Goal: Task Accomplishment & Management: Manage account settings

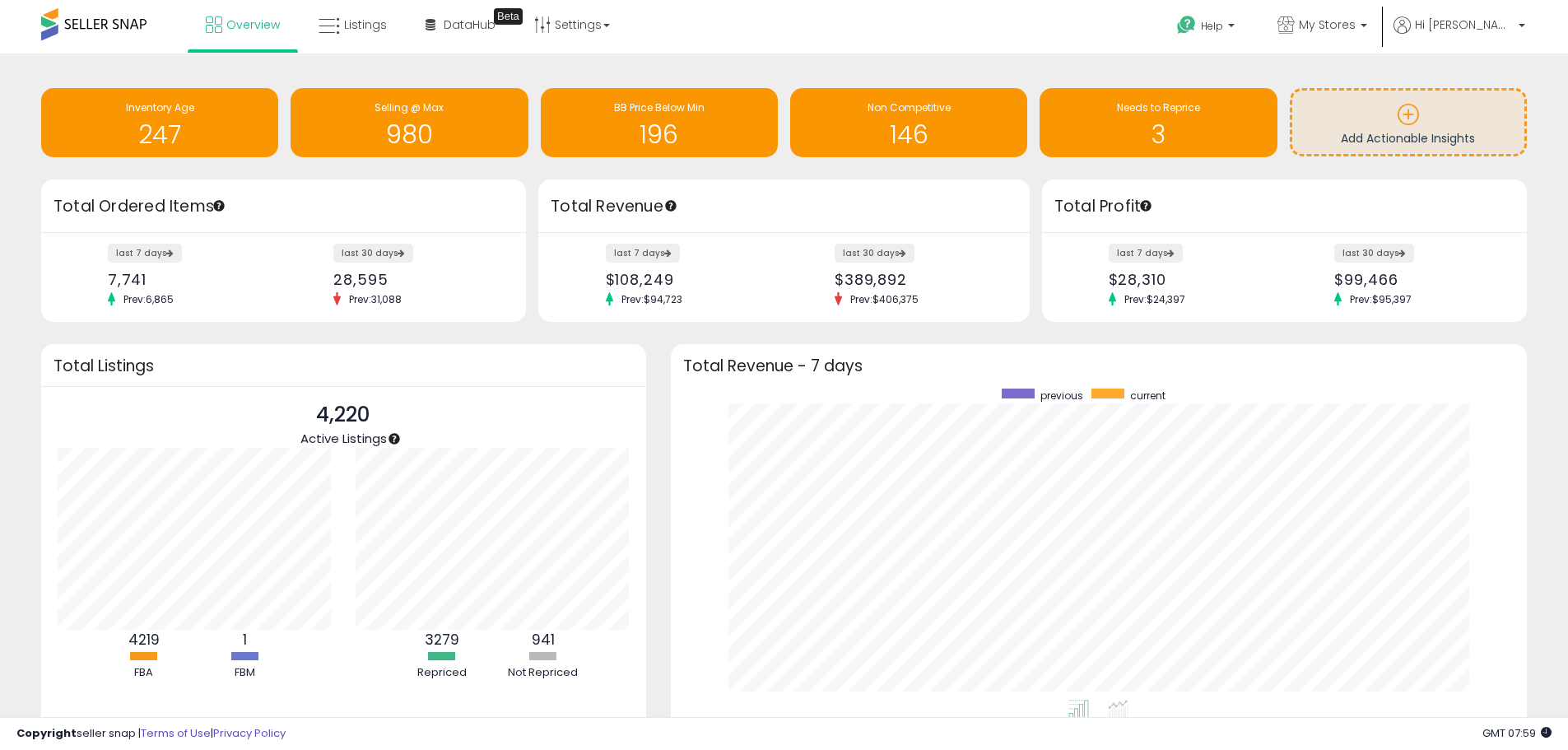
scroll to position [311, 824]
drag, startPoint x: 363, startPoint y: 30, endPoint x: 616, endPoint y: 65, distance: 255.4
click at [363, 30] on span "Listings" at bounding box center [366, 24] width 43 height 17
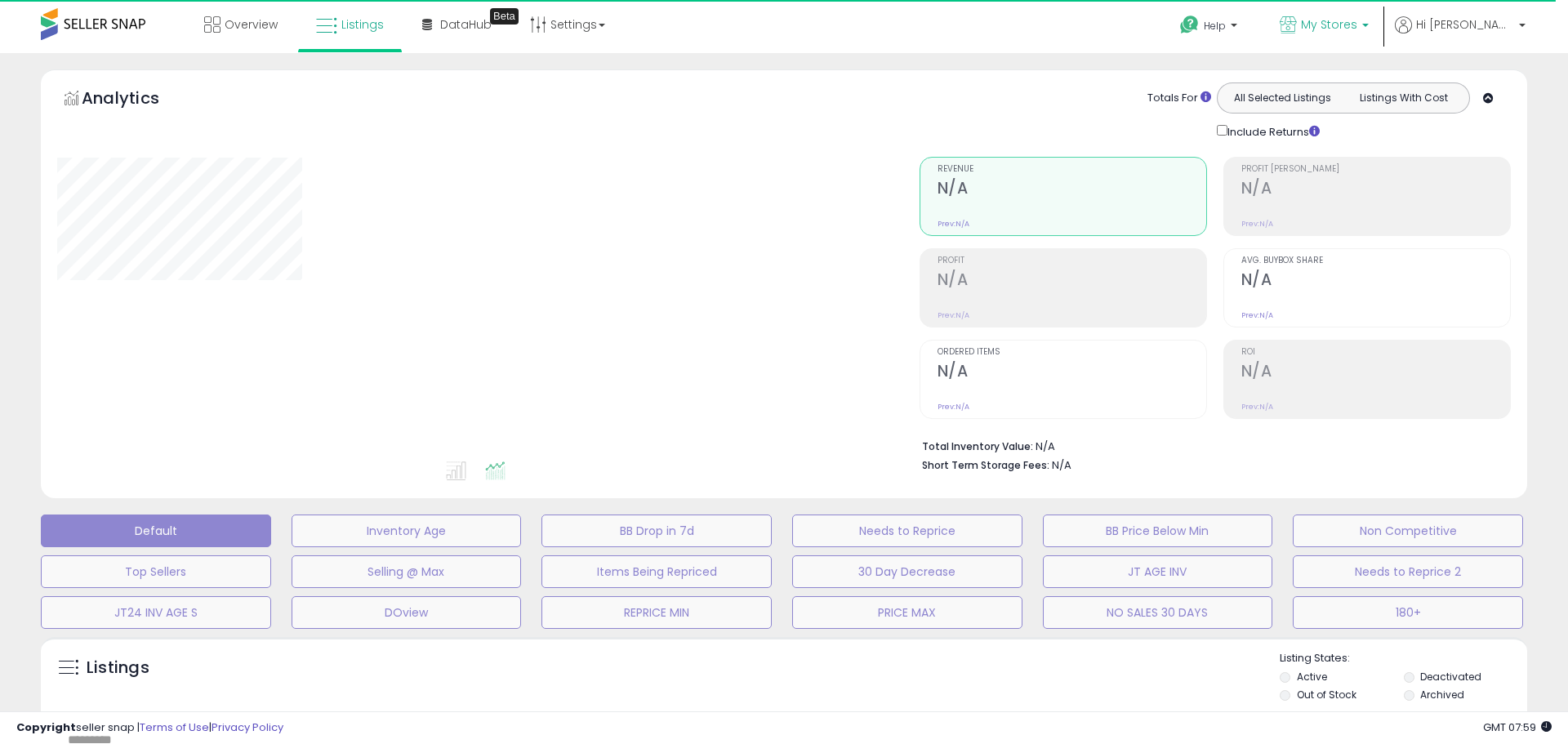
click at [1357, 26] on span "My Stores" at bounding box center [1328, 24] width 56 height 16
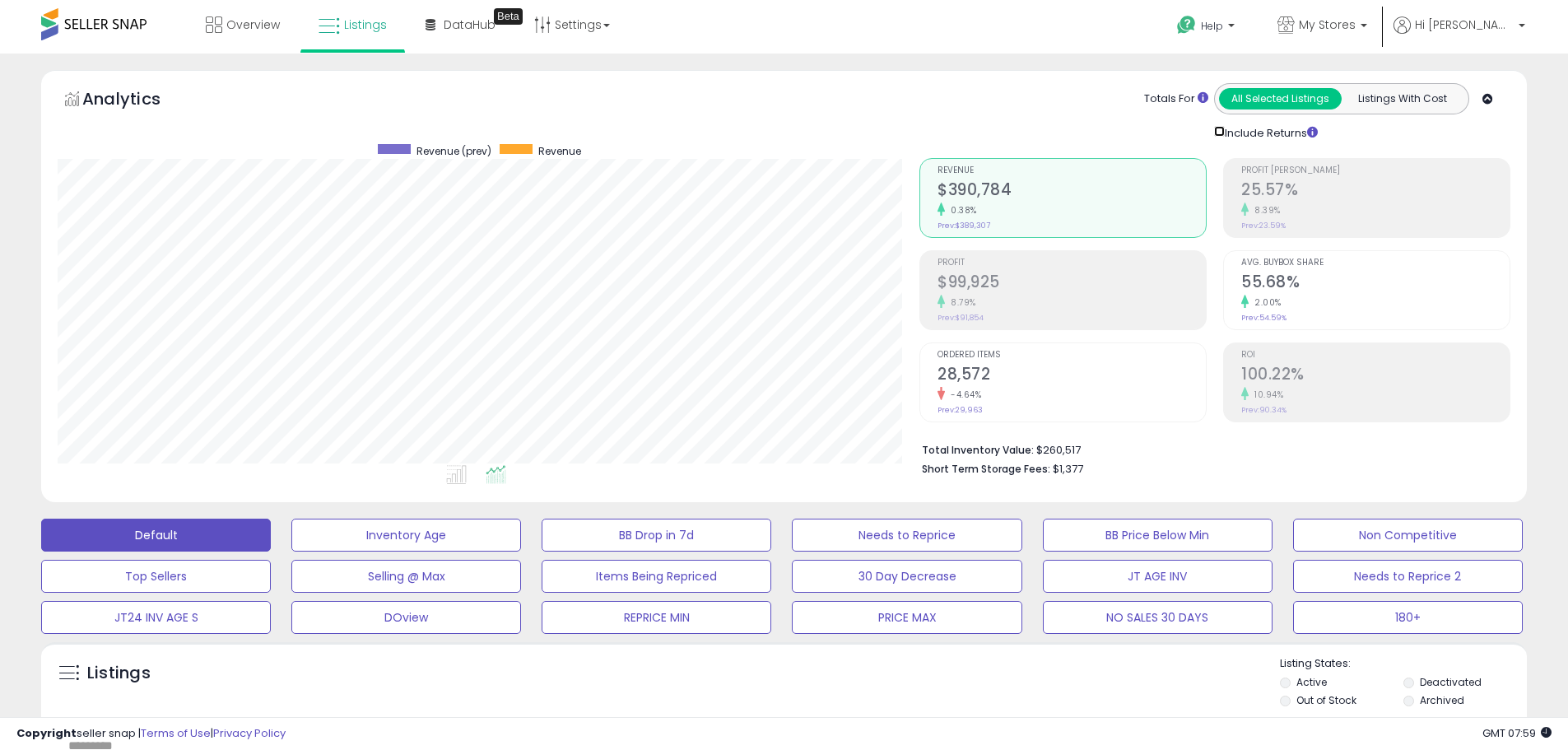
scroll to position [822997, 822237]
click at [1356, 19] on span "My Stores" at bounding box center [1328, 24] width 57 height 17
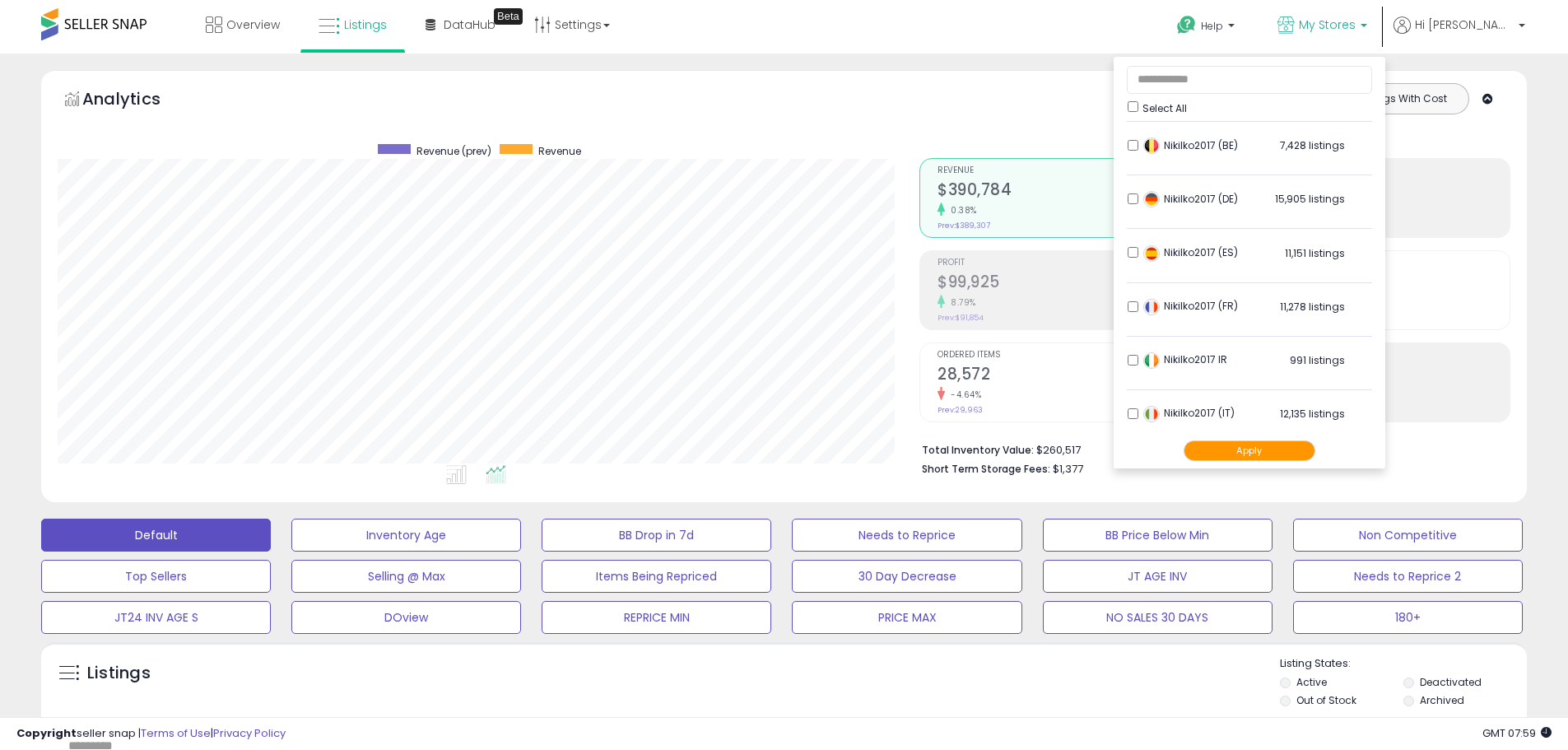
scroll to position [0, 0]
drag, startPoint x: 1288, startPoint y: 456, endPoint x: 1332, endPoint y: 446, distance: 45.1
click at [1289, 456] on button "Apply" at bounding box center [1249, 450] width 132 height 21
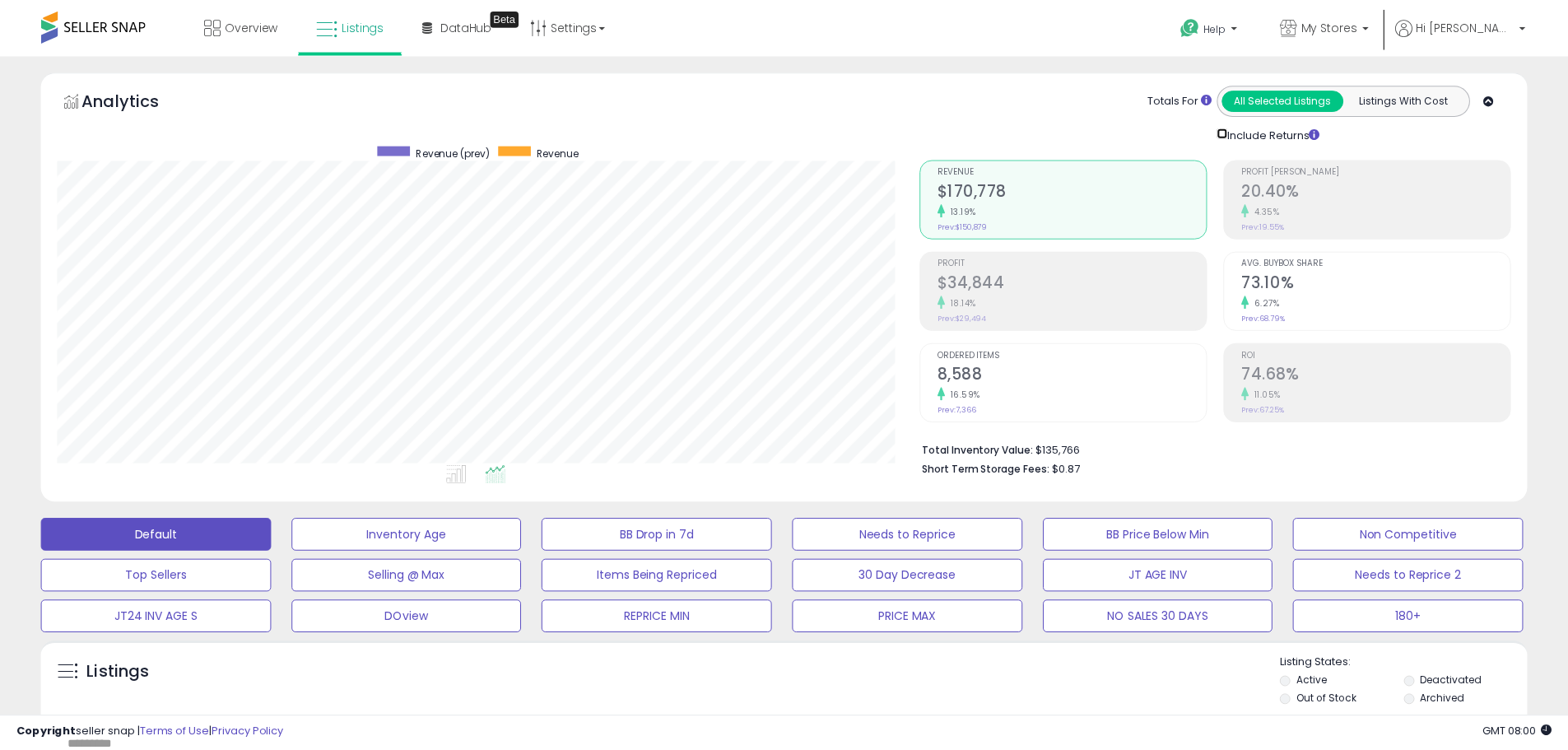
scroll to position [822997, 822237]
click at [1368, 33] on p "My Stores" at bounding box center [1323, 26] width 90 height 21
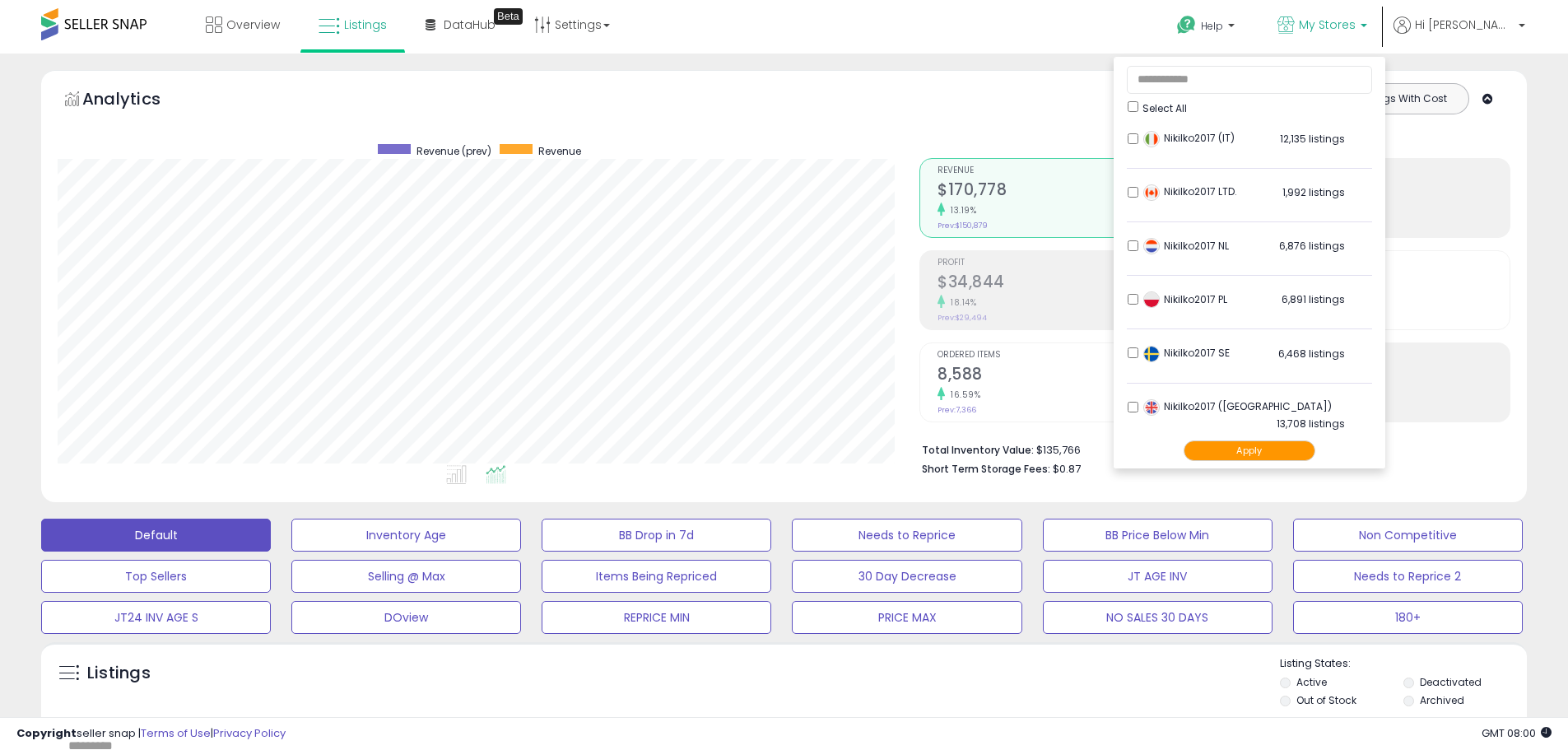
scroll to position [326, 0]
click at [1316, 452] on button "Apply" at bounding box center [1249, 450] width 132 height 21
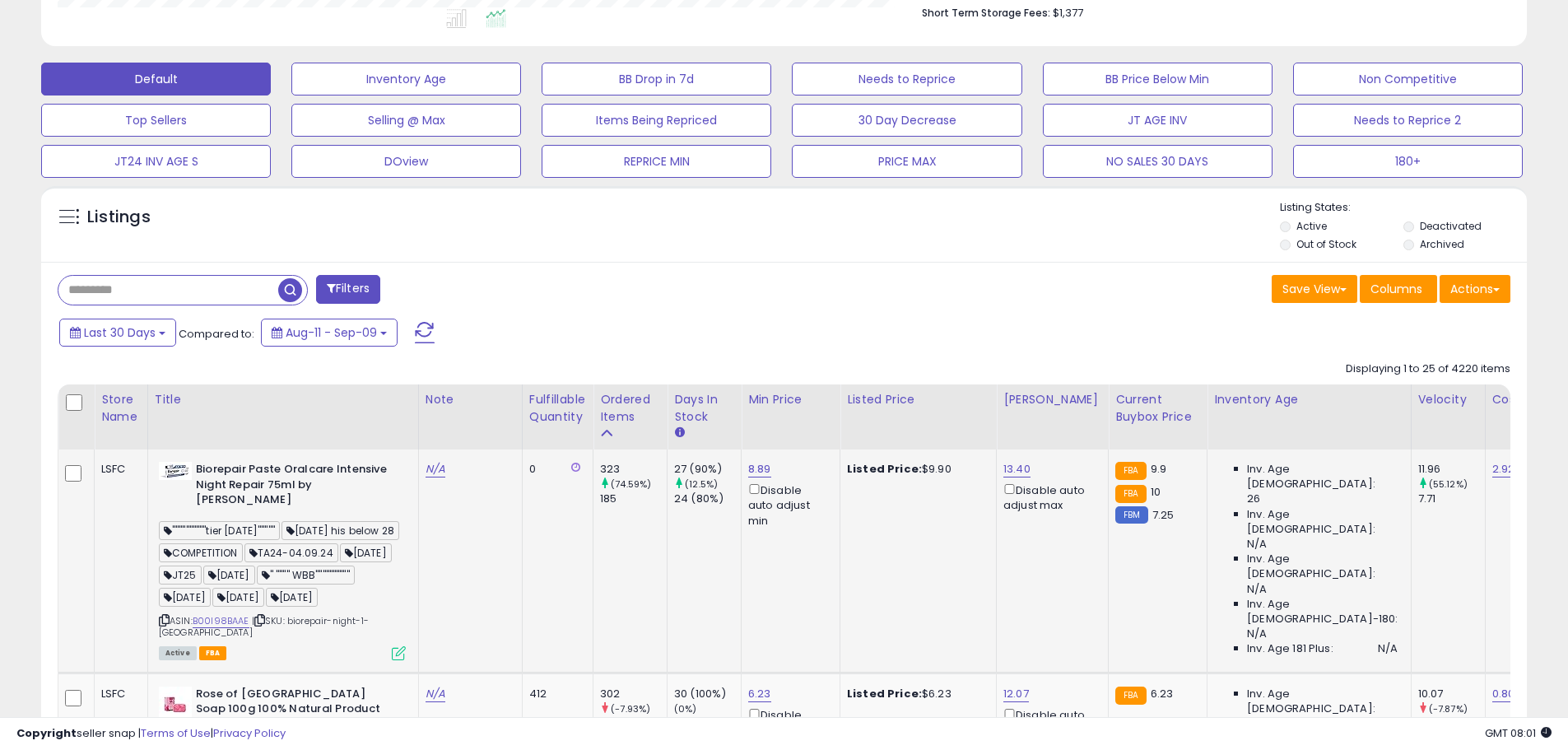
scroll to position [576, 0]
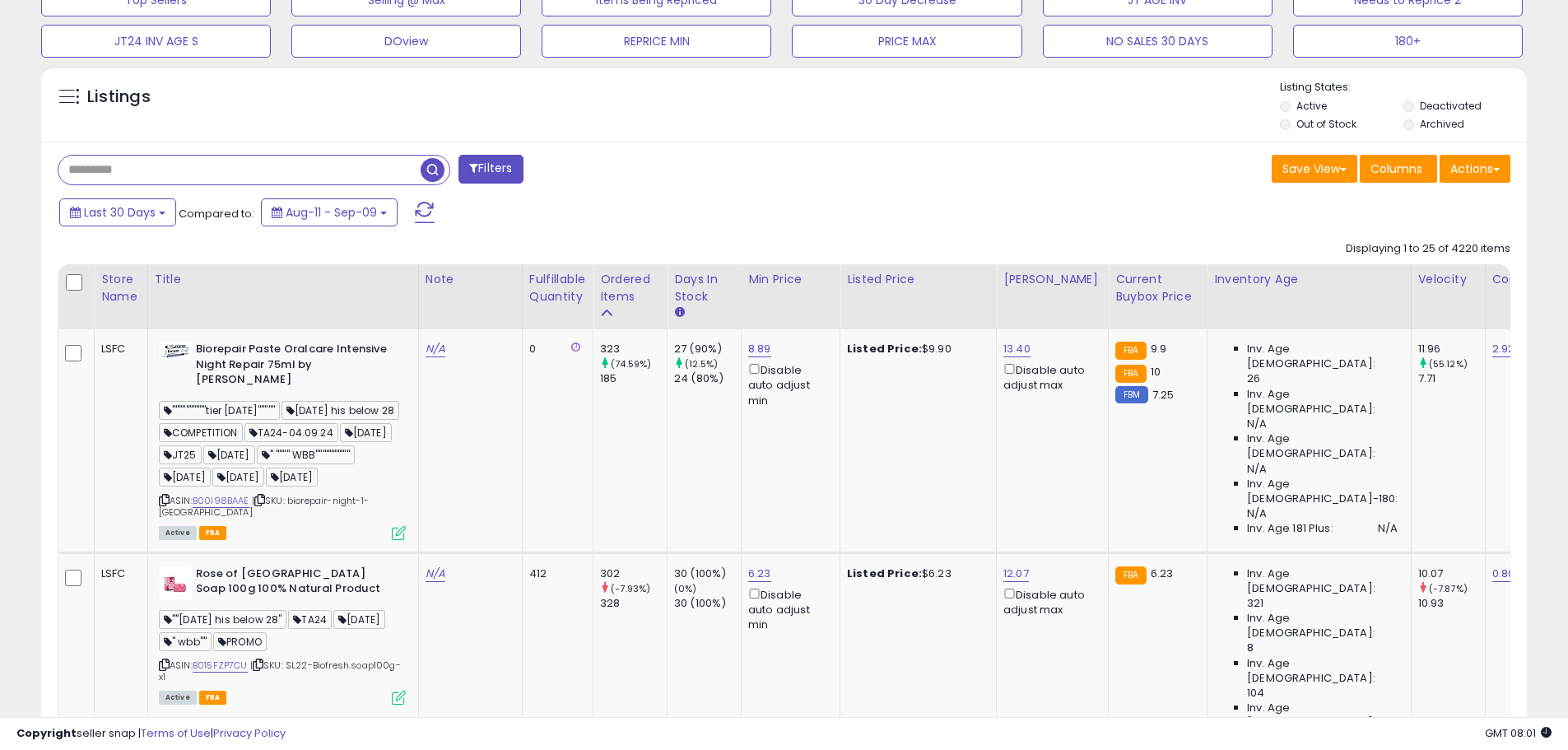
paste input "**********"
click at [433, 174] on span "button" at bounding box center [432, 170] width 23 height 23
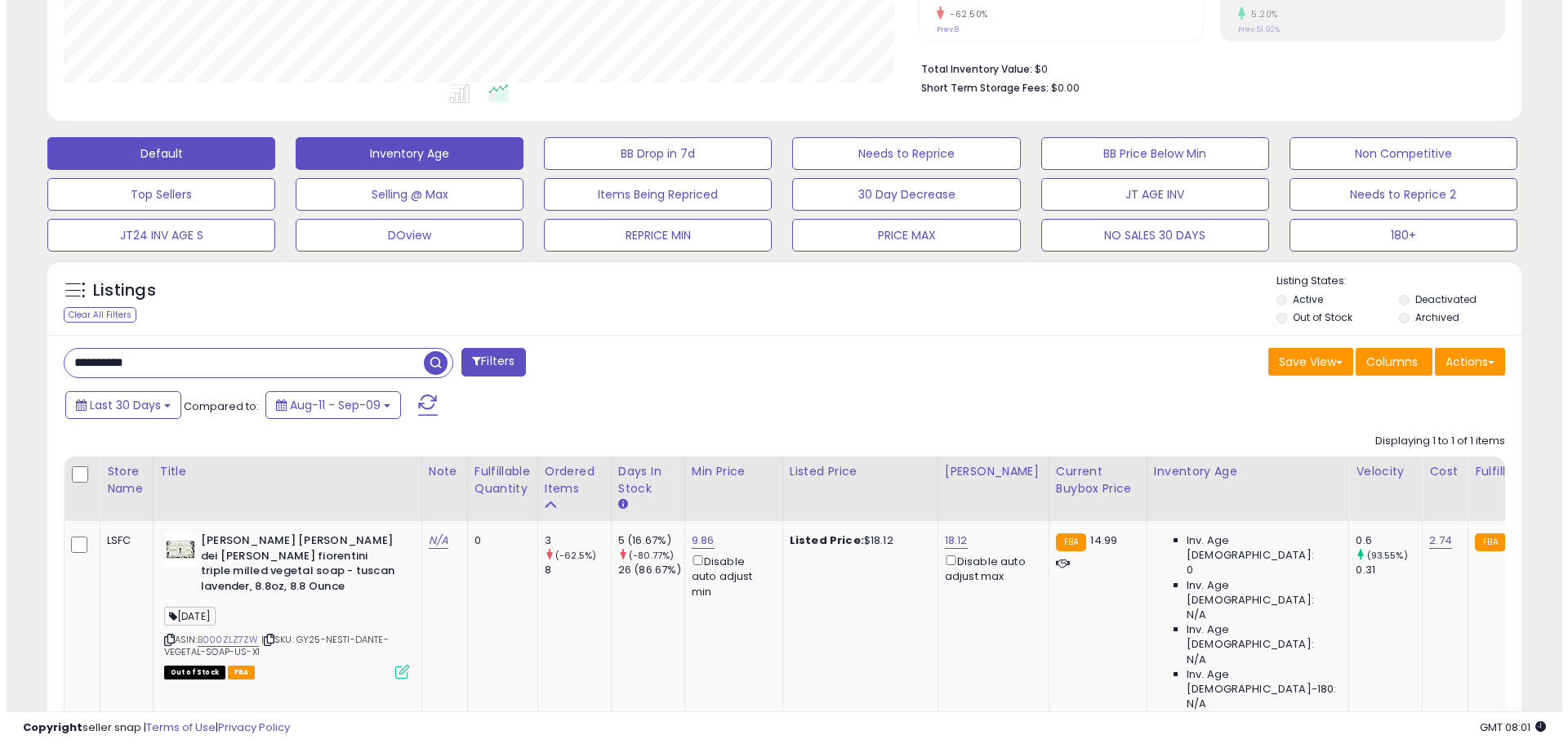
scroll to position [446, 0]
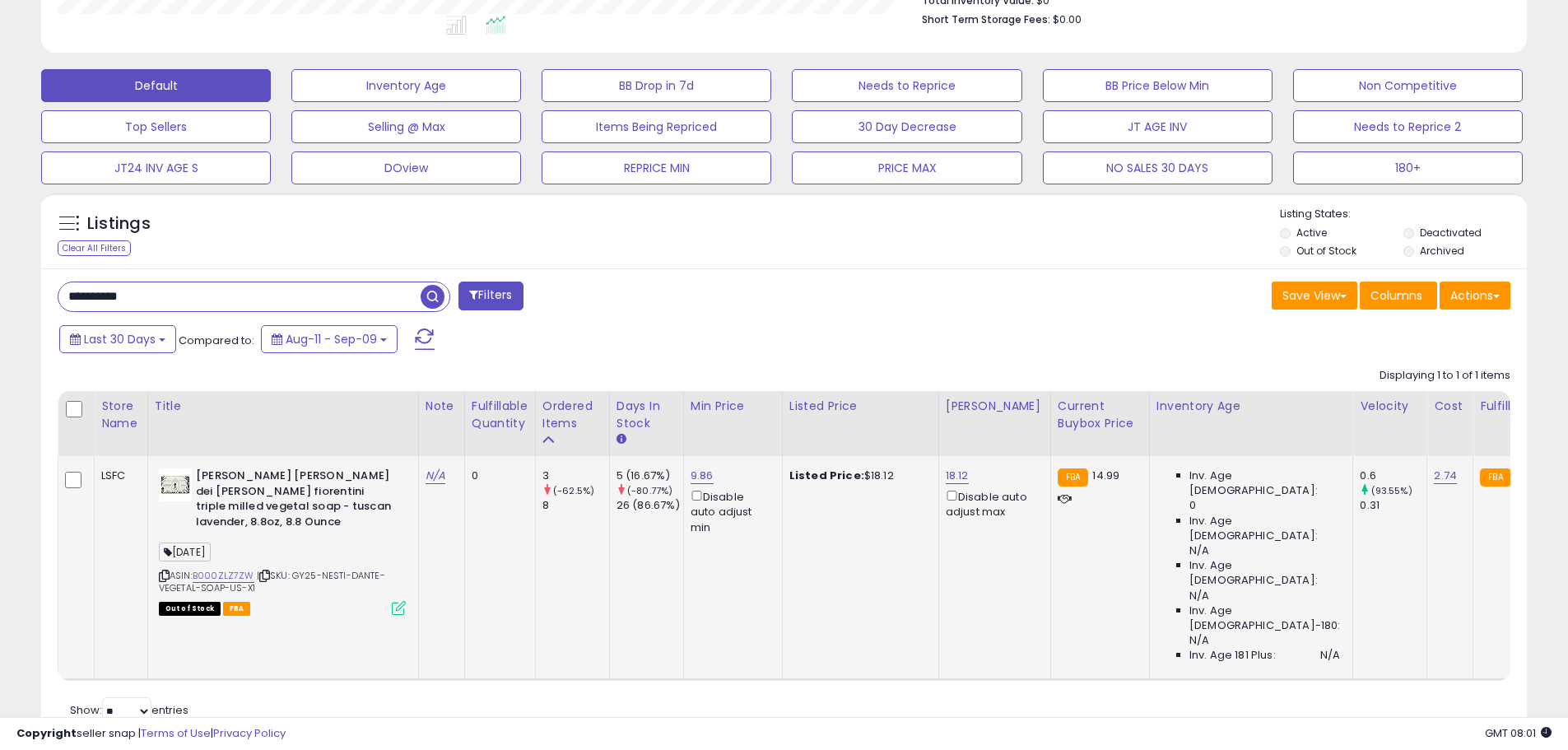
click at [398, 601] on icon at bounding box center [399, 608] width 14 height 14
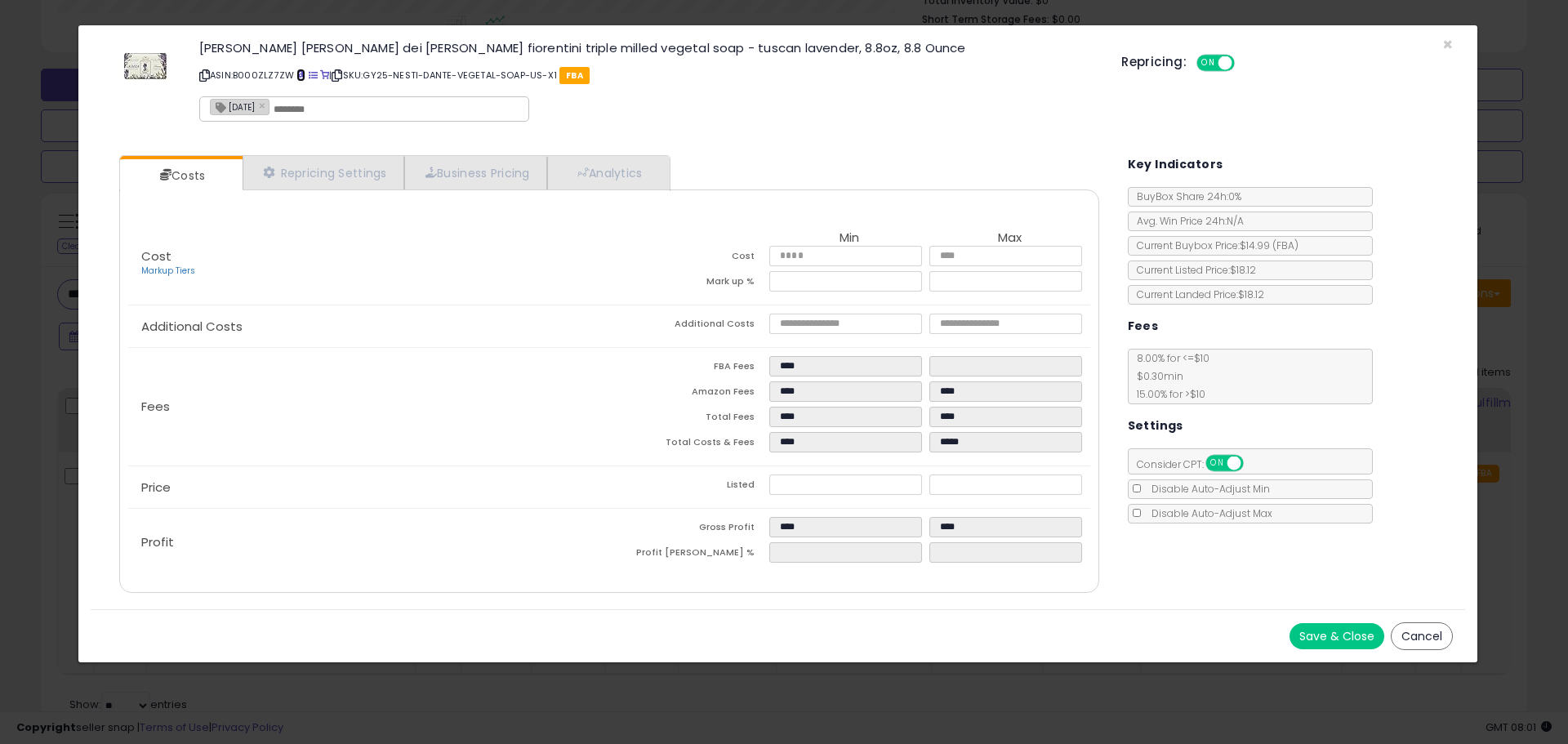
click at [297, 74] on span at bounding box center [301, 75] width 9 height 9
drag, startPoint x: 1447, startPoint y: 40, endPoint x: 1135, endPoint y: 71, distance: 313.5
click at [1447, 40] on span "×" at bounding box center [1447, 45] width 11 height 23
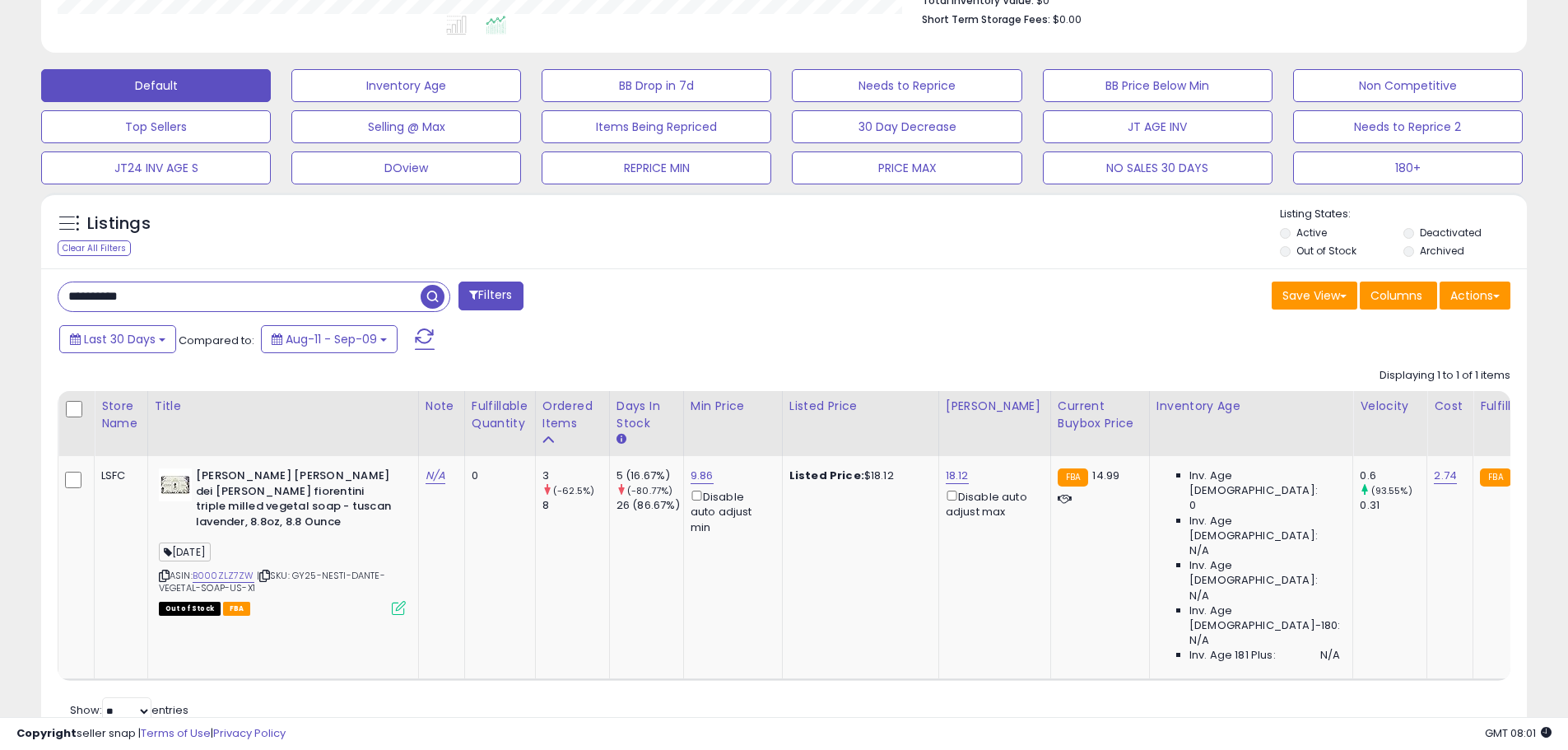
scroll to position [822997, 822237]
click at [144, 301] on input "**********" at bounding box center [240, 296] width 362 height 28
paste input "text"
click at [437, 290] on span "button" at bounding box center [432, 296] width 23 height 23
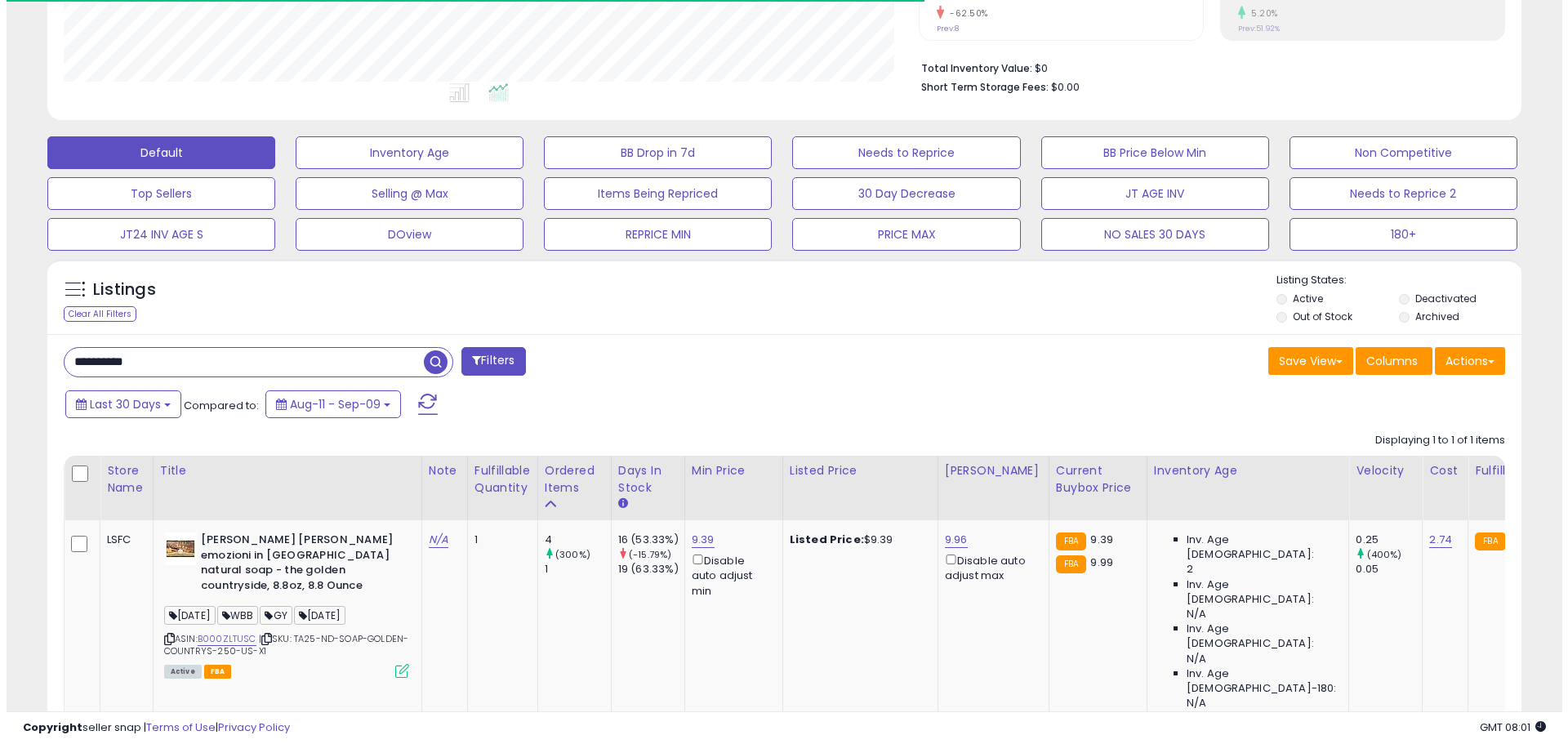
scroll to position [446, 0]
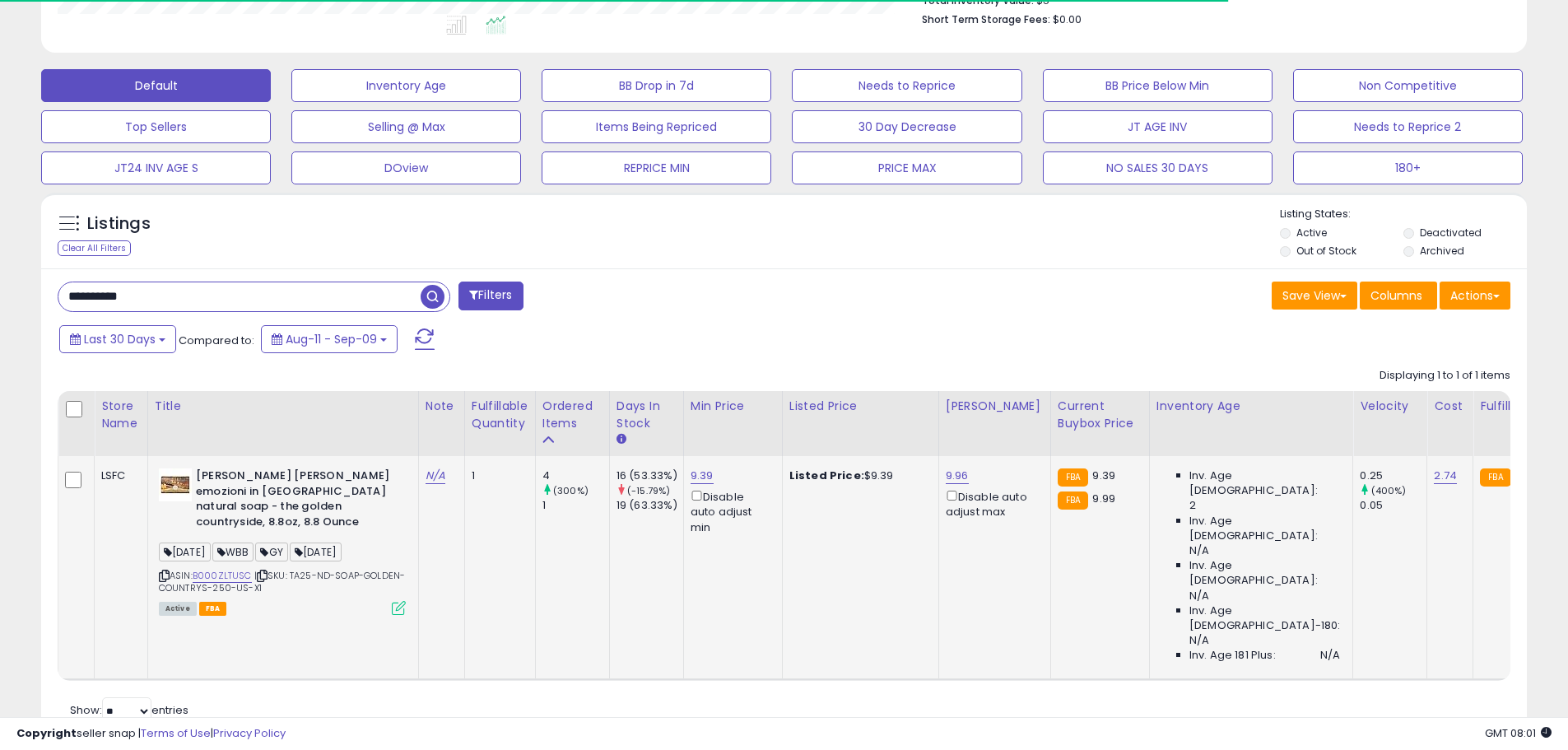
click at [396, 601] on icon at bounding box center [399, 608] width 14 height 14
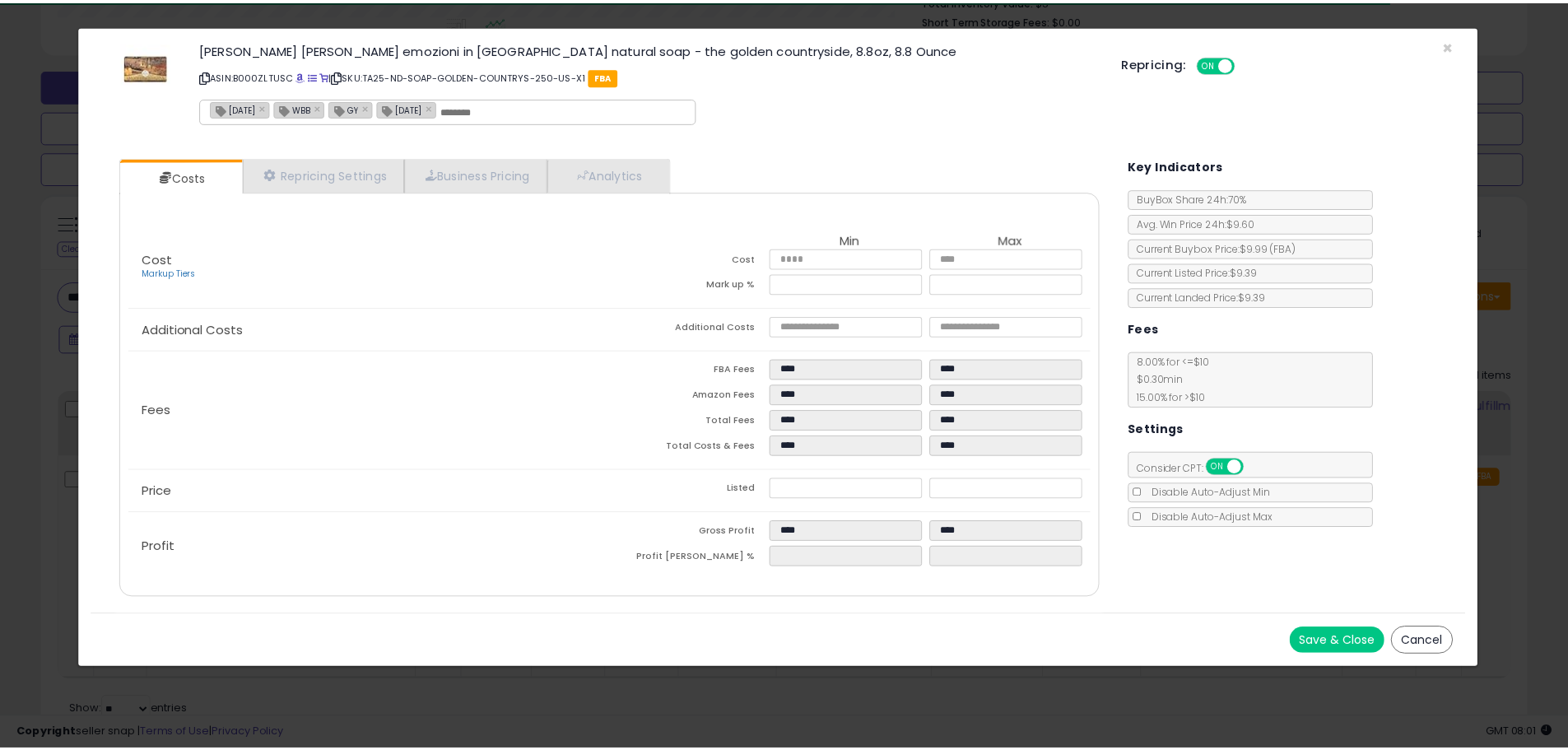
scroll to position [337, 869]
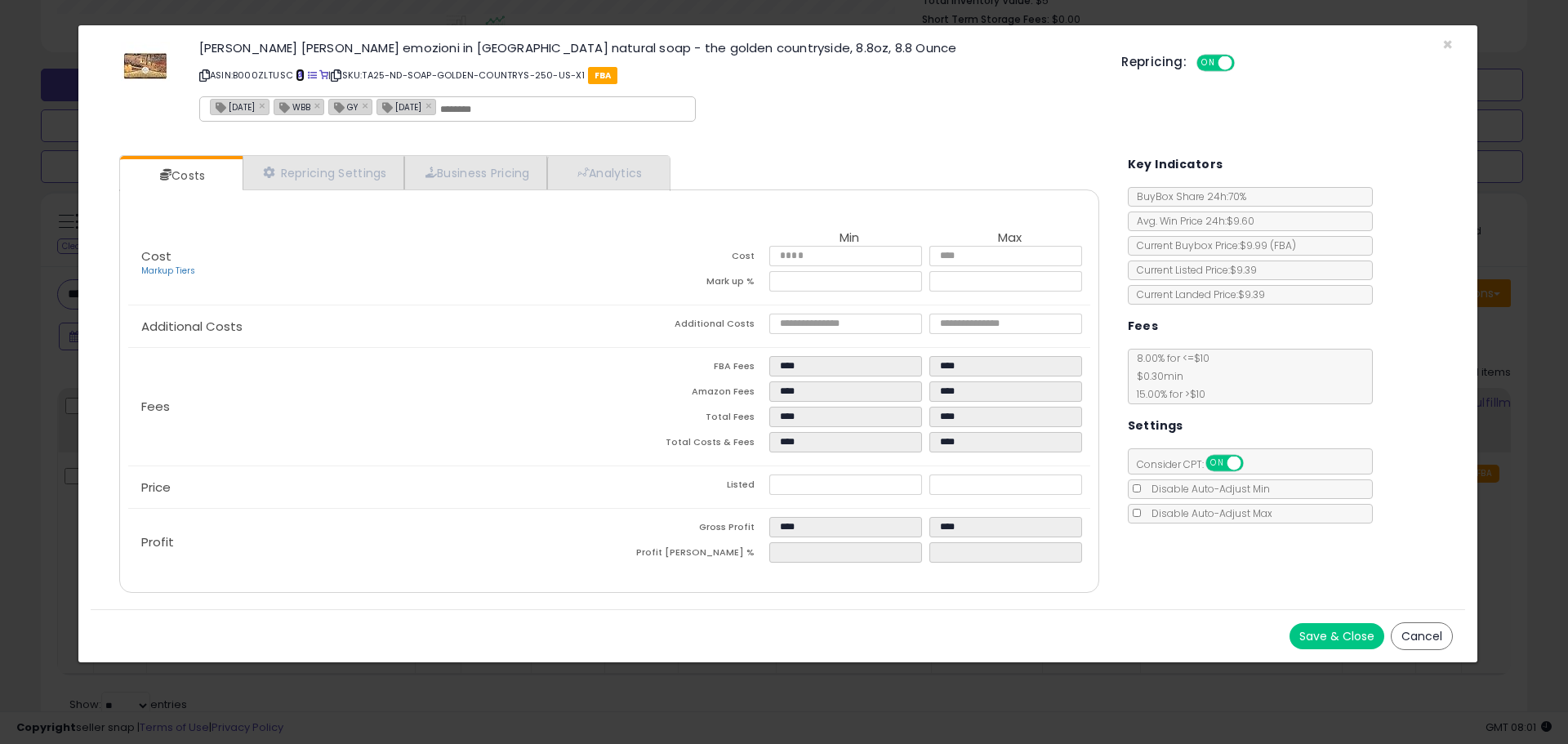
click at [297, 73] on span at bounding box center [300, 75] width 9 height 9
click at [1445, 48] on span "×" at bounding box center [1447, 45] width 11 height 23
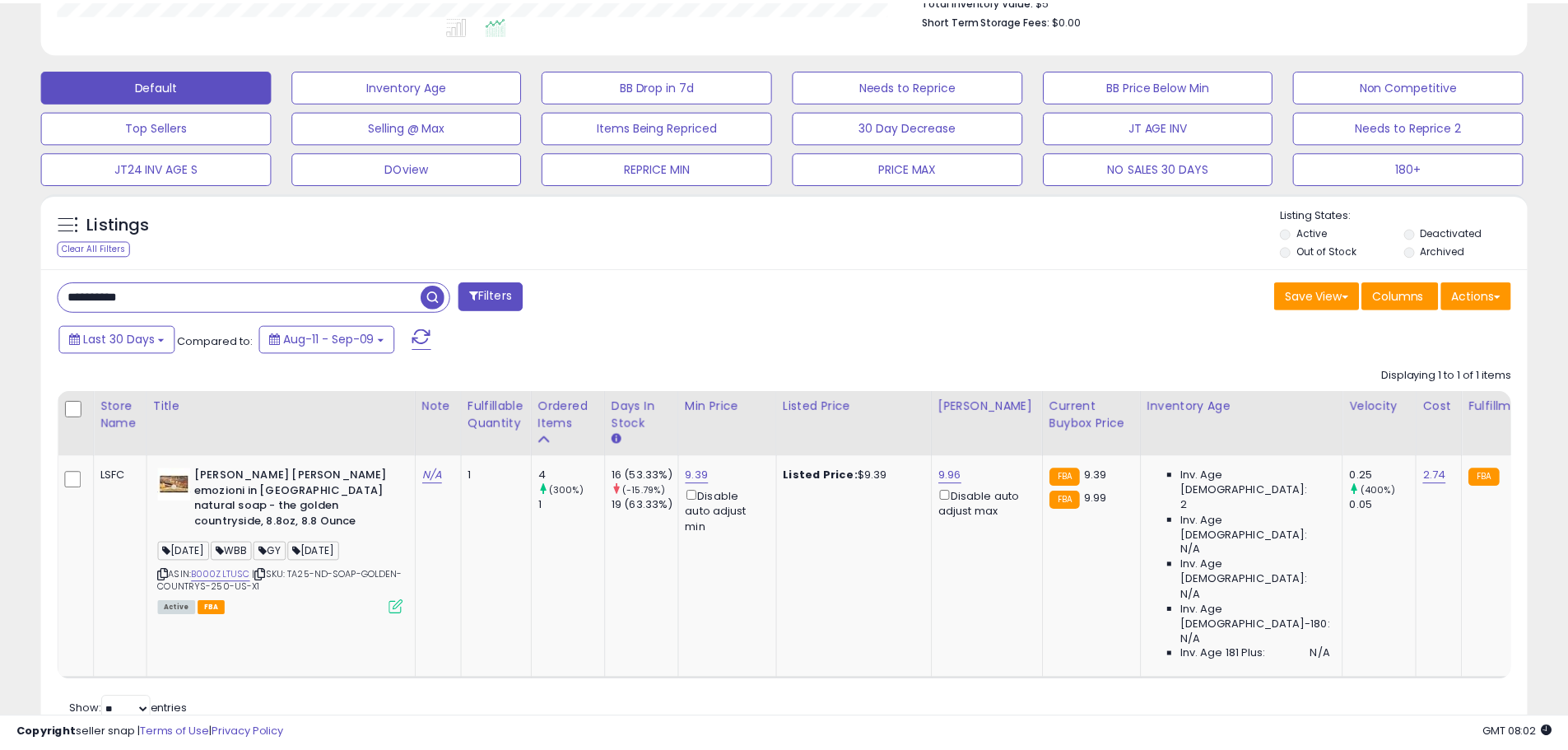
scroll to position [822997, 822237]
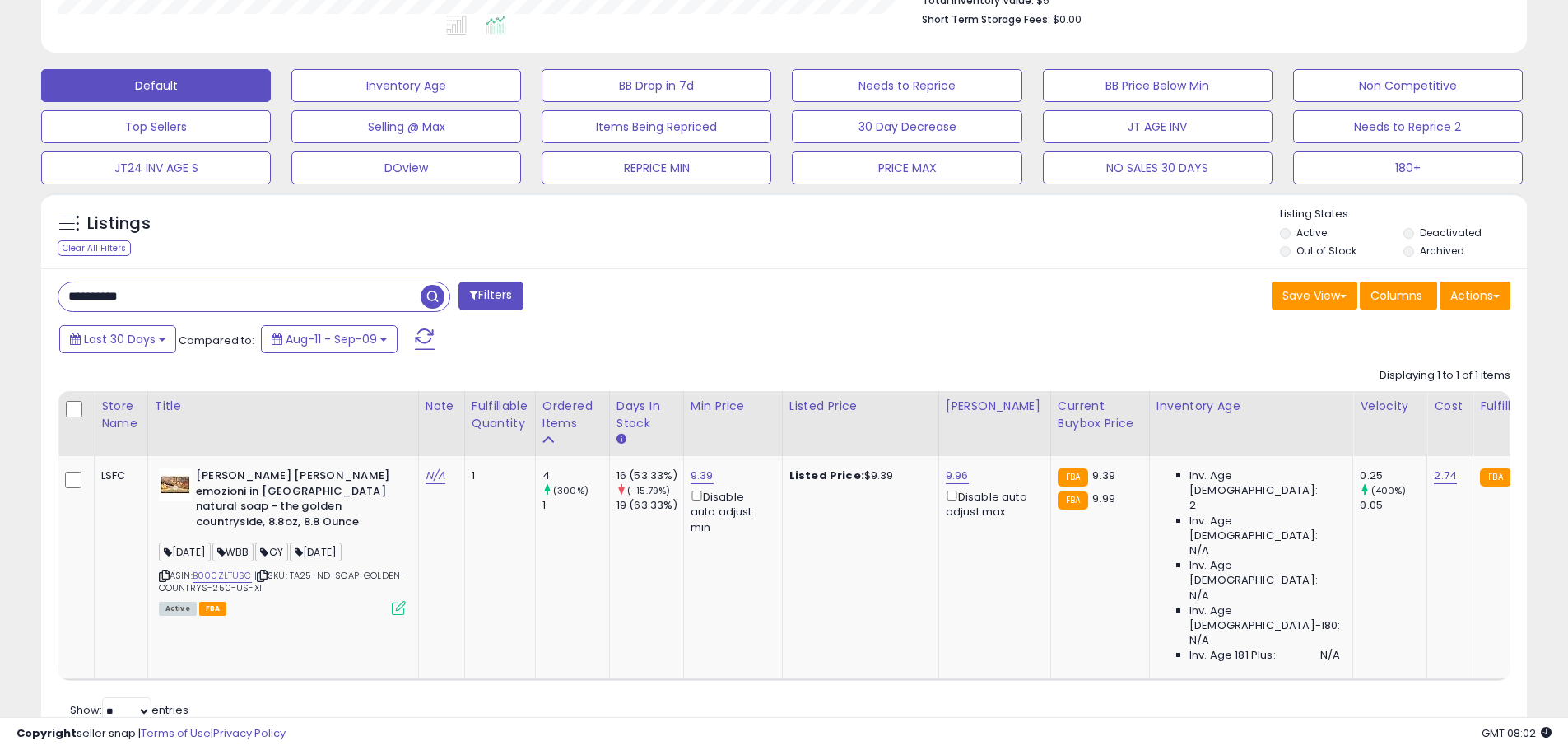
click at [116, 301] on input "**********" at bounding box center [240, 296] width 362 height 28
paste input "text"
click at [436, 296] on span "button" at bounding box center [432, 296] width 23 height 23
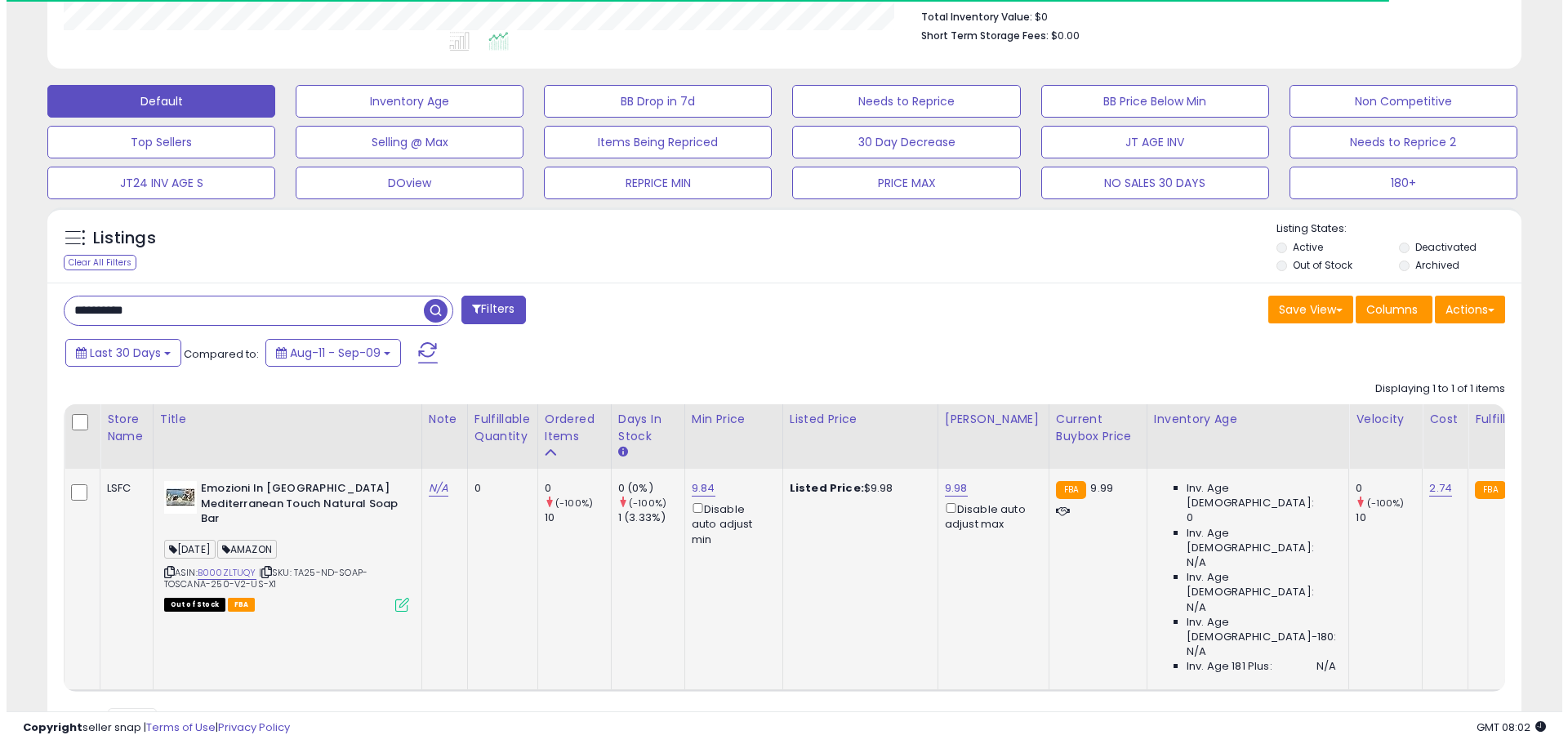
scroll to position [431, 0]
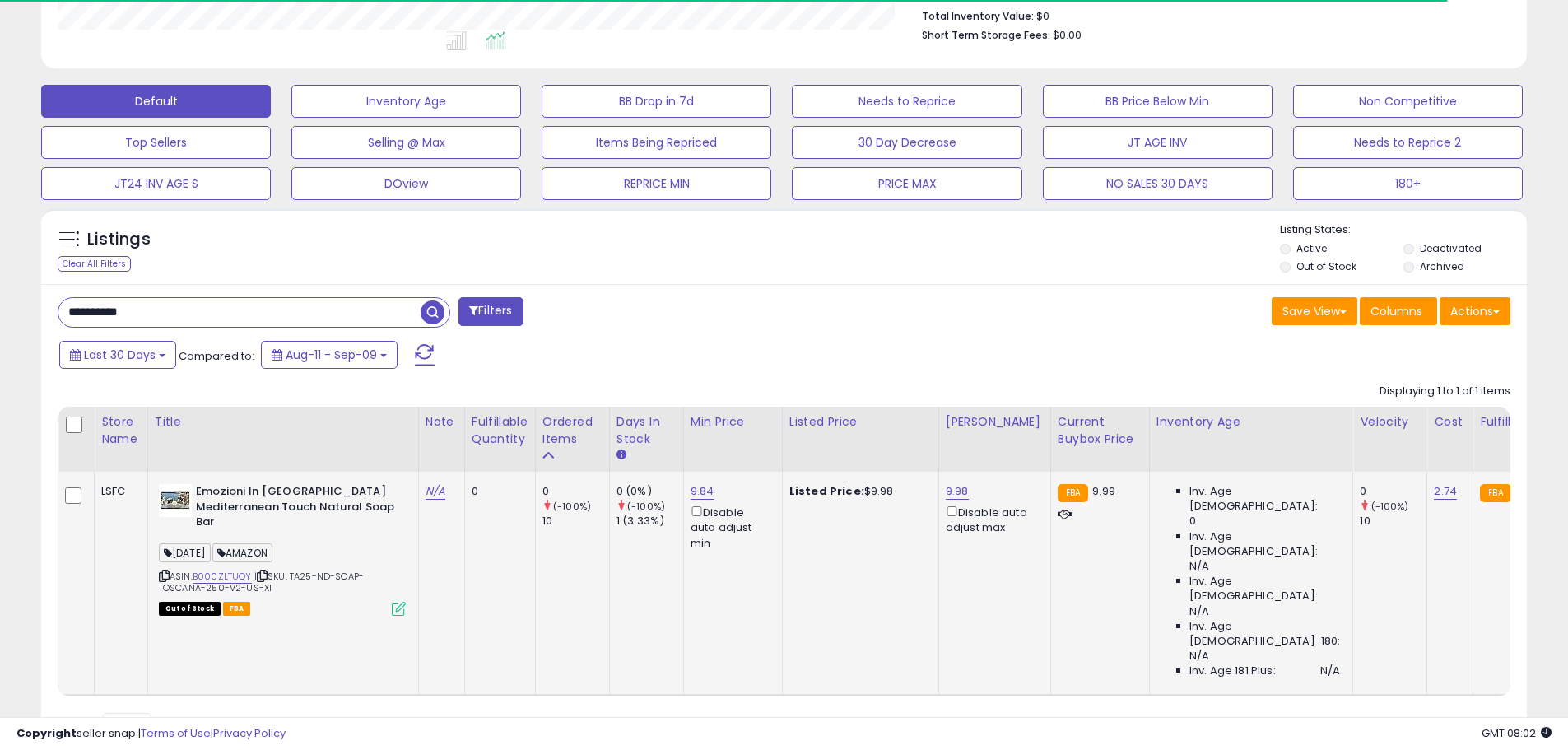
click at [393, 601] on icon at bounding box center [399, 608] width 14 height 14
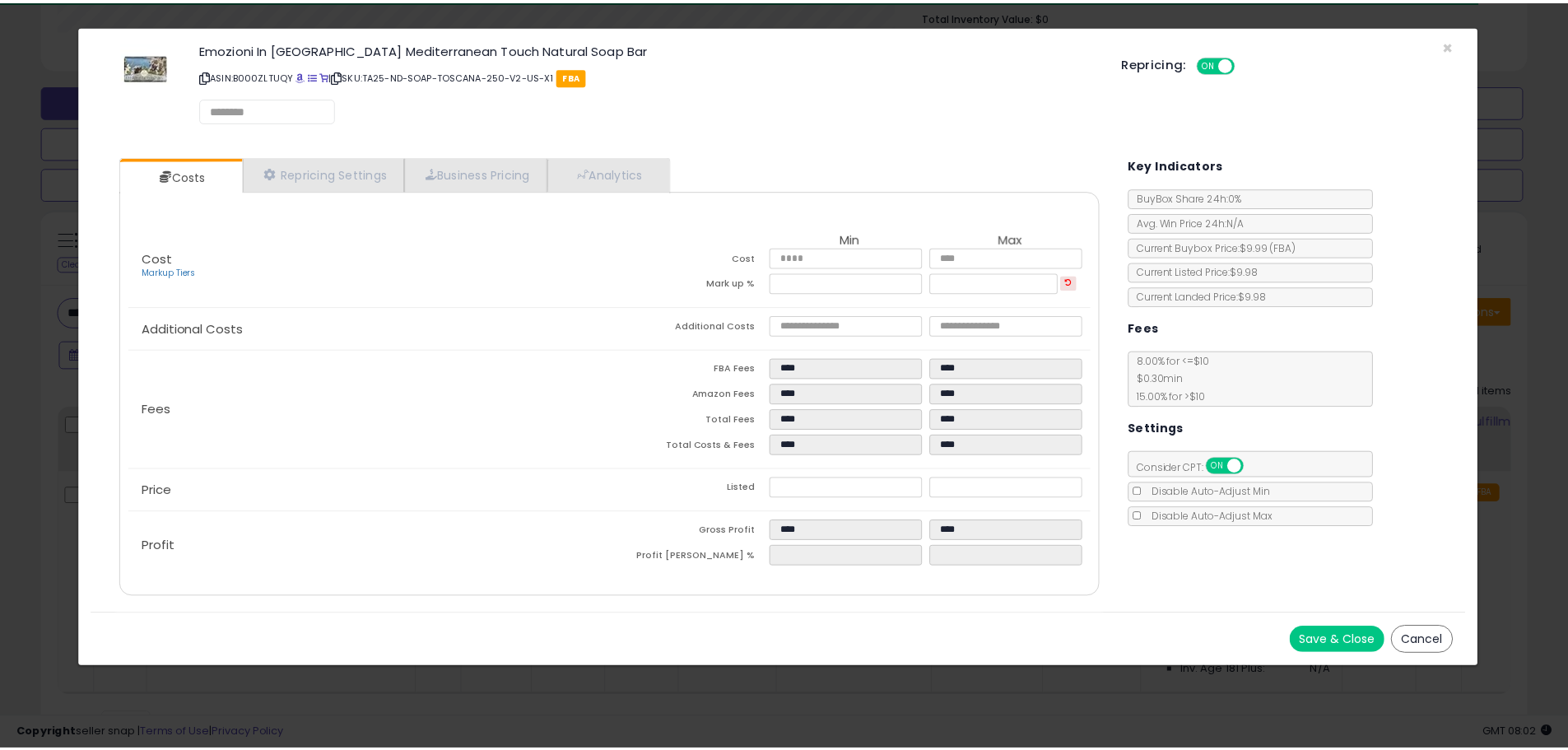
scroll to position [337, 869]
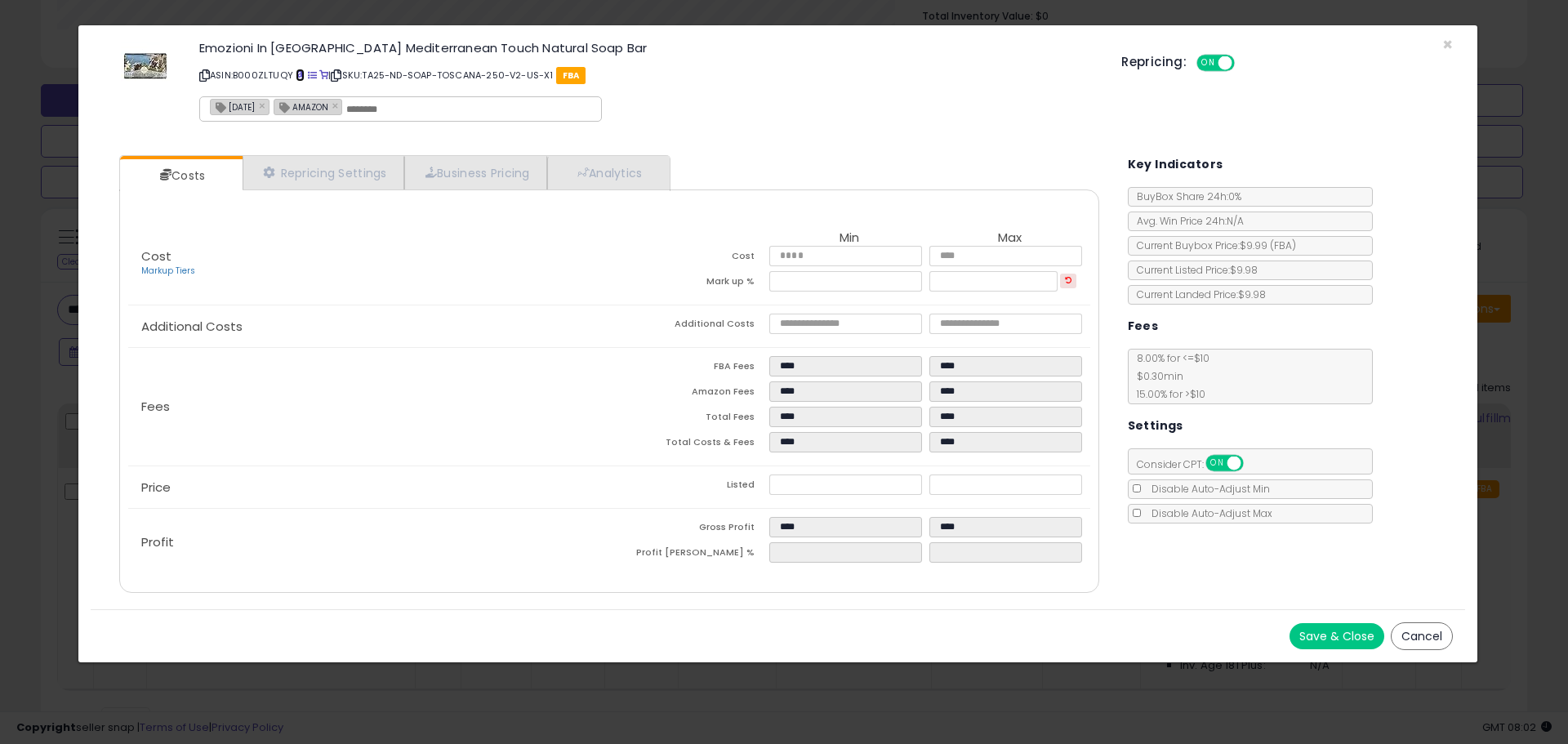
click at [297, 77] on span at bounding box center [300, 75] width 9 height 9
click at [1445, 43] on span "×" at bounding box center [1447, 45] width 11 height 23
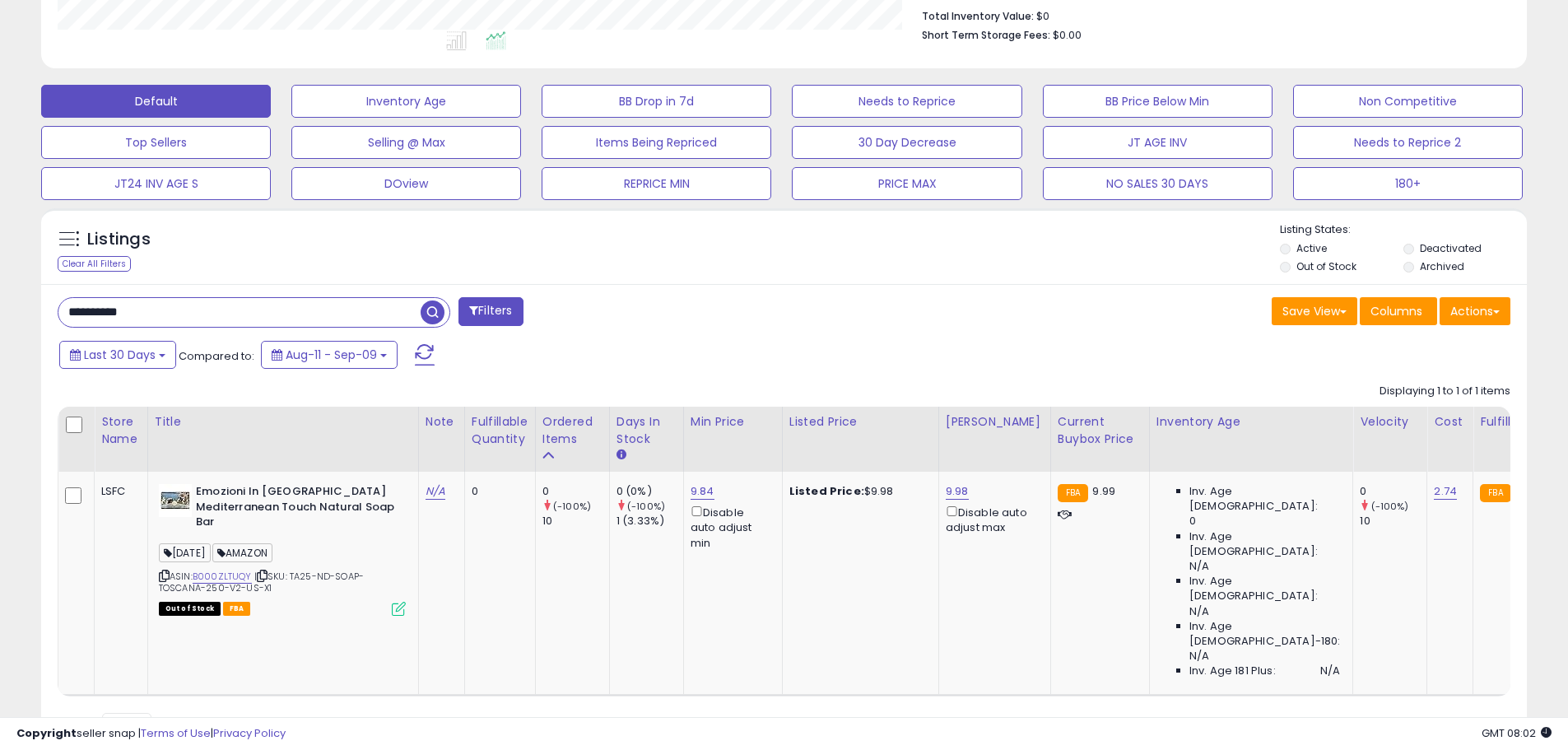
scroll to position [822997, 822237]
click at [108, 299] on input "**********" at bounding box center [240, 312] width 362 height 28
paste input "text"
click at [435, 311] on span "button" at bounding box center [432, 312] width 23 height 23
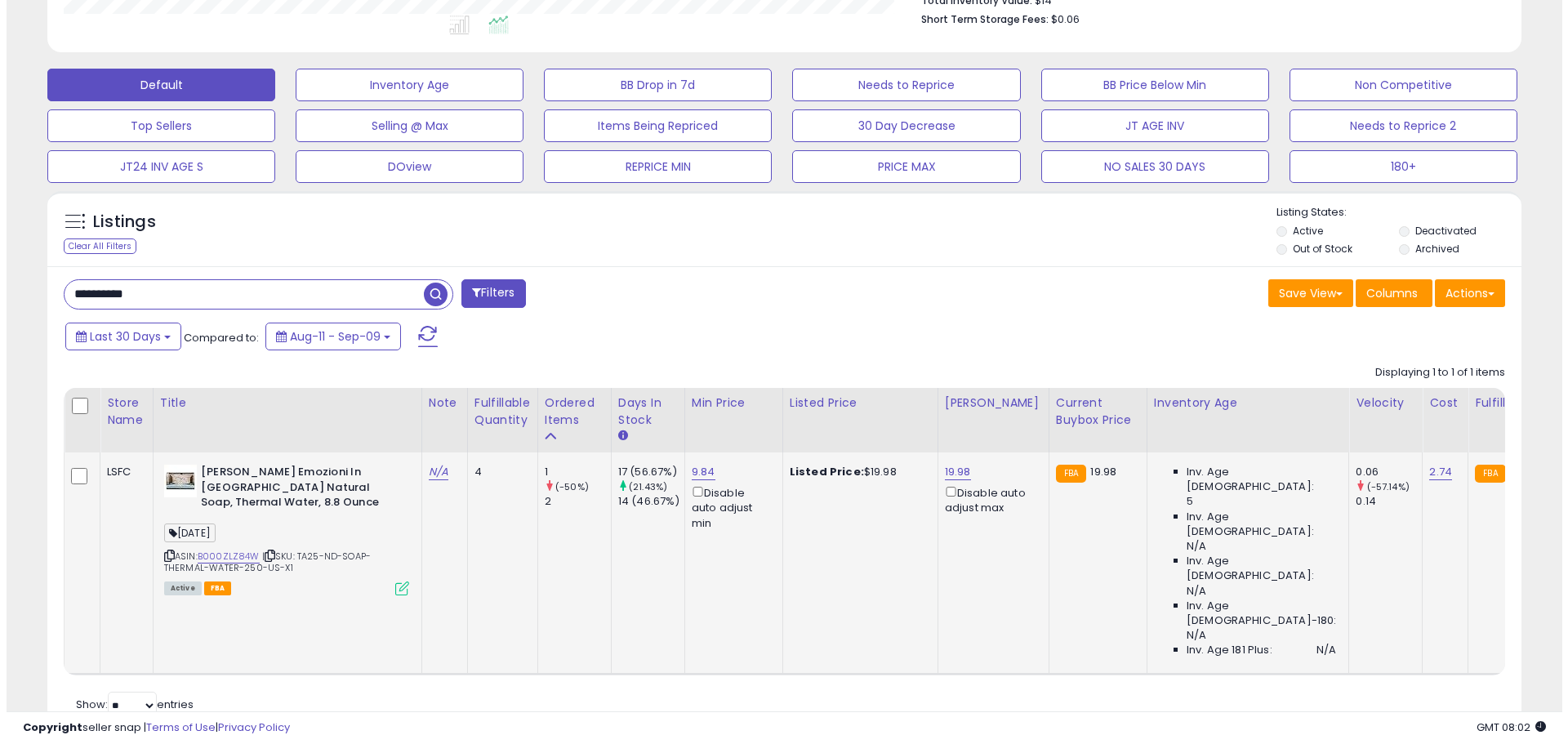
scroll to position [335, 855]
click at [399, 592] on icon at bounding box center [396, 589] width 14 height 14
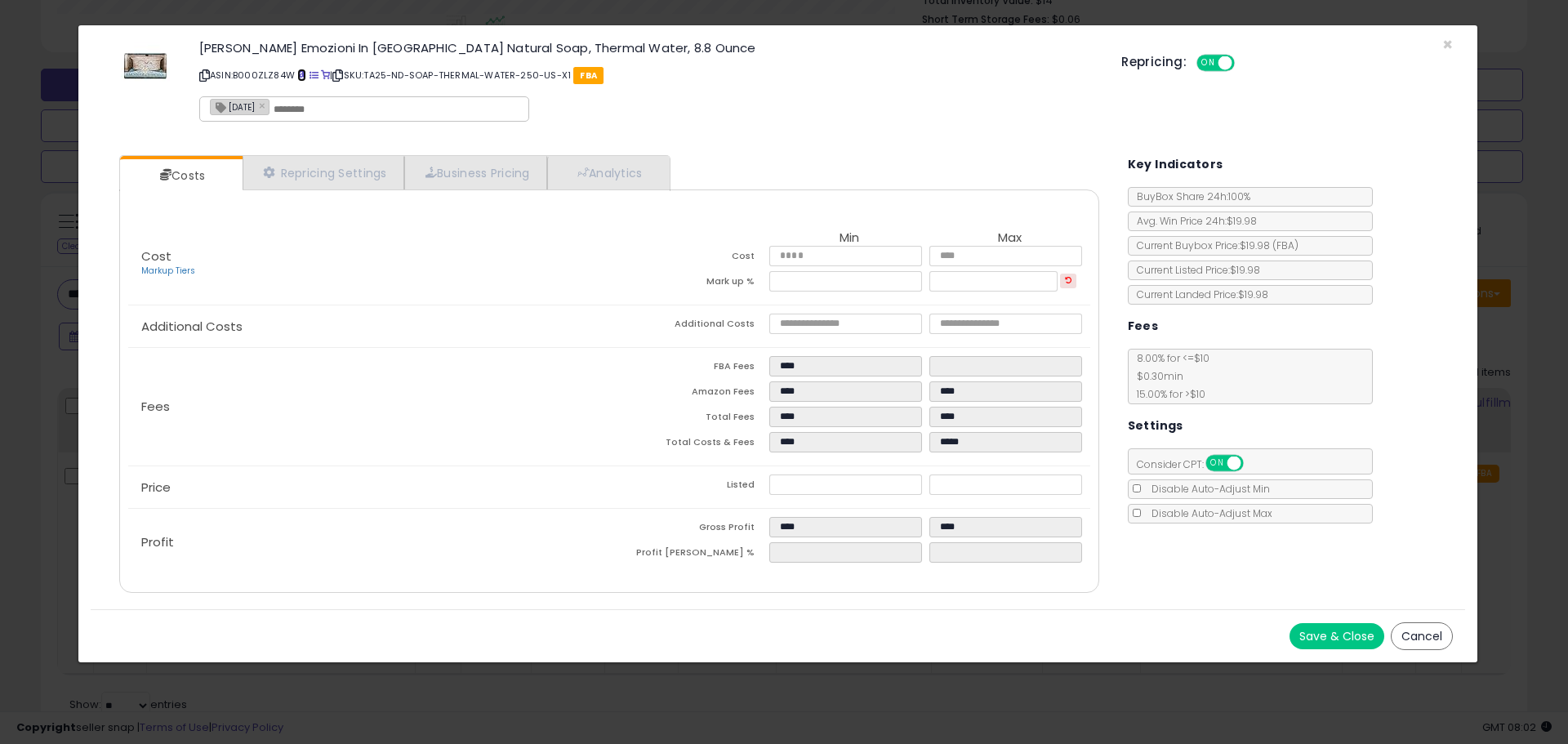
click at [299, 75] on span at bounding box center [301, 75] width 9 height 9
click at [1442, 48] on span "×" at bounding box center [1447, 45] width 11 height 23
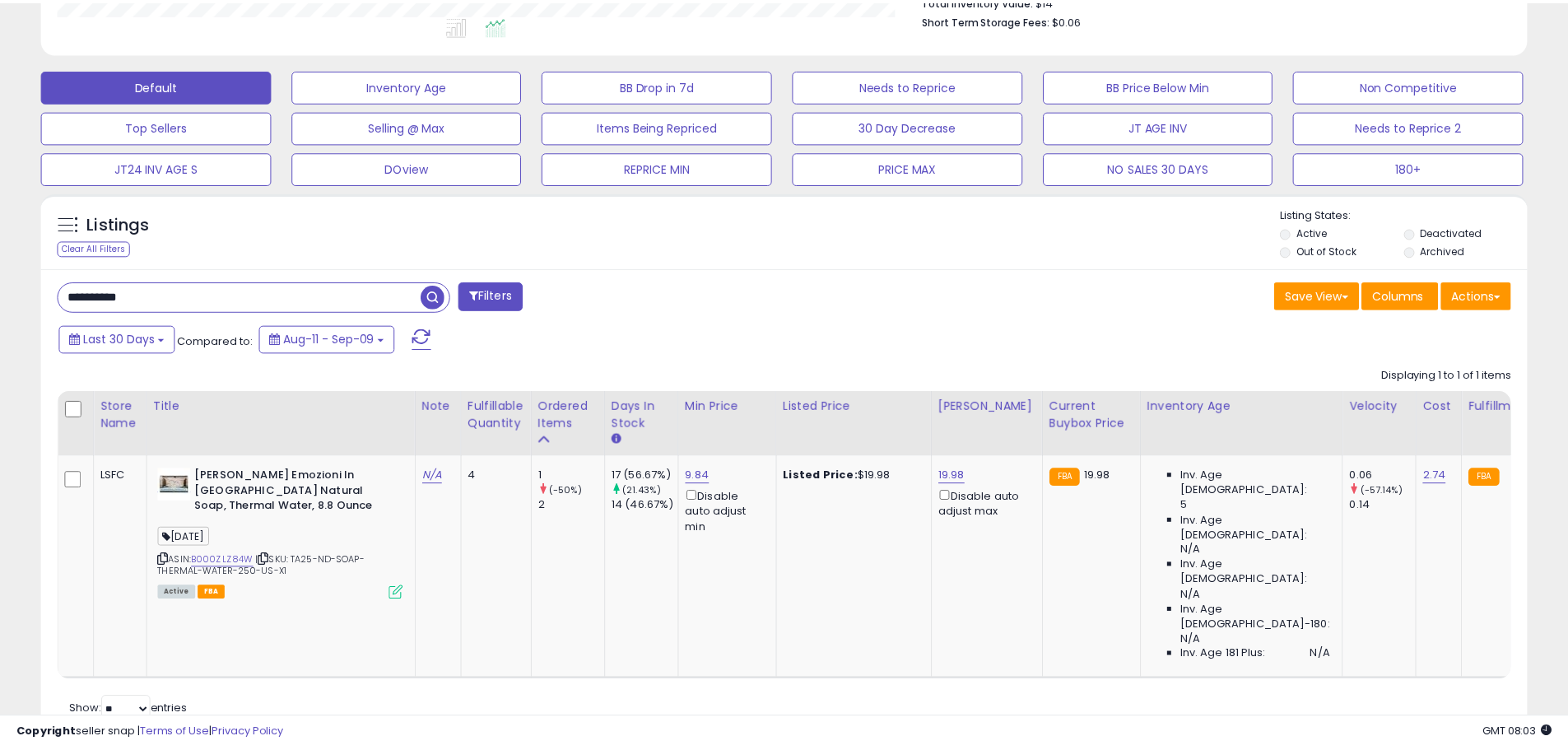
scroll to position [822997, 822237]
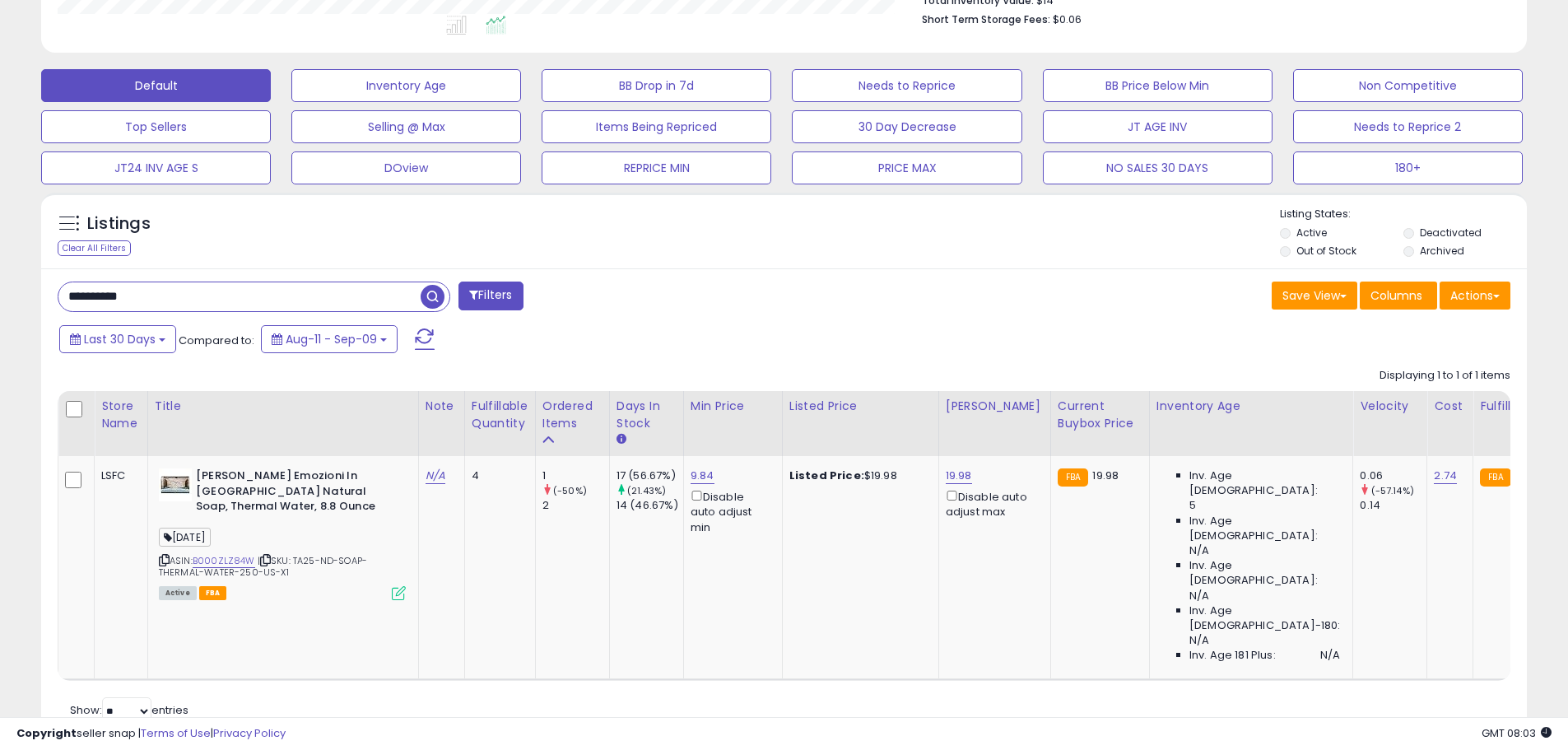
click at [122, 294] on input "**********" at bounding box center [240, 296] width 362 height 28
click at [121, 294] on input "**********" at bounding box center [240, 296] width 362 height 28
paste input "text"
click at [432, 300] on span "button" at bounding box center [432, 296] width 23 height 23
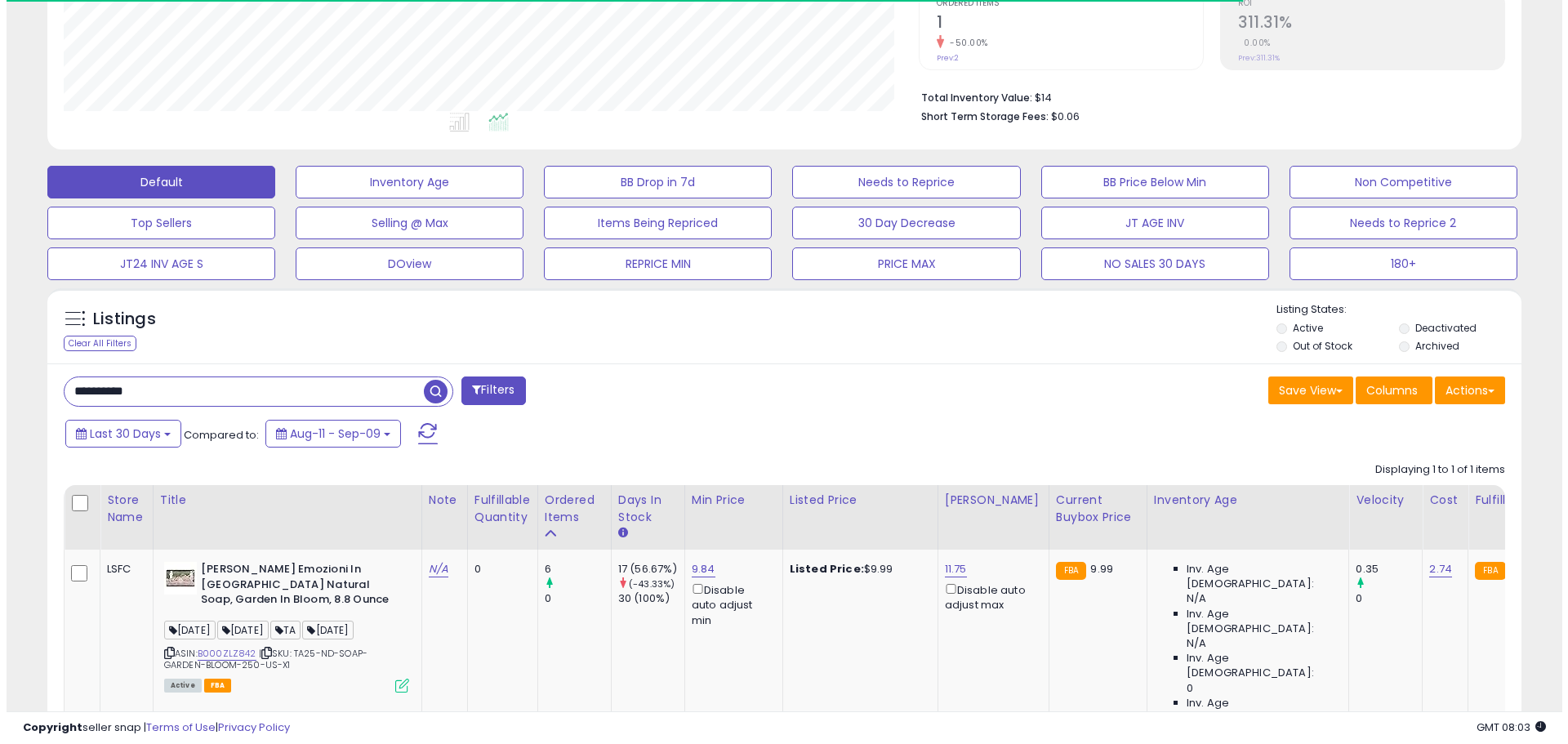
scroll to position [446, 0]
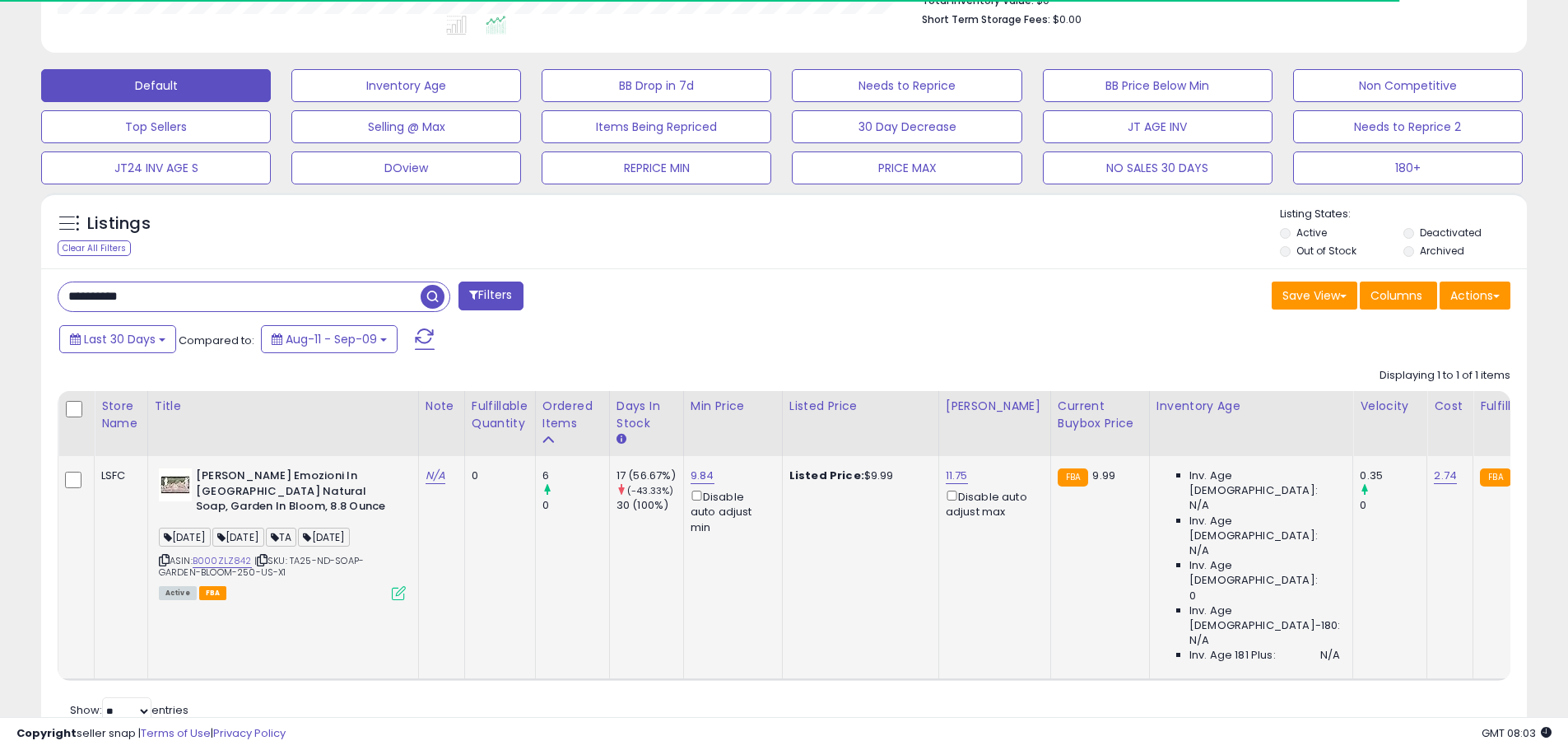
click at [400, 594] on icon at bounding box center [399, 594] width 14 height 14
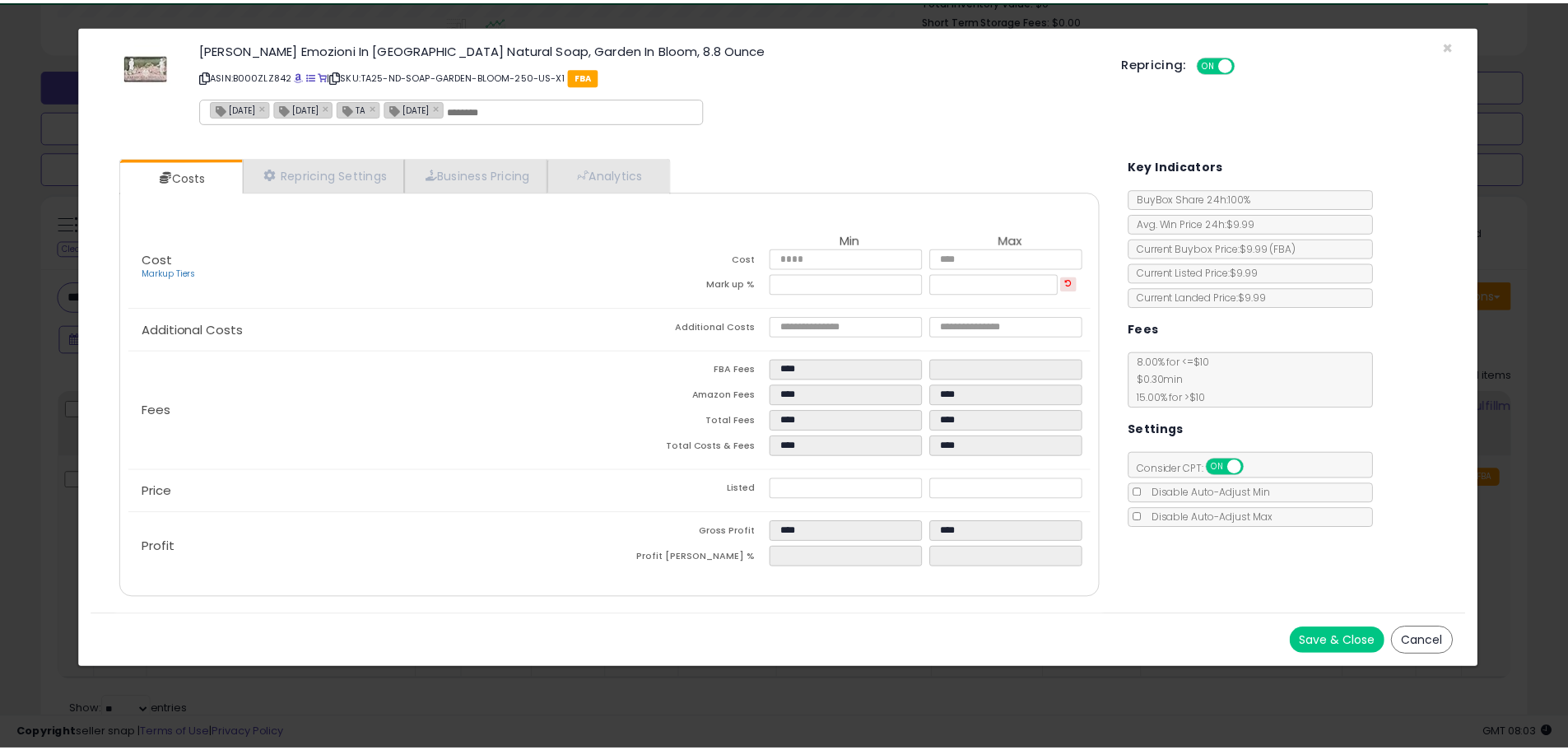
scroll to position [337, 869]
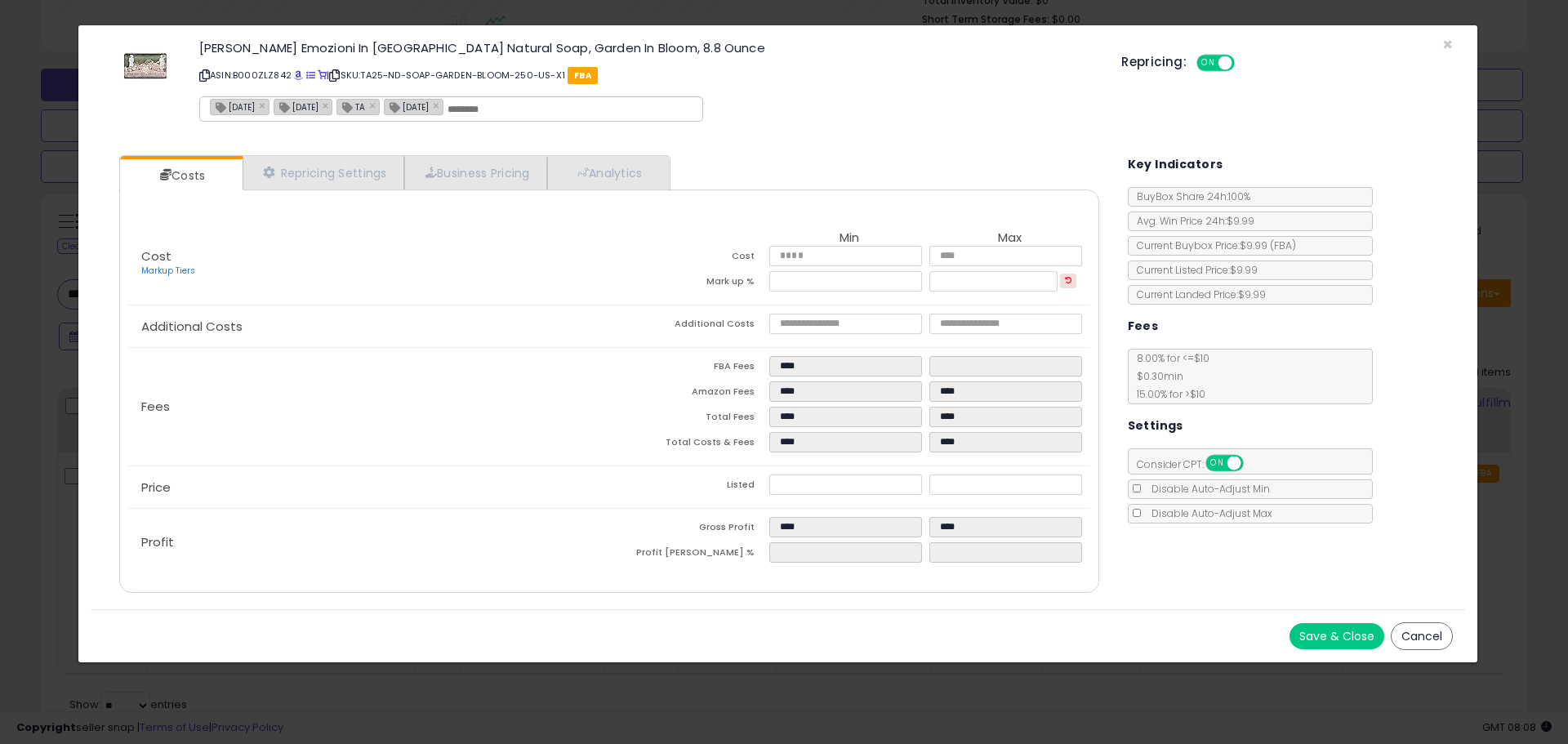
click at [20, 489] on div "× Close Nesti Dante Emozioni In Toscana Natural Soap, Garden In Bloom, 8.8 Ounc…" at bounding box center [784, 372] width 1568 height 744
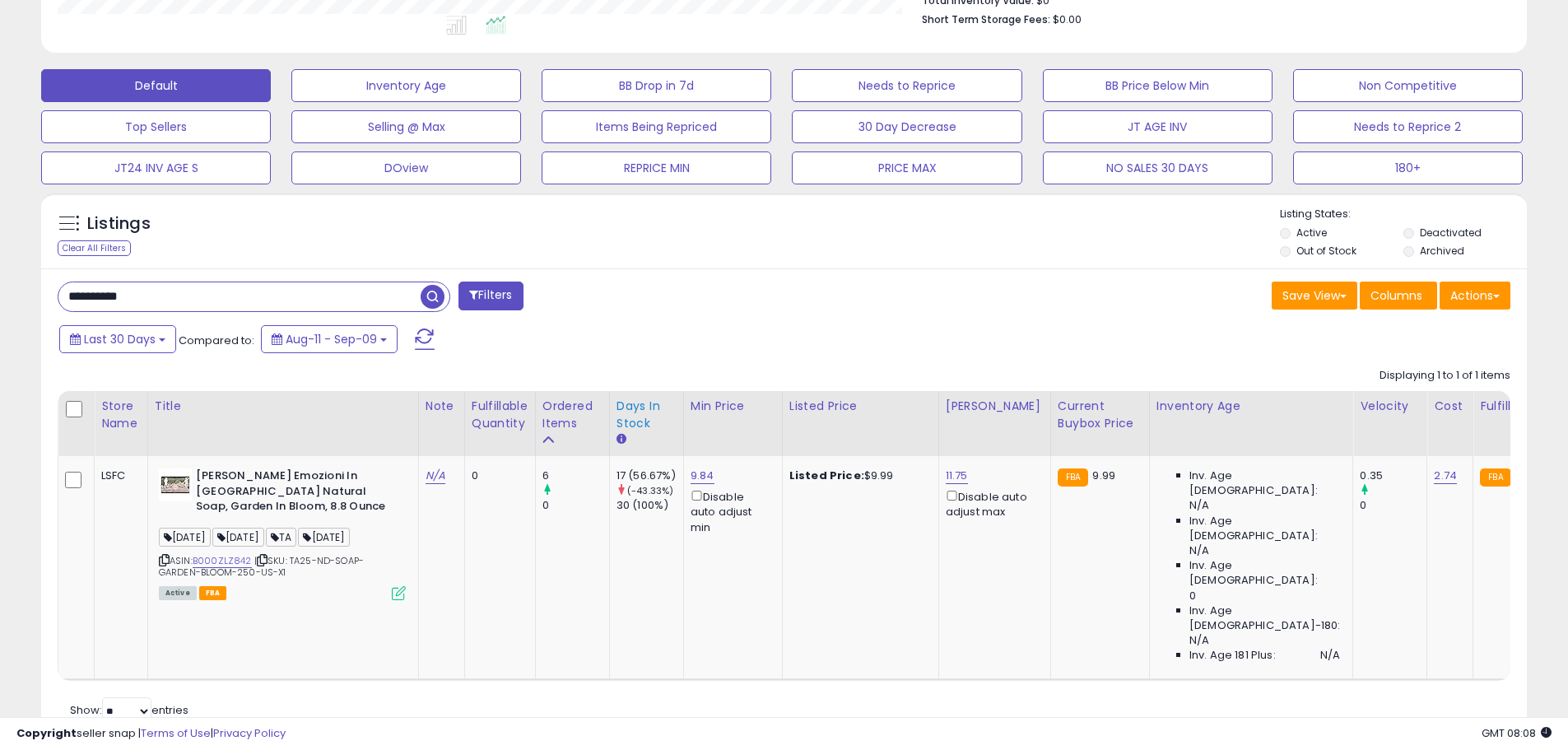
scroll to position [822997, 822237]
click at [101, 298] on input "**********" at bounding box center [240, 296] width 362 height 28
paste input "text"
click at [429, 298] on span "button" at bounding box center [432, 296] width 23 height 23
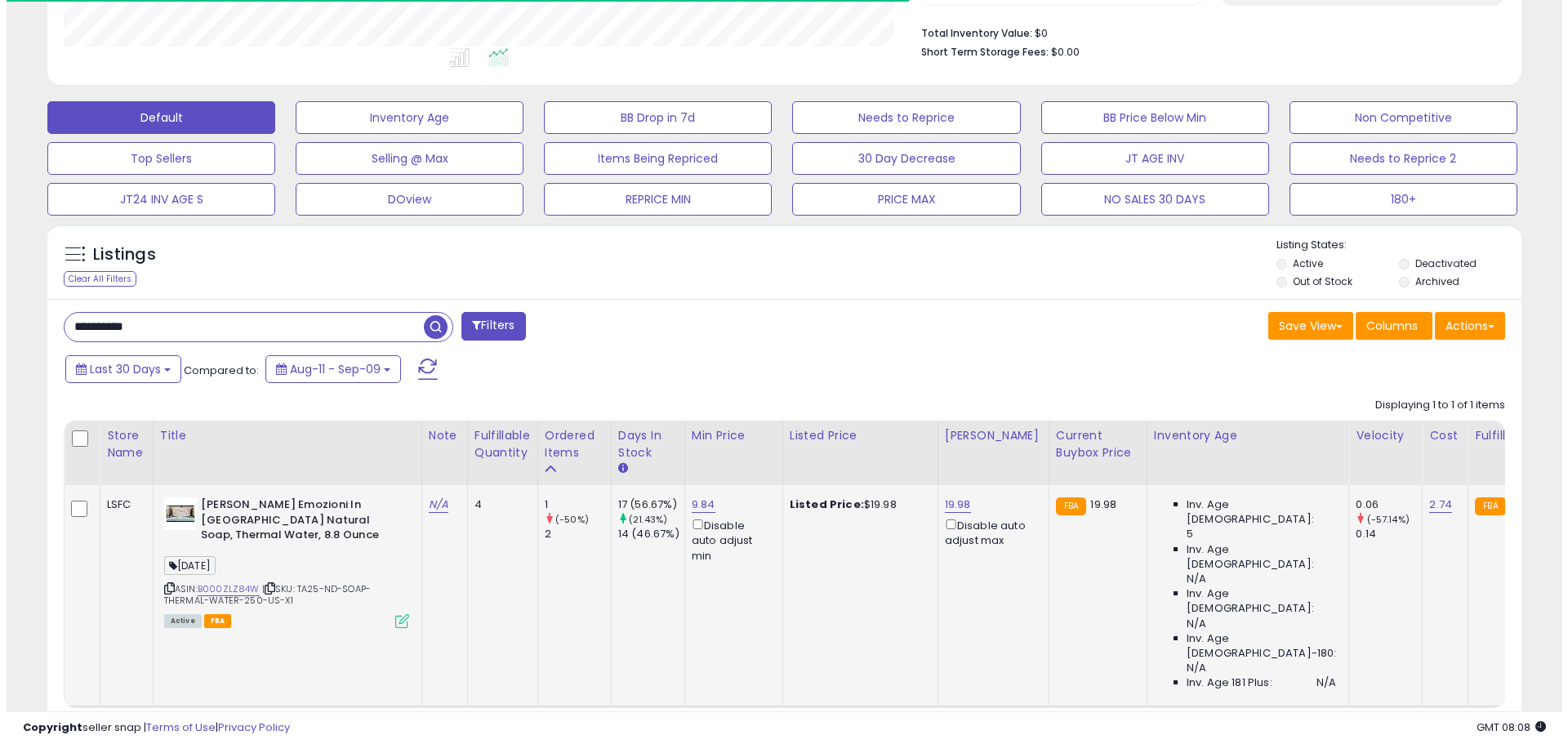
scroll to position [446, 0]
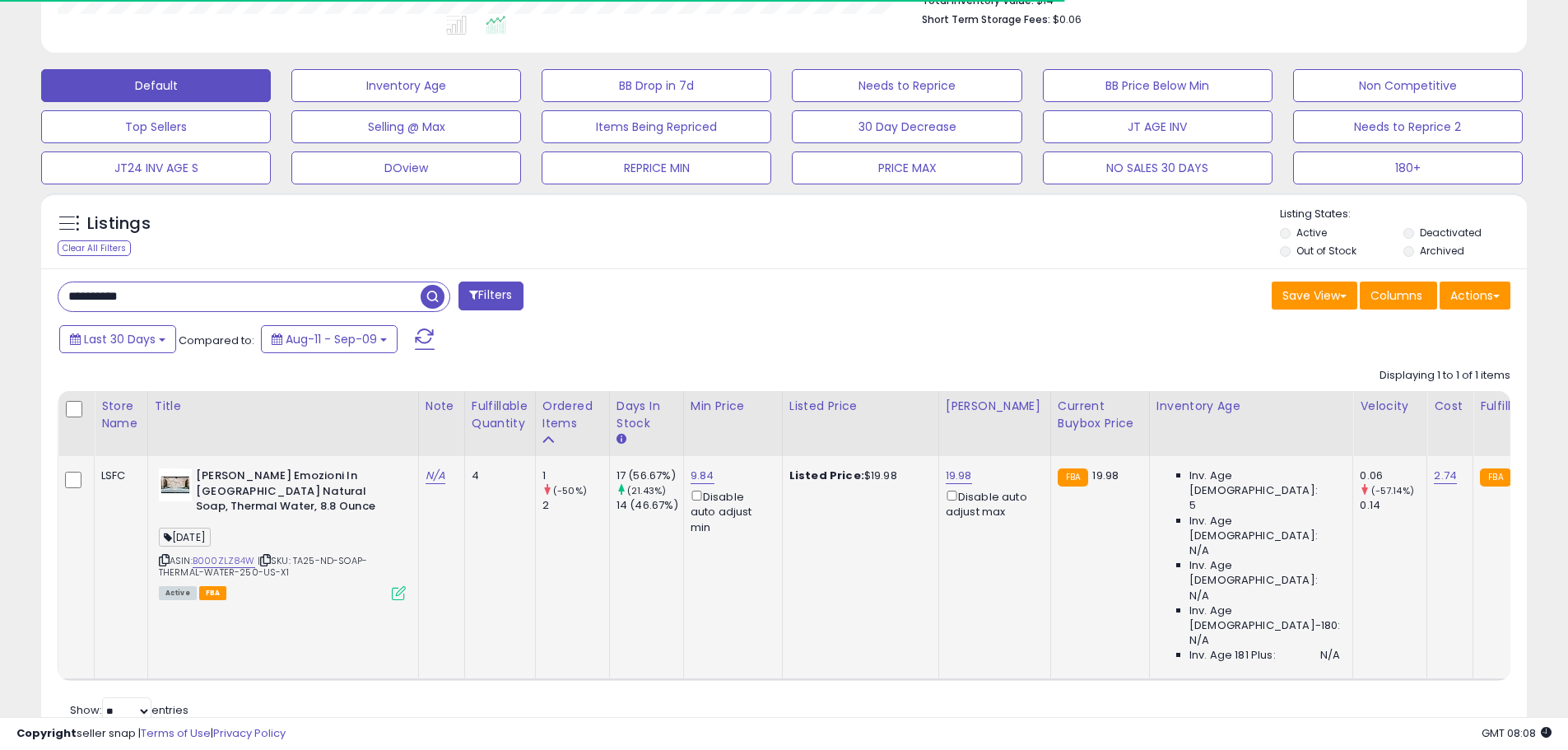
click at [398, 596] on icon at bounding box center [399, 594] width 14 height 14
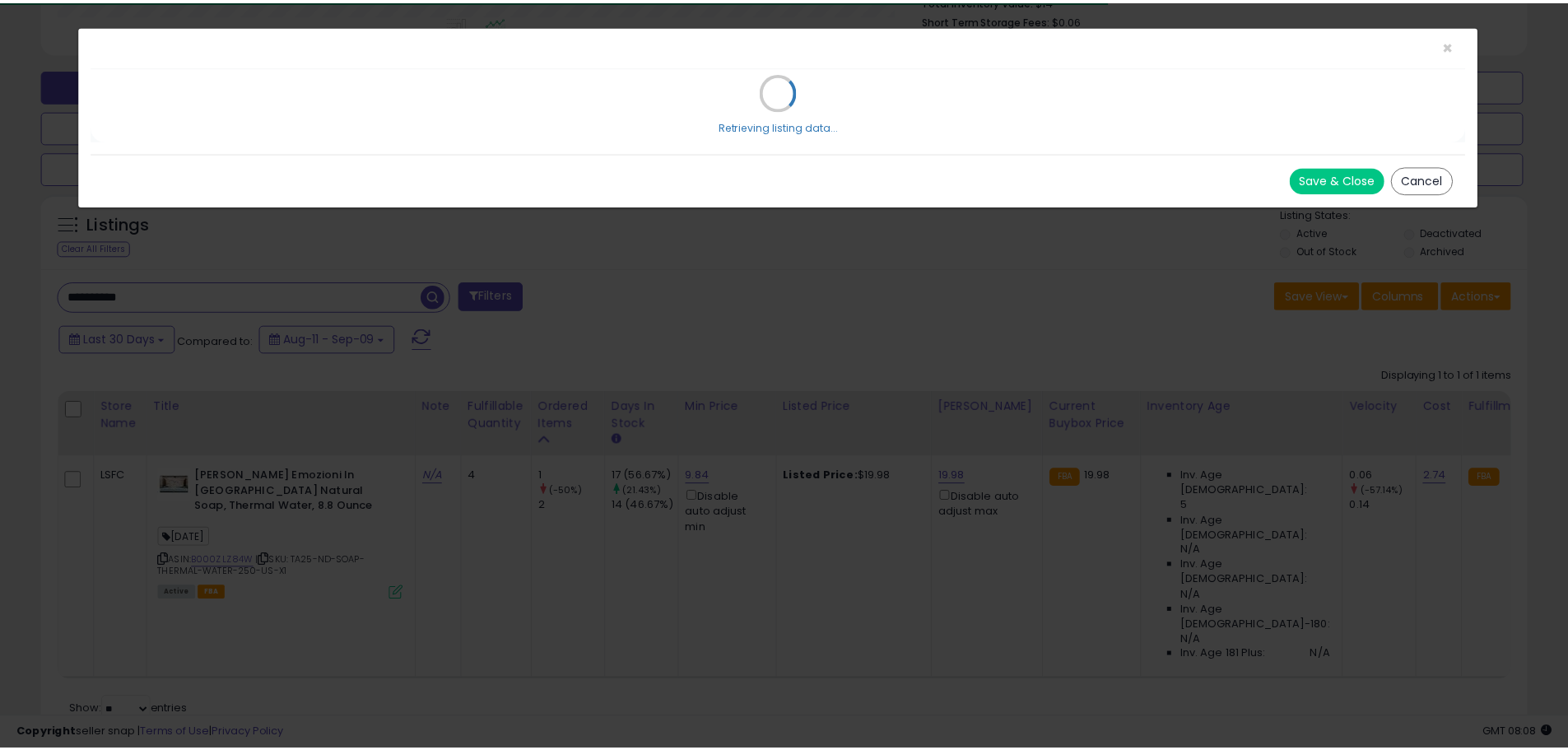
scroll to position [337, 869]
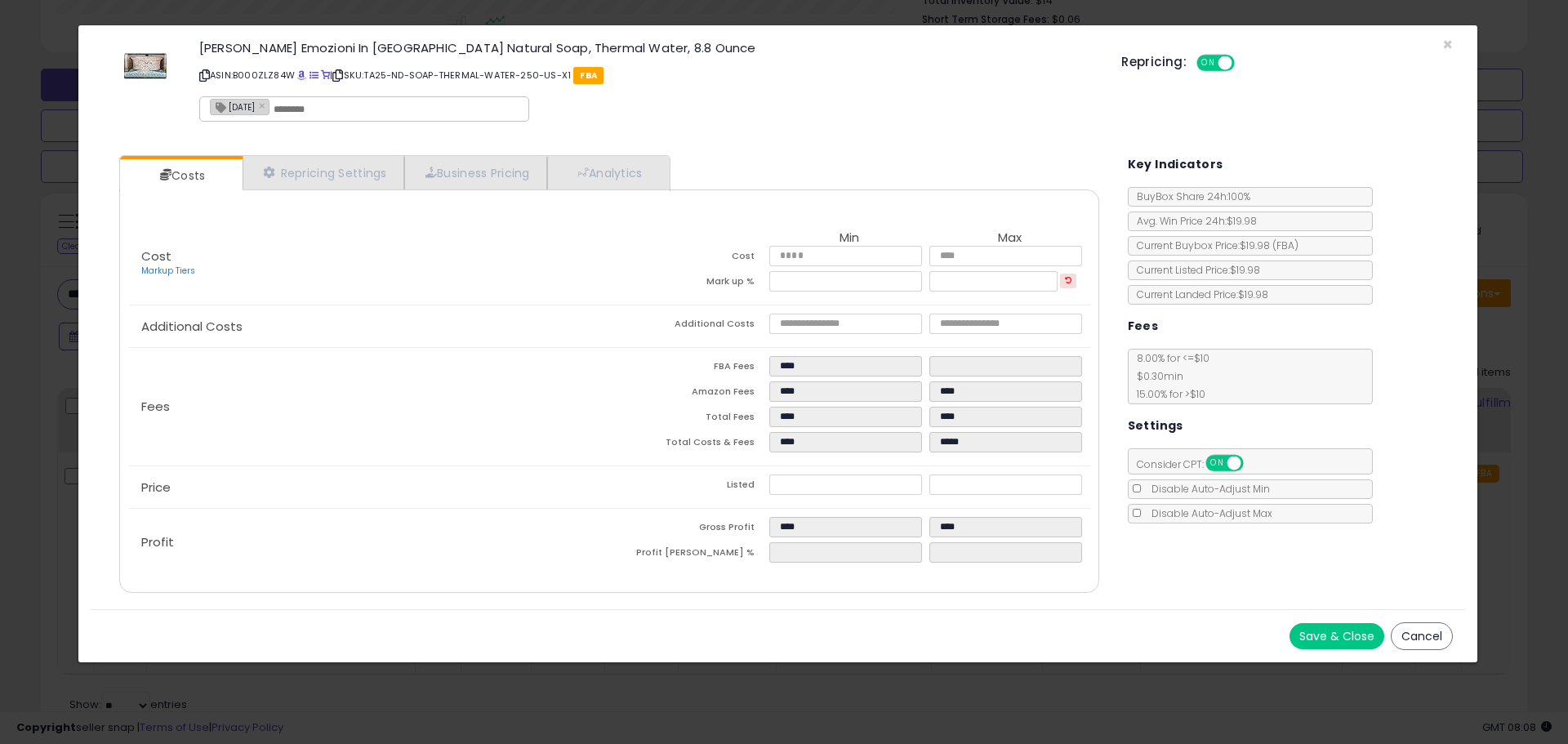
click at [1454, 41] on div "Nesti Dante Emozioni In Toscana Natural Soap, Thermal Water, 8.8 Ounce ASIN: B0…" at bounding box center [777, 84] width 1374 height 93
click at [1449, 41] on span "×" at bounding box center [1447, 45] width 11 height 23
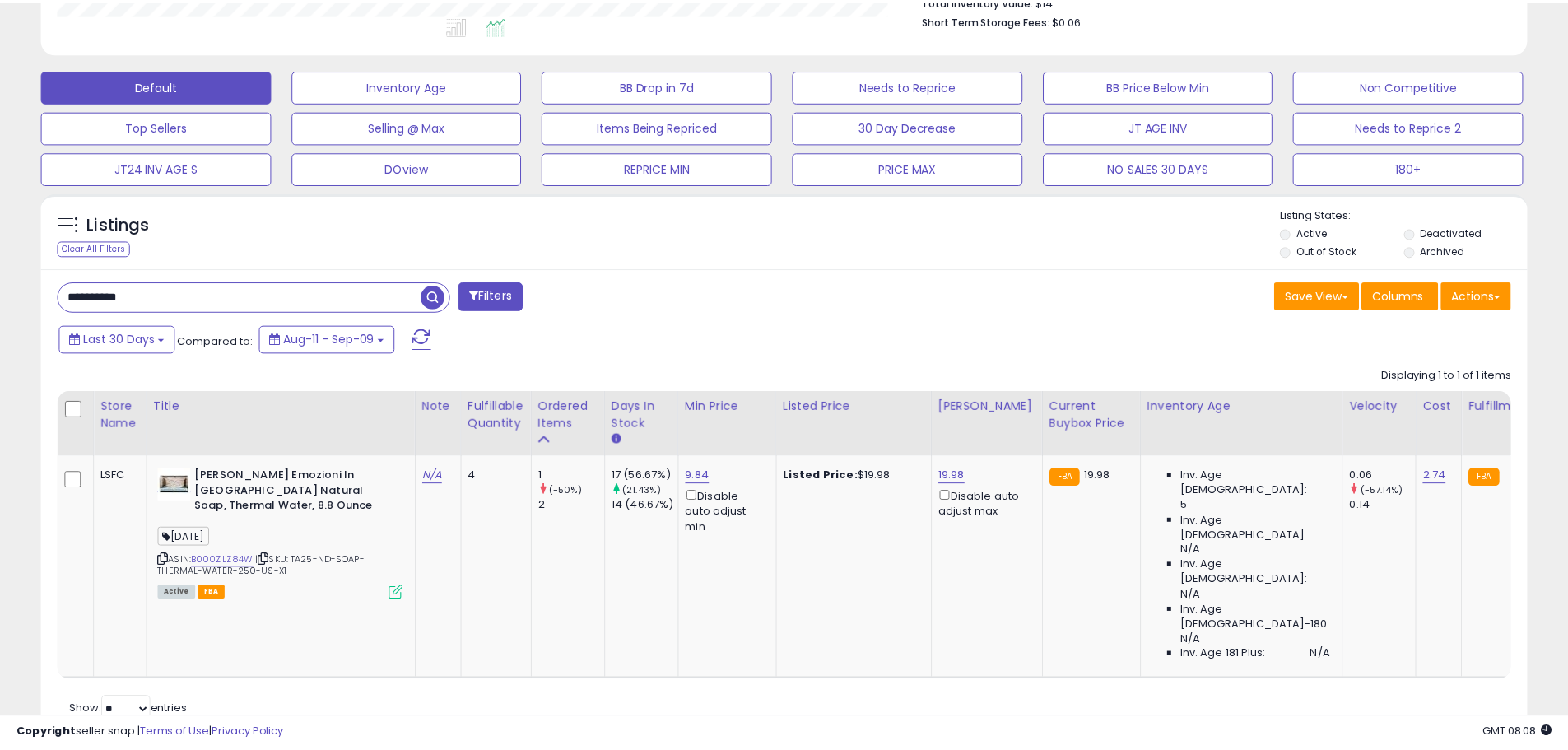
scroll to position [822997, 822237]
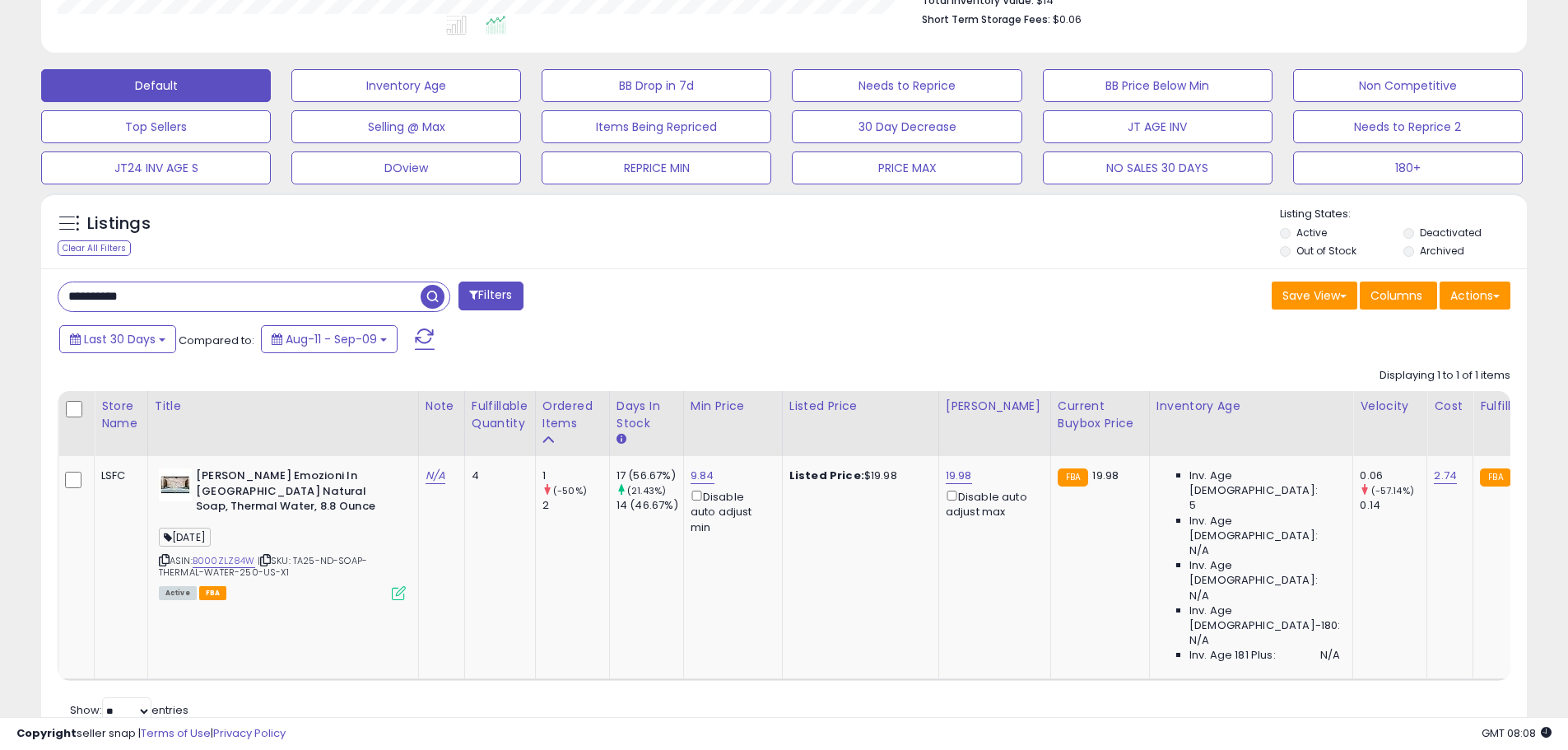
click at [127, 300] on input "**********" at bounding box center [240, 296] width 362 height 28
paste input "text"
click at [433, 300] on span "button" at bounding box center [432, 296] width 23 height 23
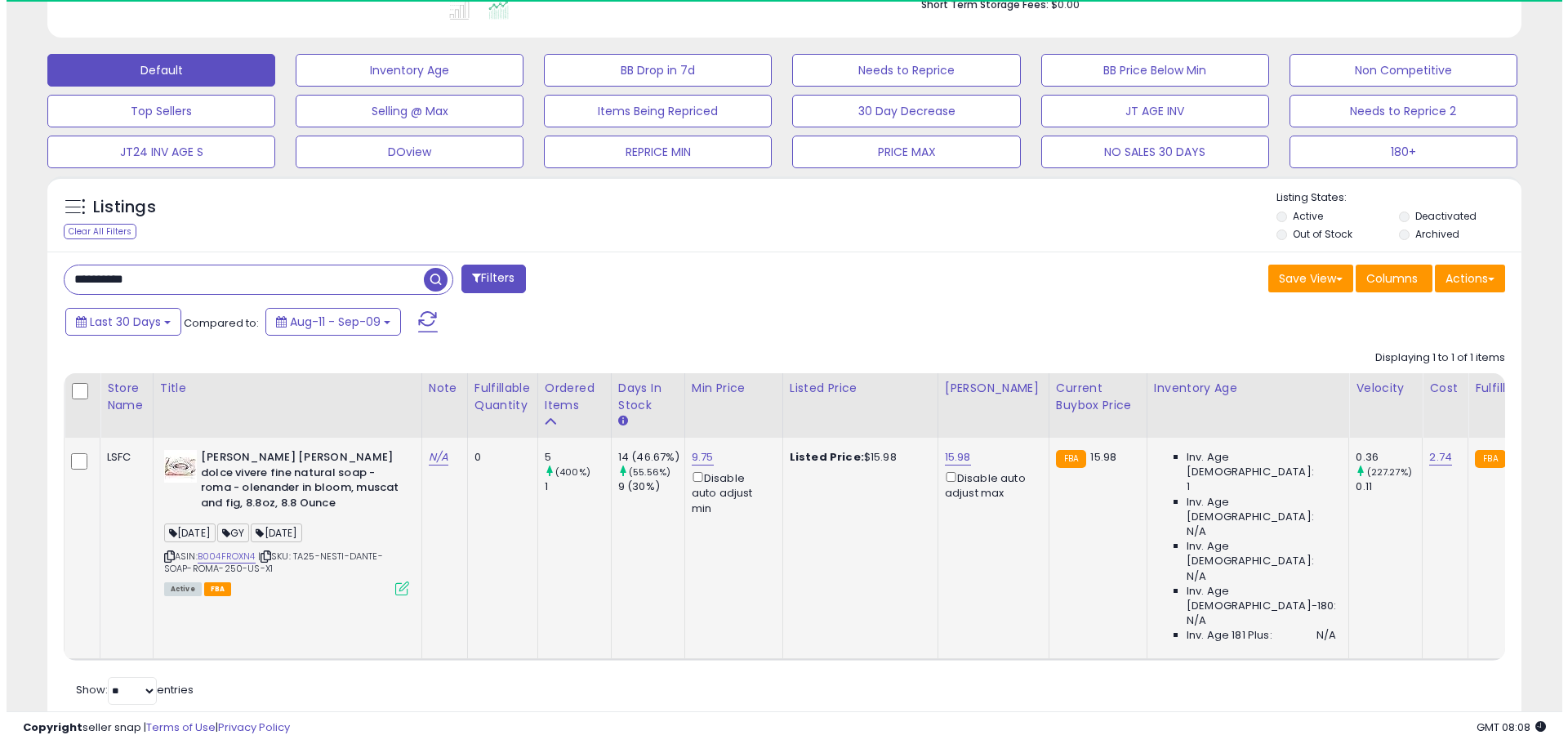
scroll to position [335, 855]
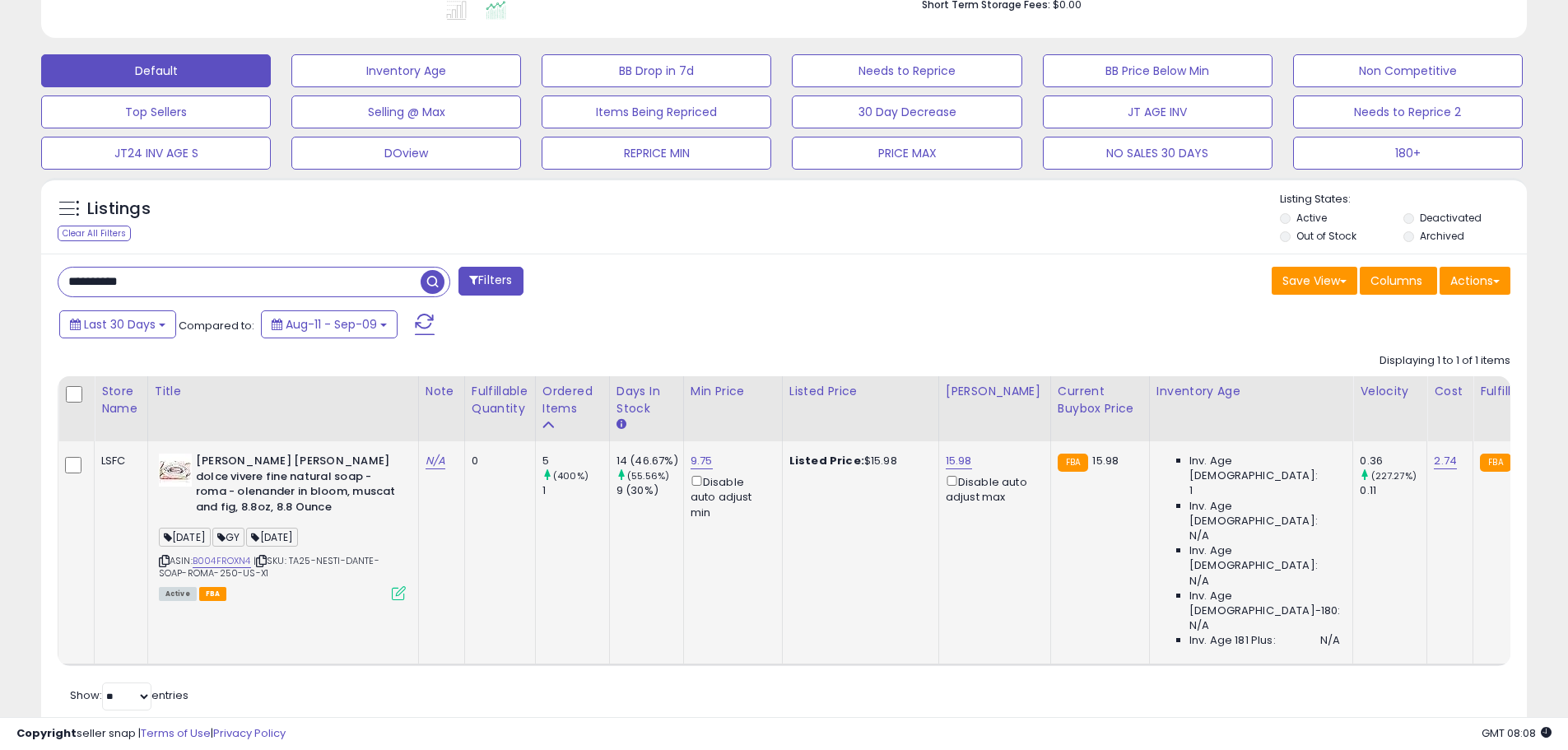
click at [400, 592] on icon at bounding box center [399, 594] width 14 height 14
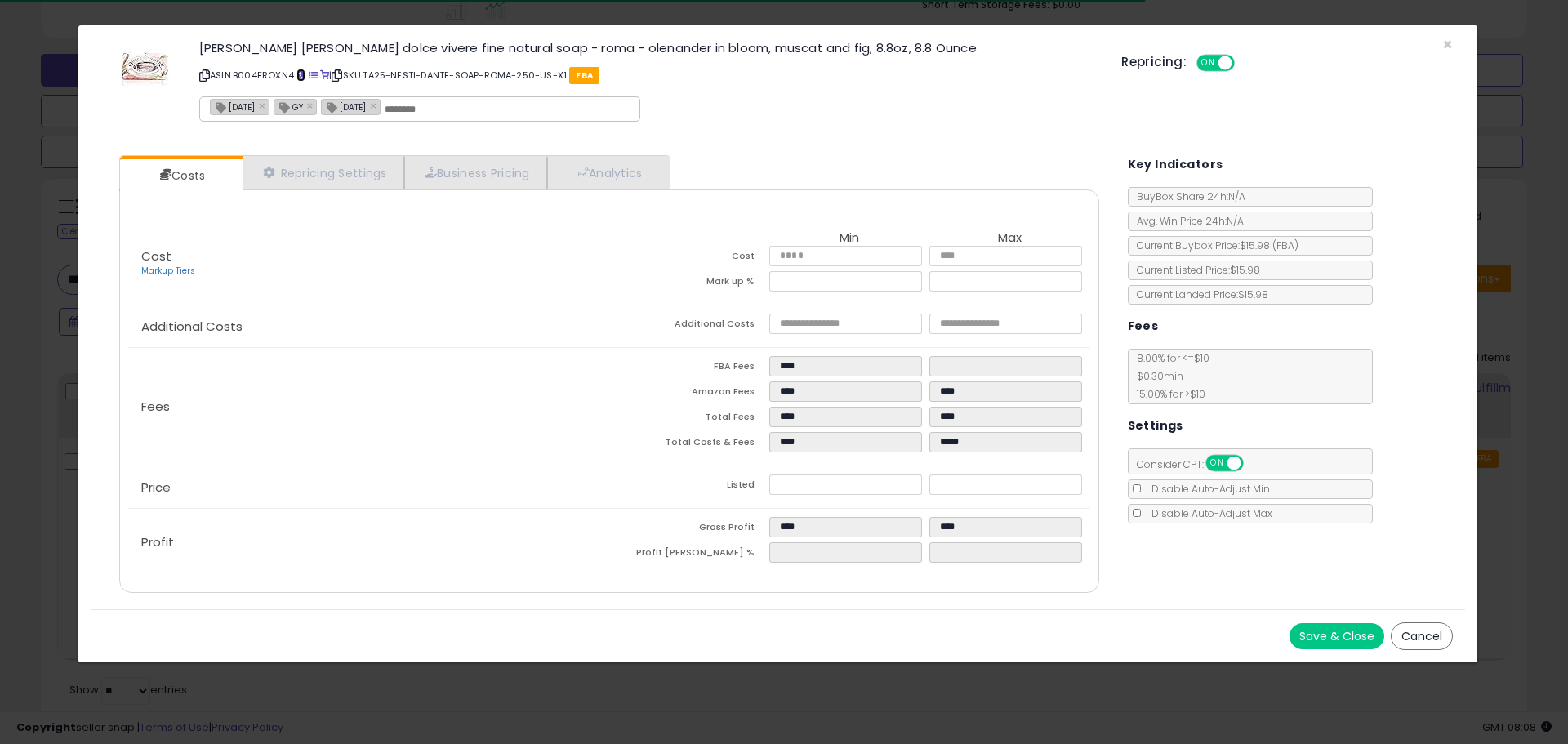
click at [300, 75] on span at bounding box center [301, 75] width 9 height 9
click at [1449, 45] on span "×" at bounding box center [1447, 45] width 11 height 23
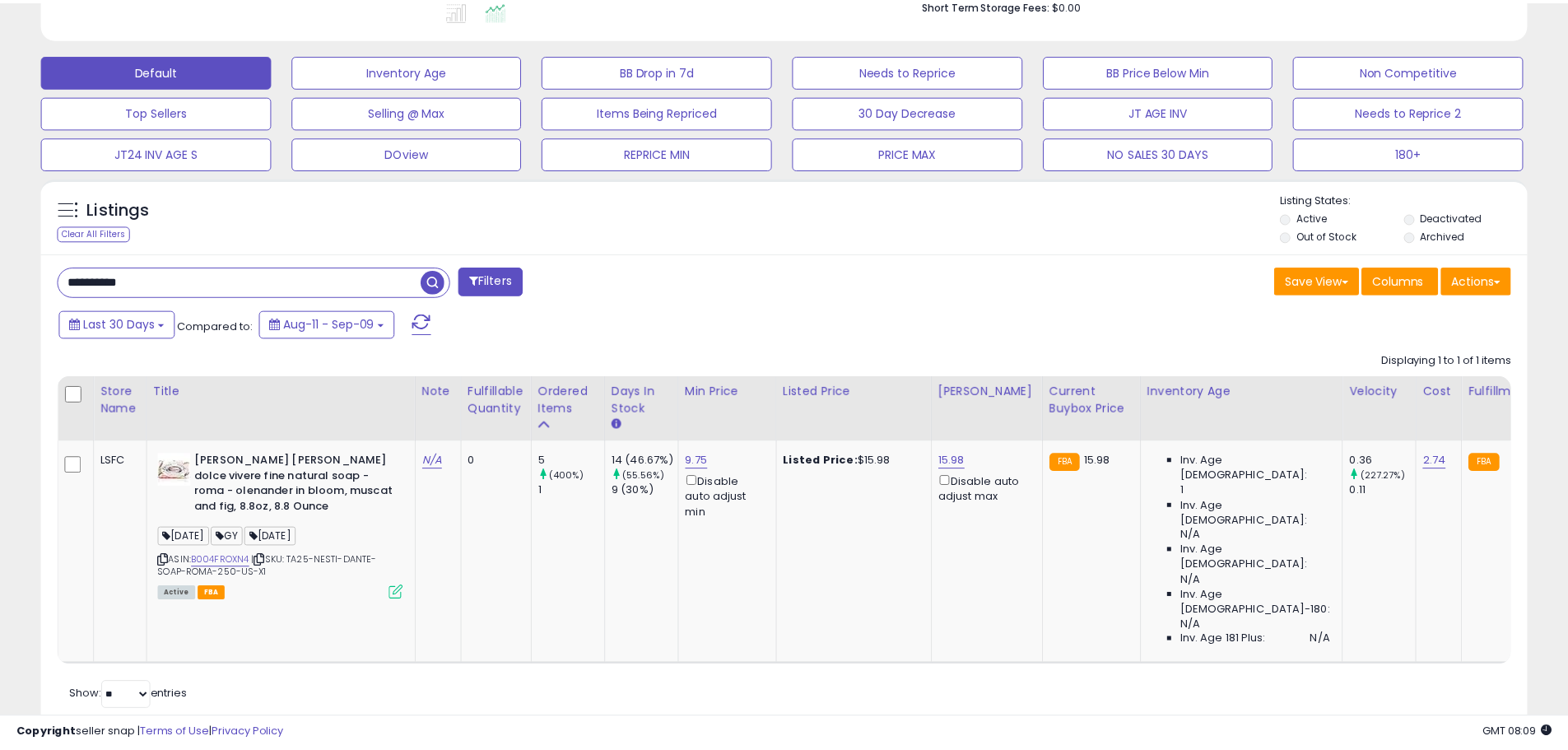
scroll to position [822997, 822237]
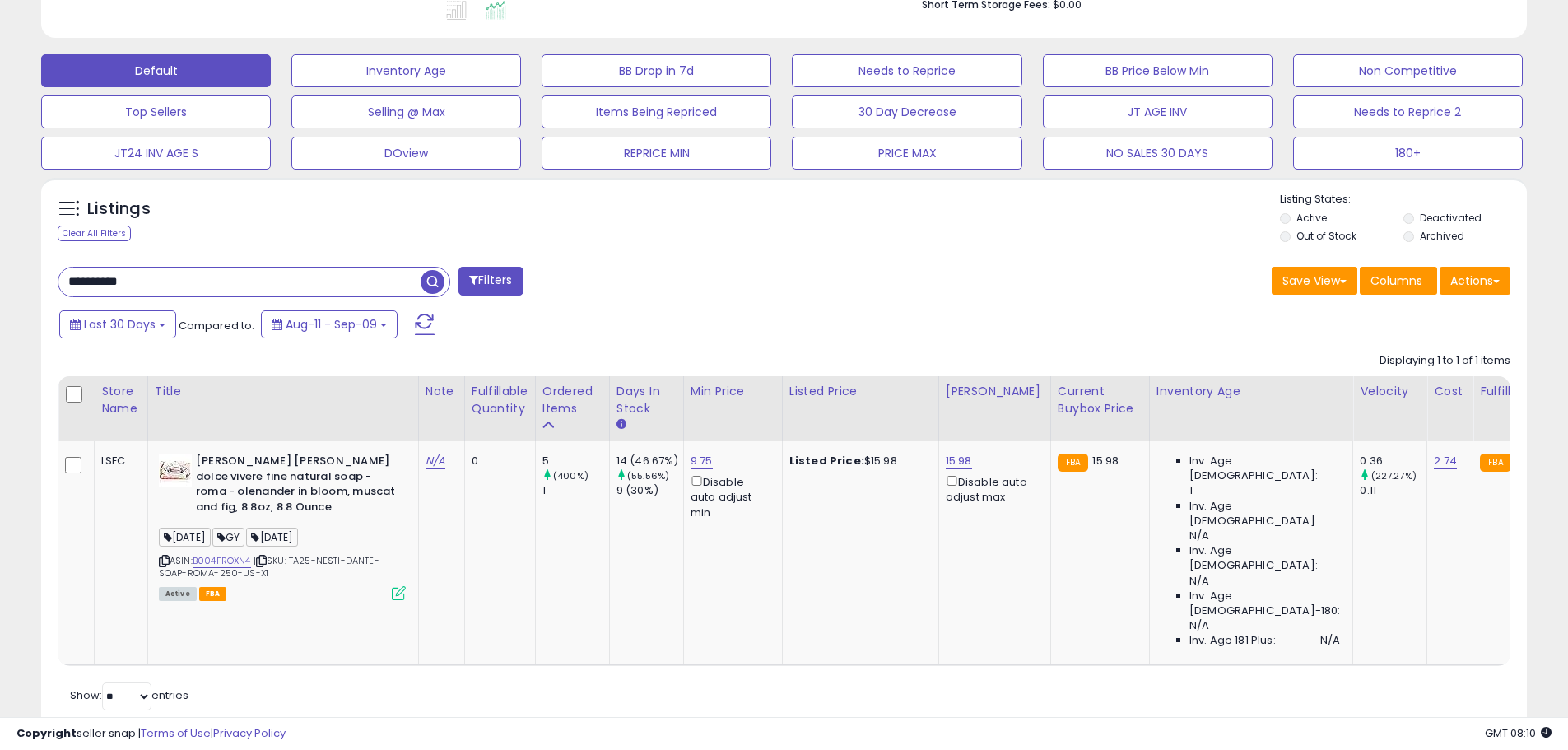
click at [128, 283] on input "**********" at bounding box center [240, 282] width 362 height 28
click at [433, 279] on span "button" at bounding box center [432, 282] width 23 height 23
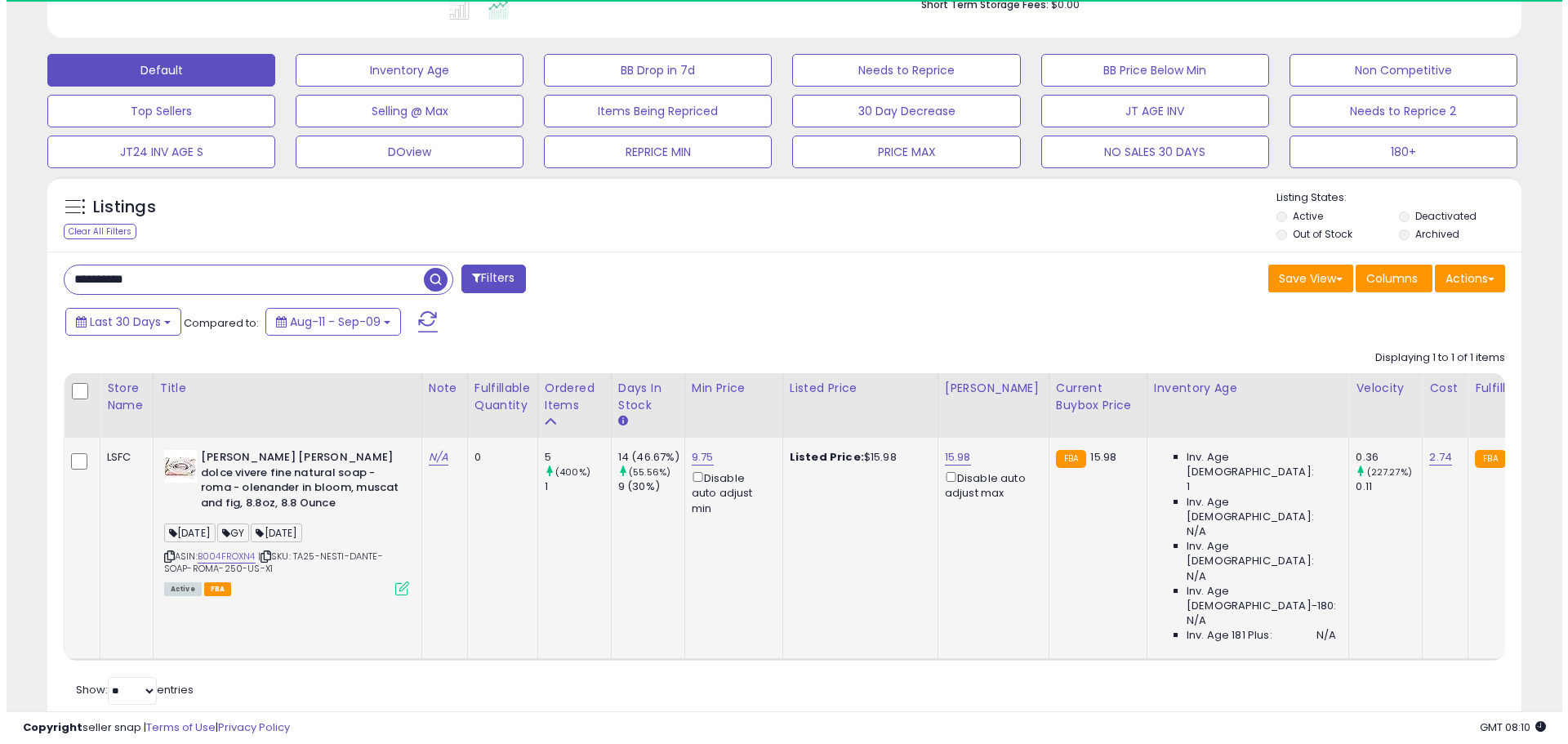
scroll to position [335, 855]
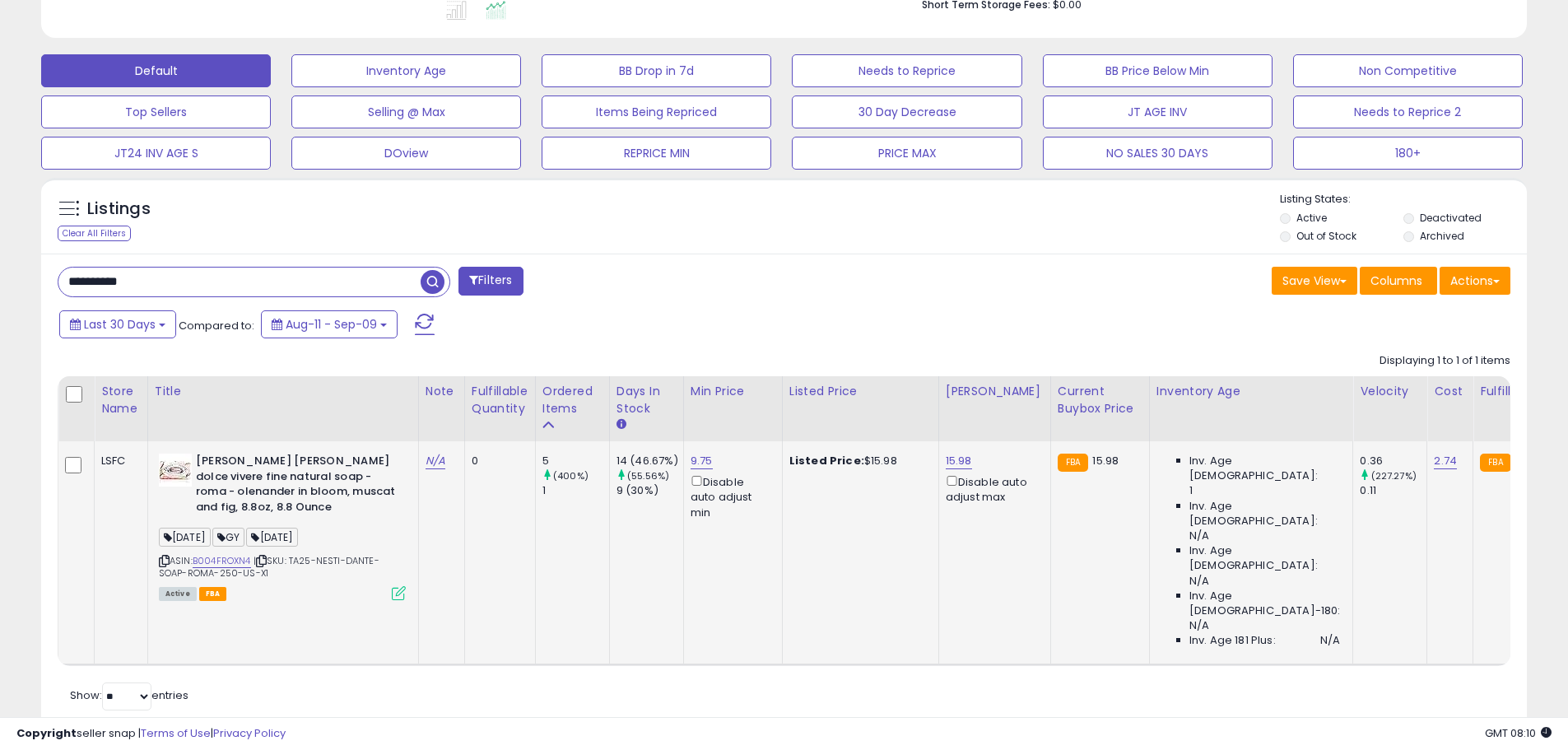
click at [402, 594] on icon at bounding box center [399, 594] width 14 height 14
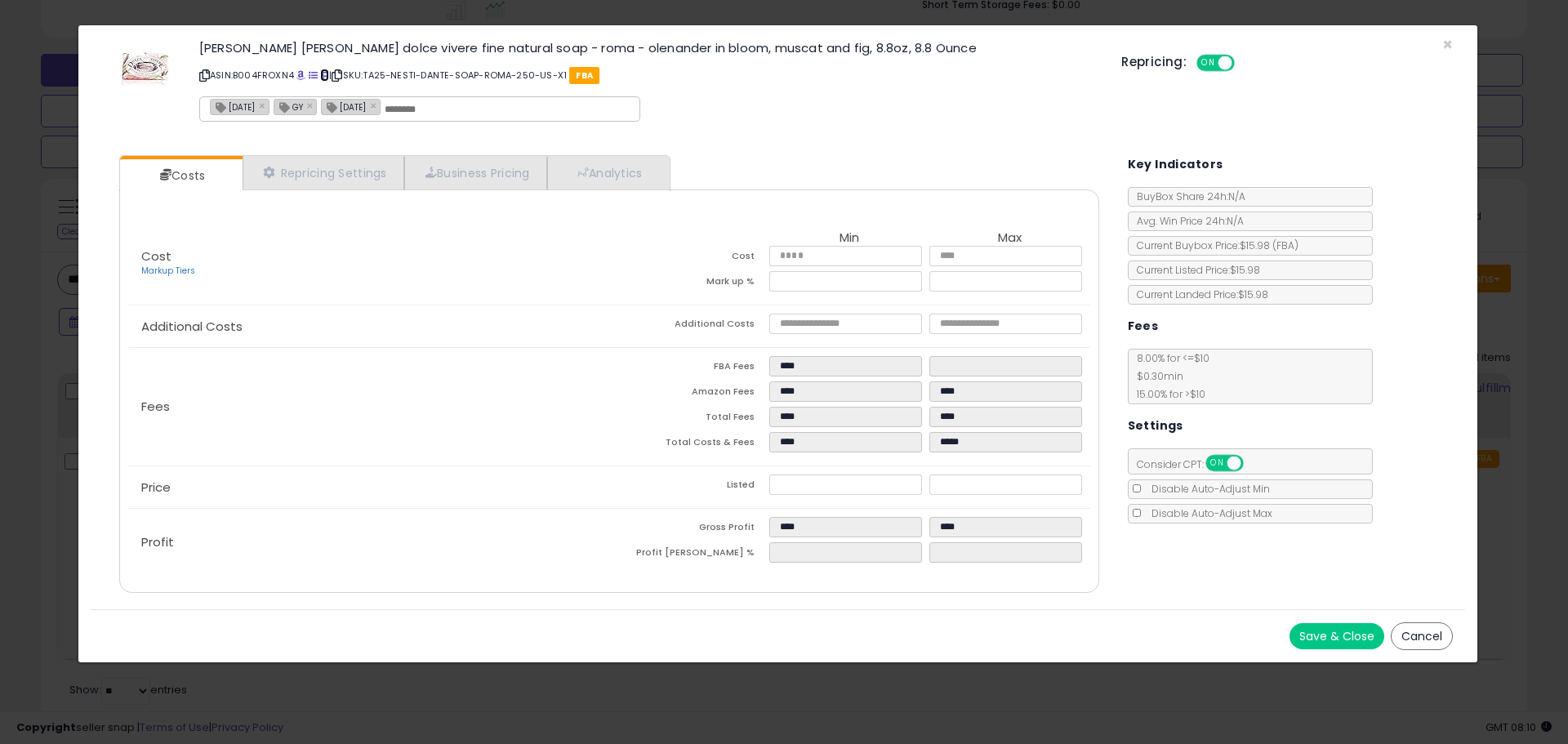
click at [328, 75] on span at bounding box center [324, 74] width 9 height 9
click at [1445, 40] on span "×" at bounding box center [1447, 45] width 11 height 23
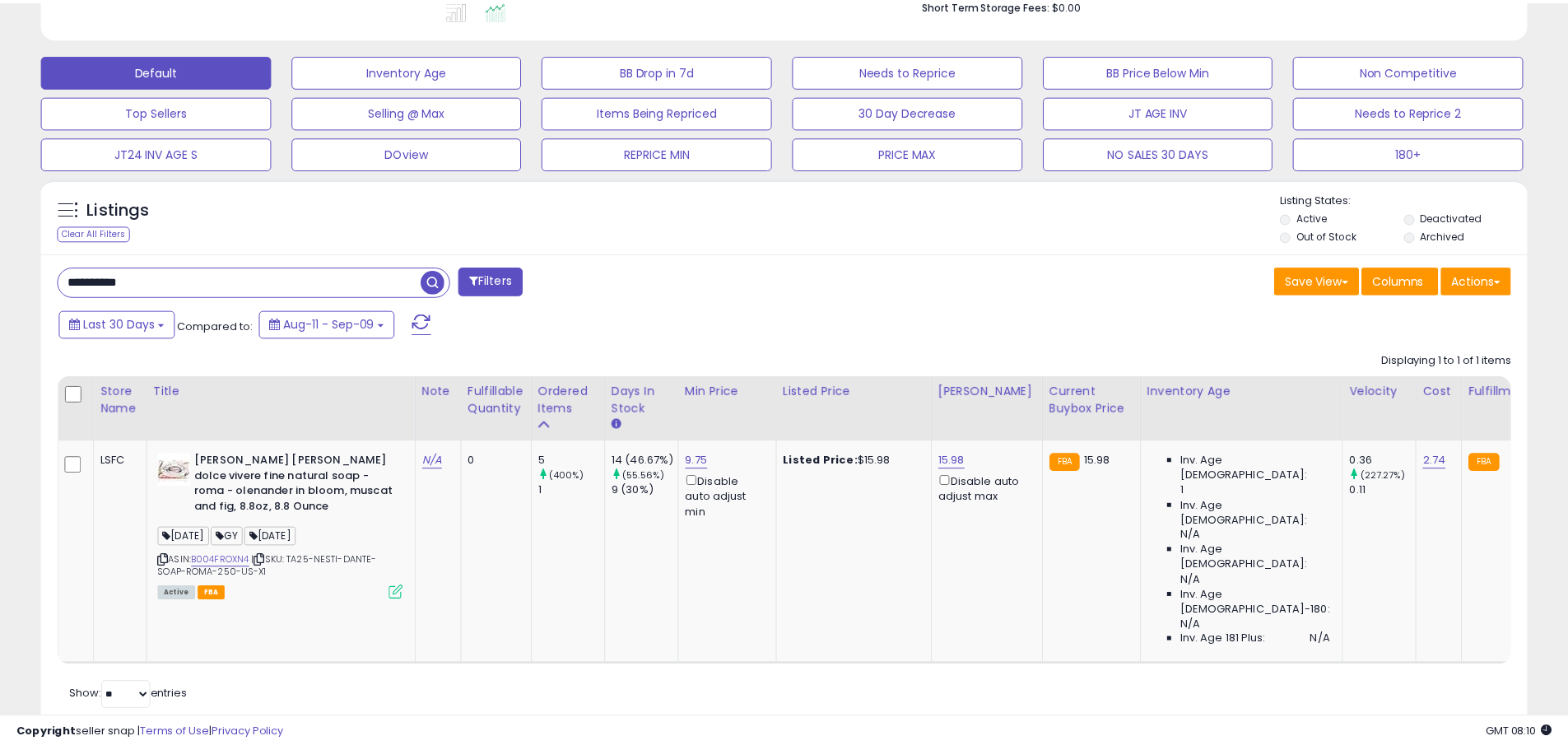
scroll to position [822997, 822237]
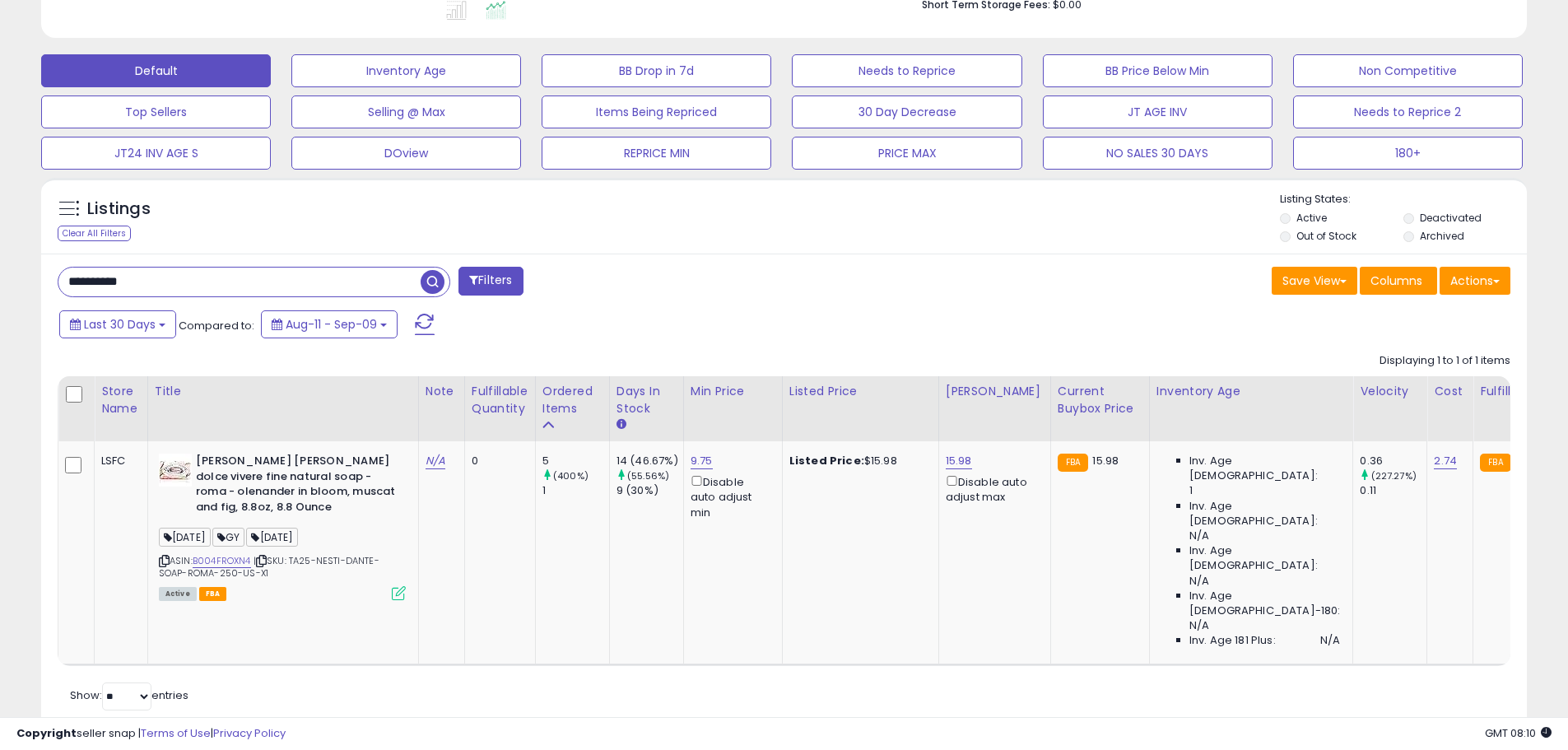
click at [121, 289] on input "**********" at bounding box center [240, 282] width 362 height 28
click at [120, 289] on input "**********" at bounding box center [240, 282] width 362 height 28
click at [431, 285] on span "button" at bounding box center [432, 282] width 23 height 23
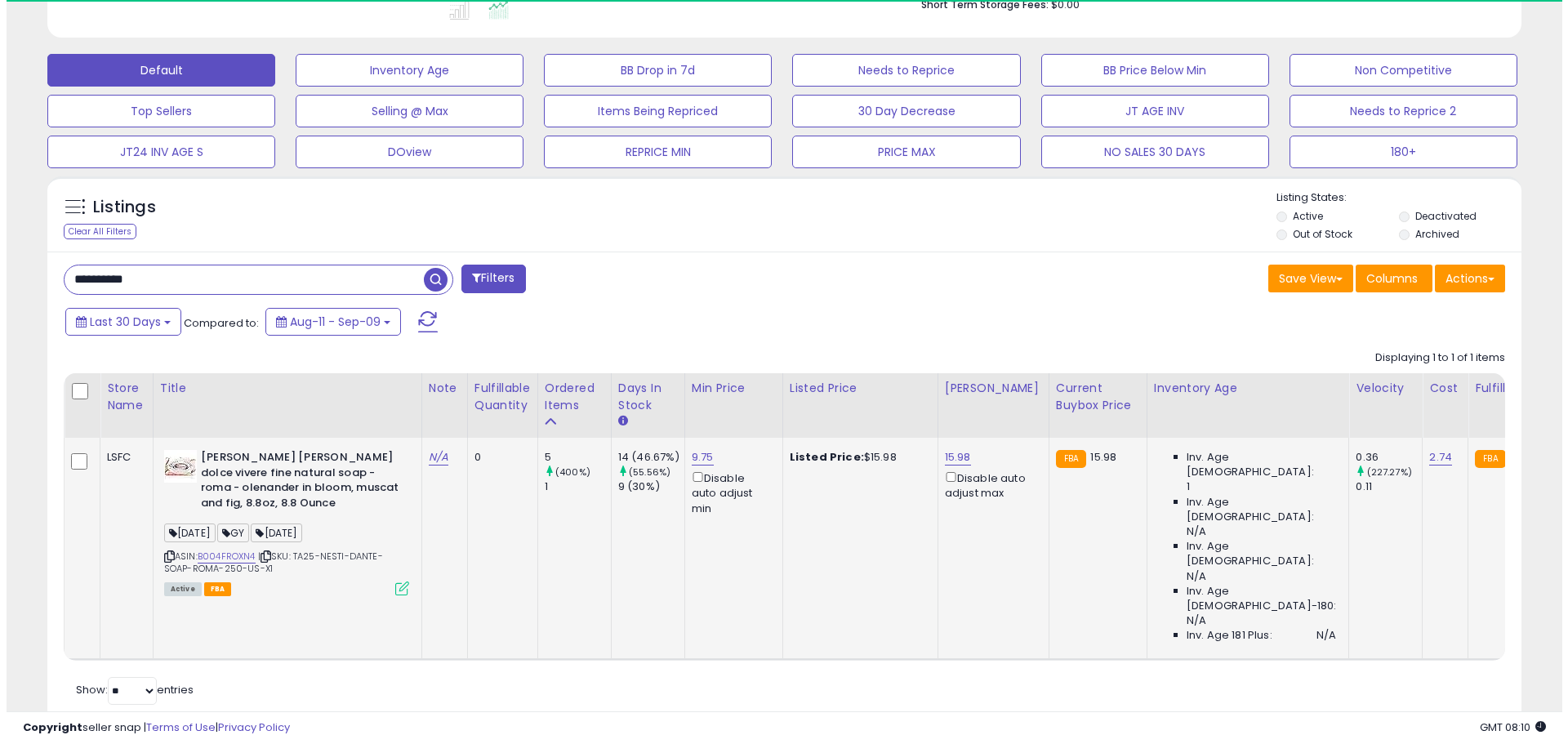
scroll to position [335, 855]
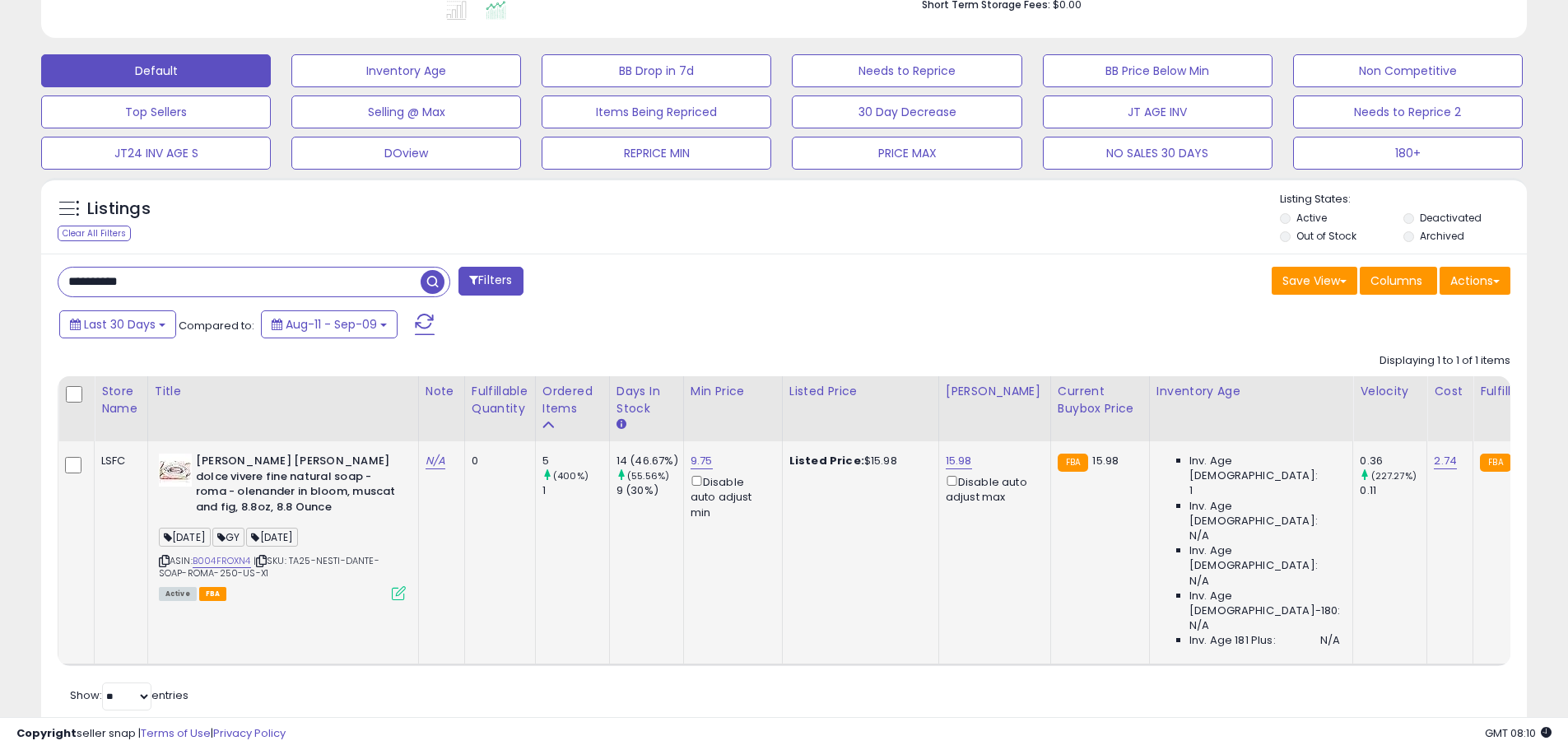
click at [399, 596] on icon at bounding box center [399, 594] width 14 height 14
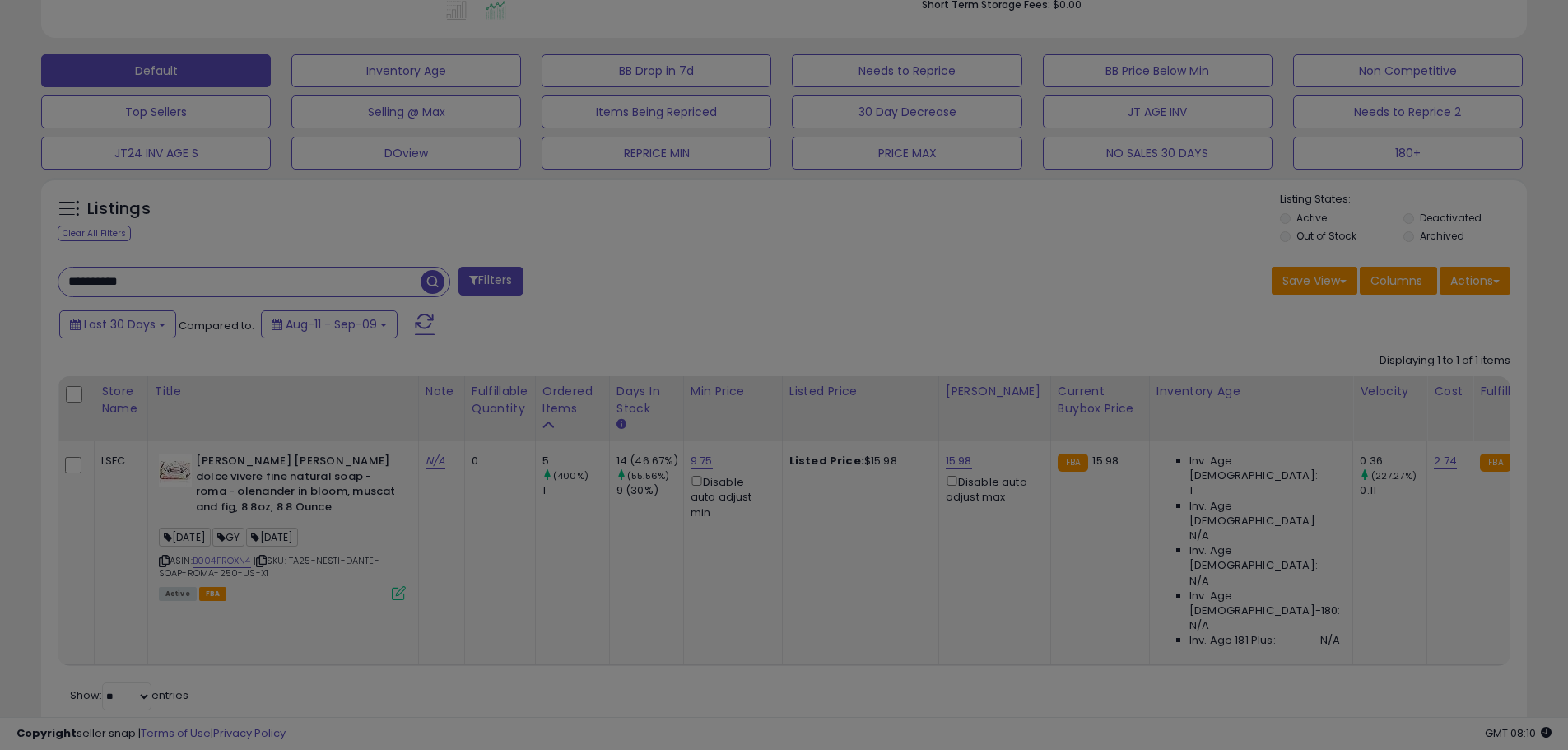
scroll to position [337, 869]
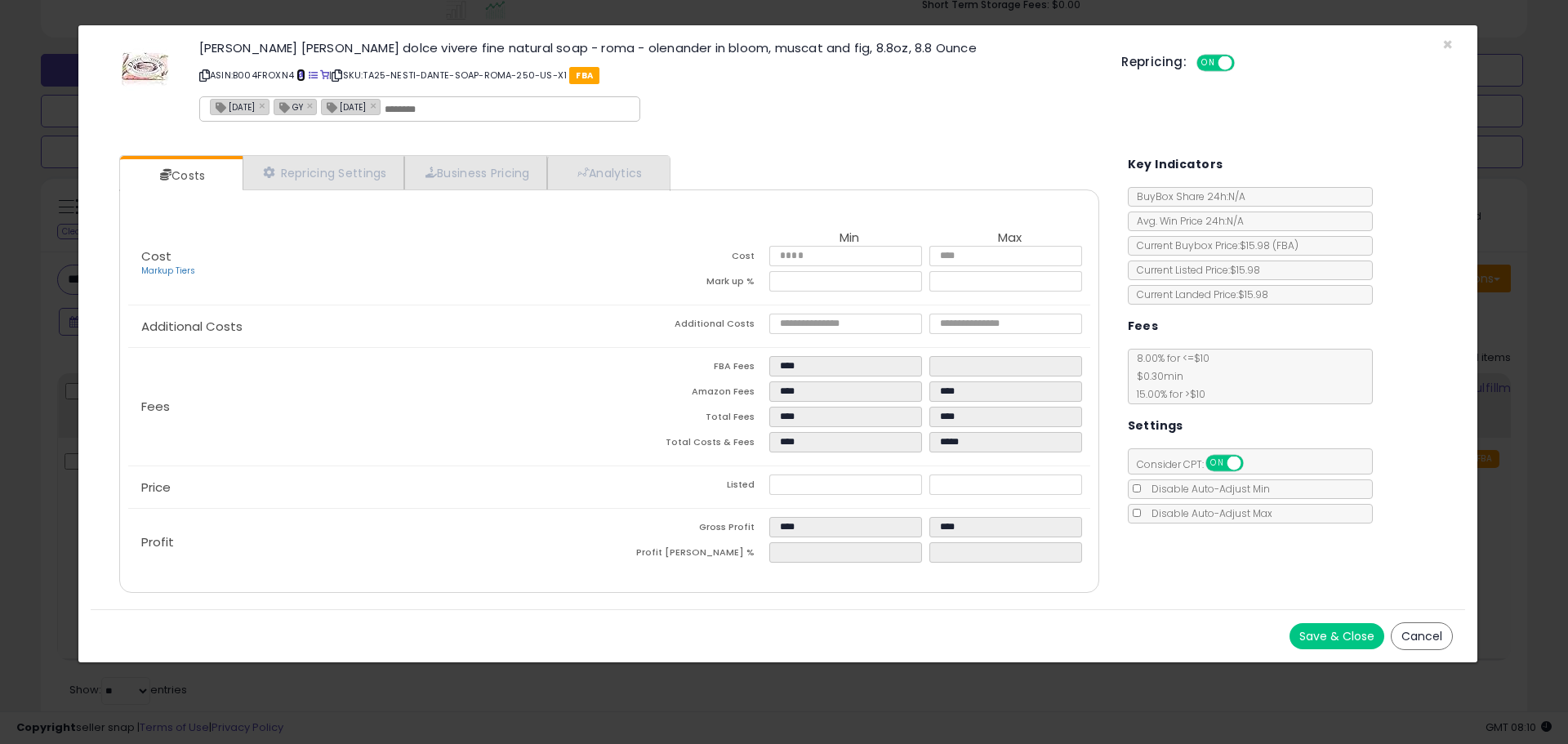
click at [304, 79] on span at bounding box center [301, 75] width 9 height 9
drag, startPoint x: 1444, startPoint y: 46, endPoint x: 1084, endPoint y: 92, distance: 362.9
click at [1444, 46] on span "×" at bounding box center [1447, 45] width 11 height 23
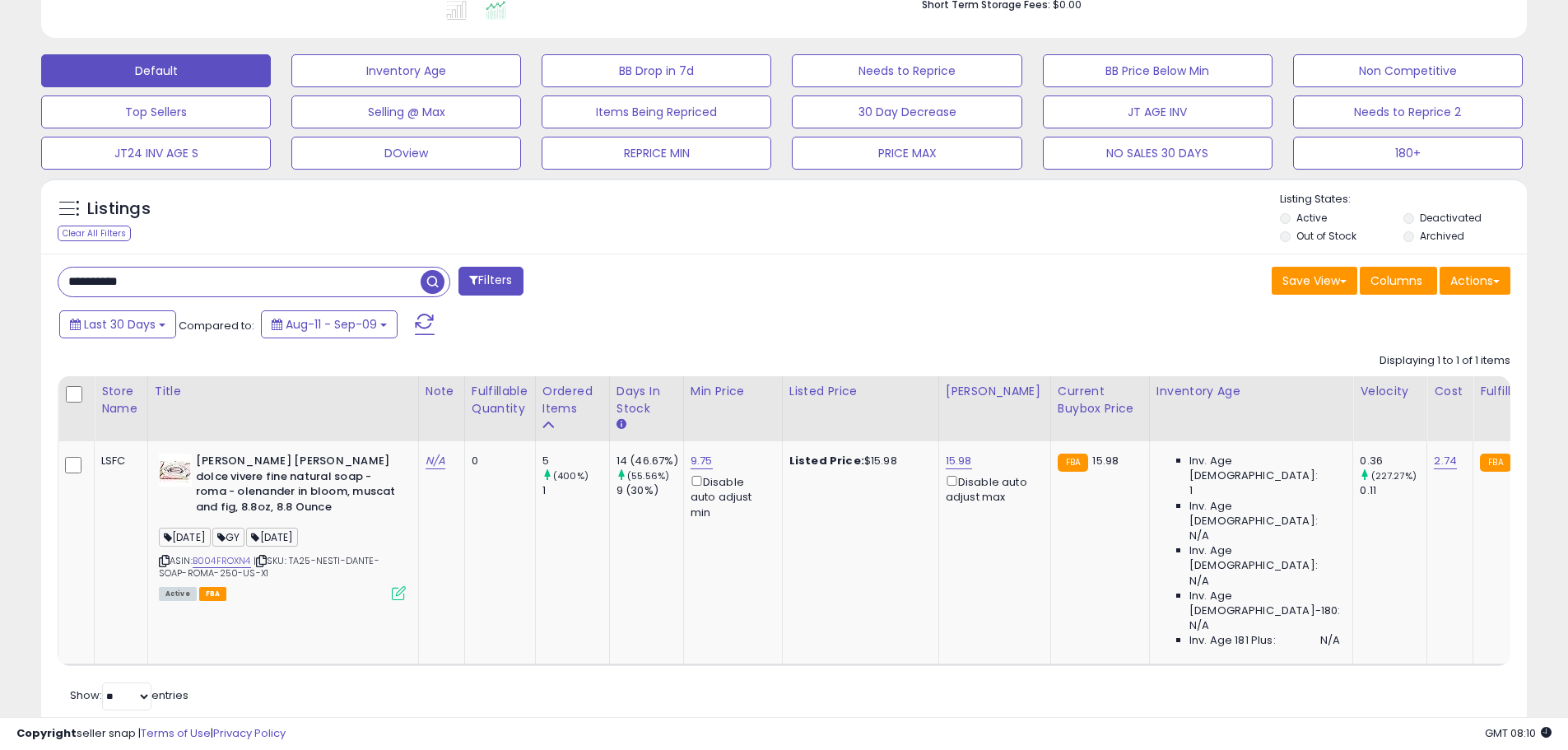
scroll to position [822997, 822237]
click at [105, 282] on input "**********" at bounding box center [240, 282] width 362 height 28
paste input "text"
click at [435, 277] on span "button" at bounding box center [432, 282] width 23 height 23
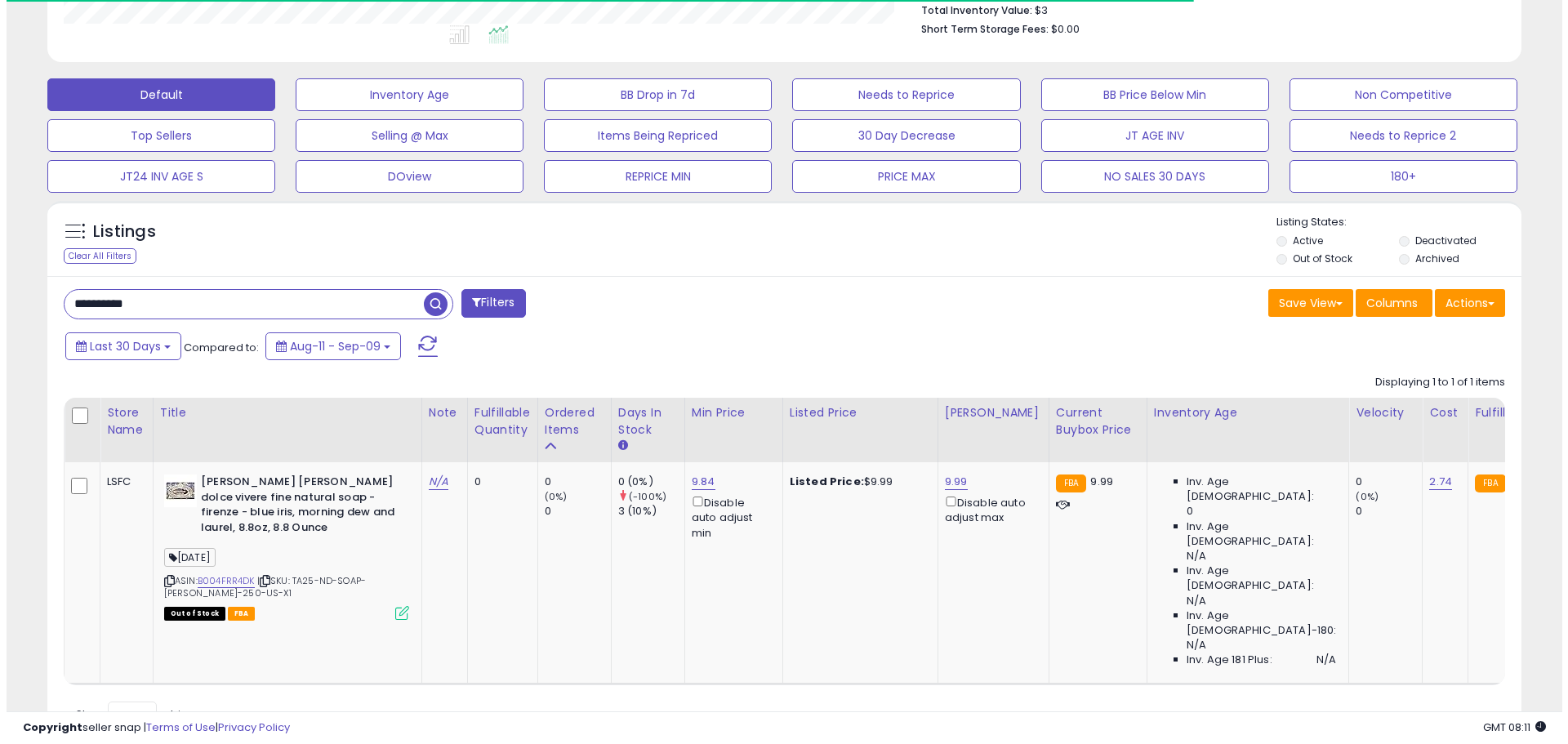
scroll to position [461, 0]
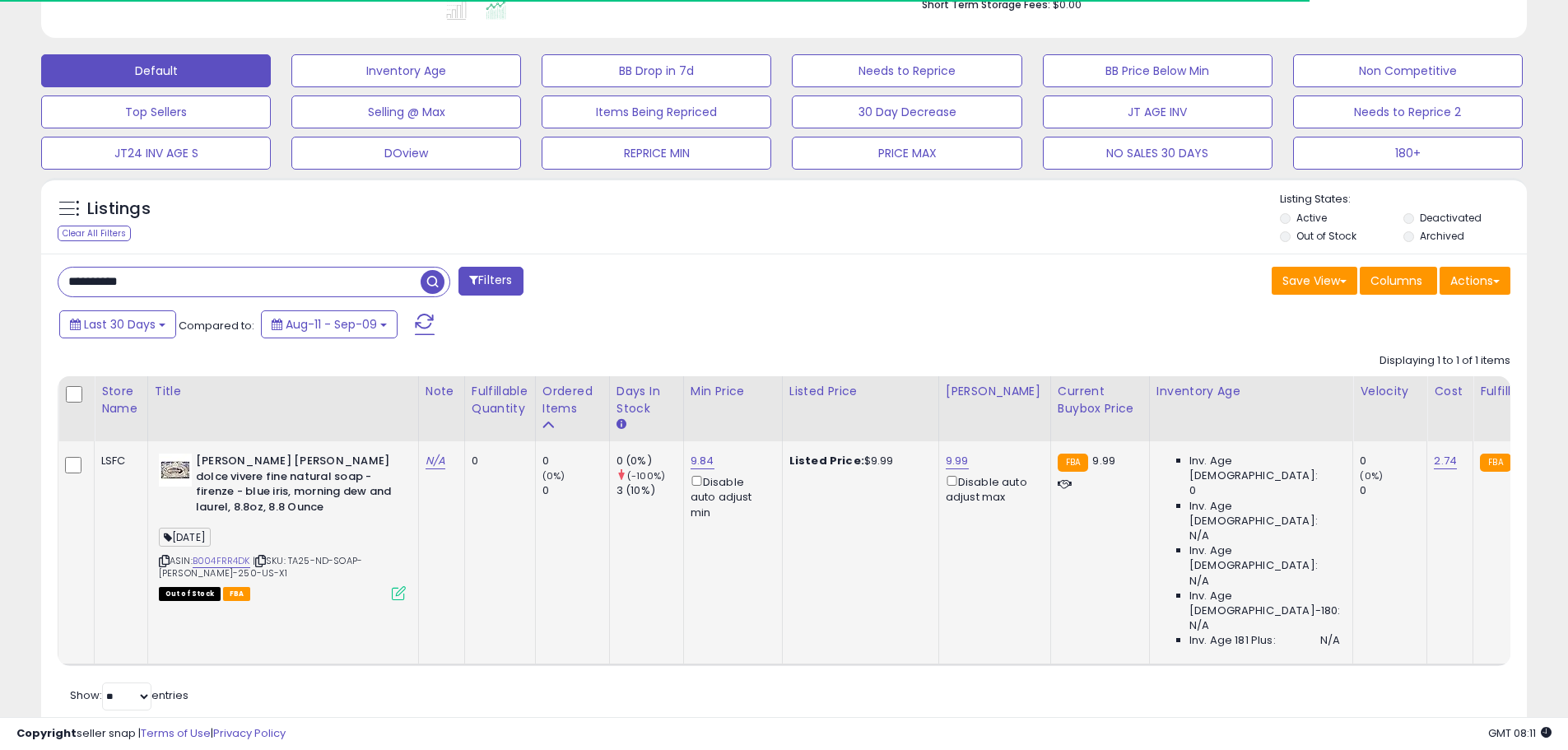
click at [403, 592] on icon at bounding box center [399, 594] width 14 height 14
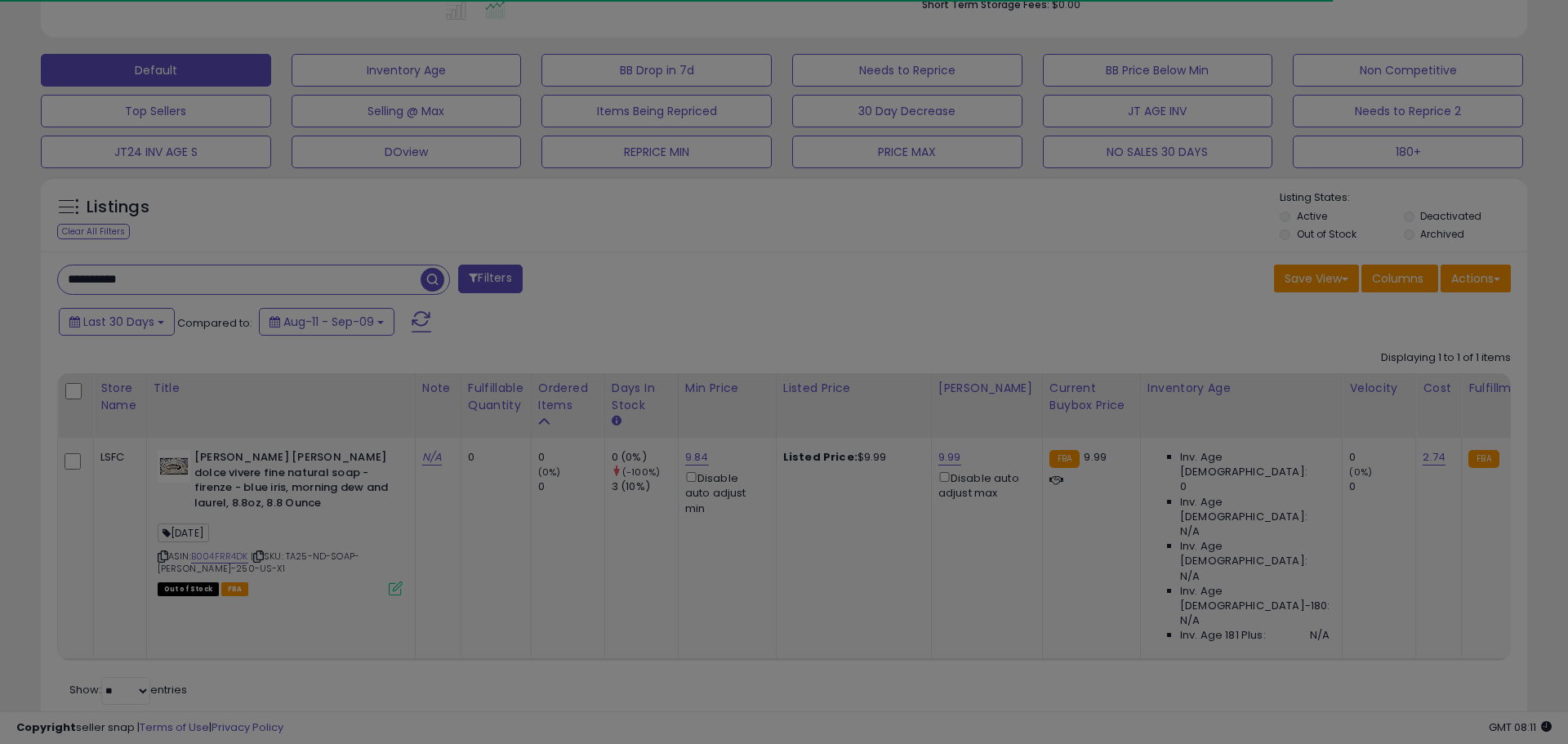
scroll to position [0, 0]
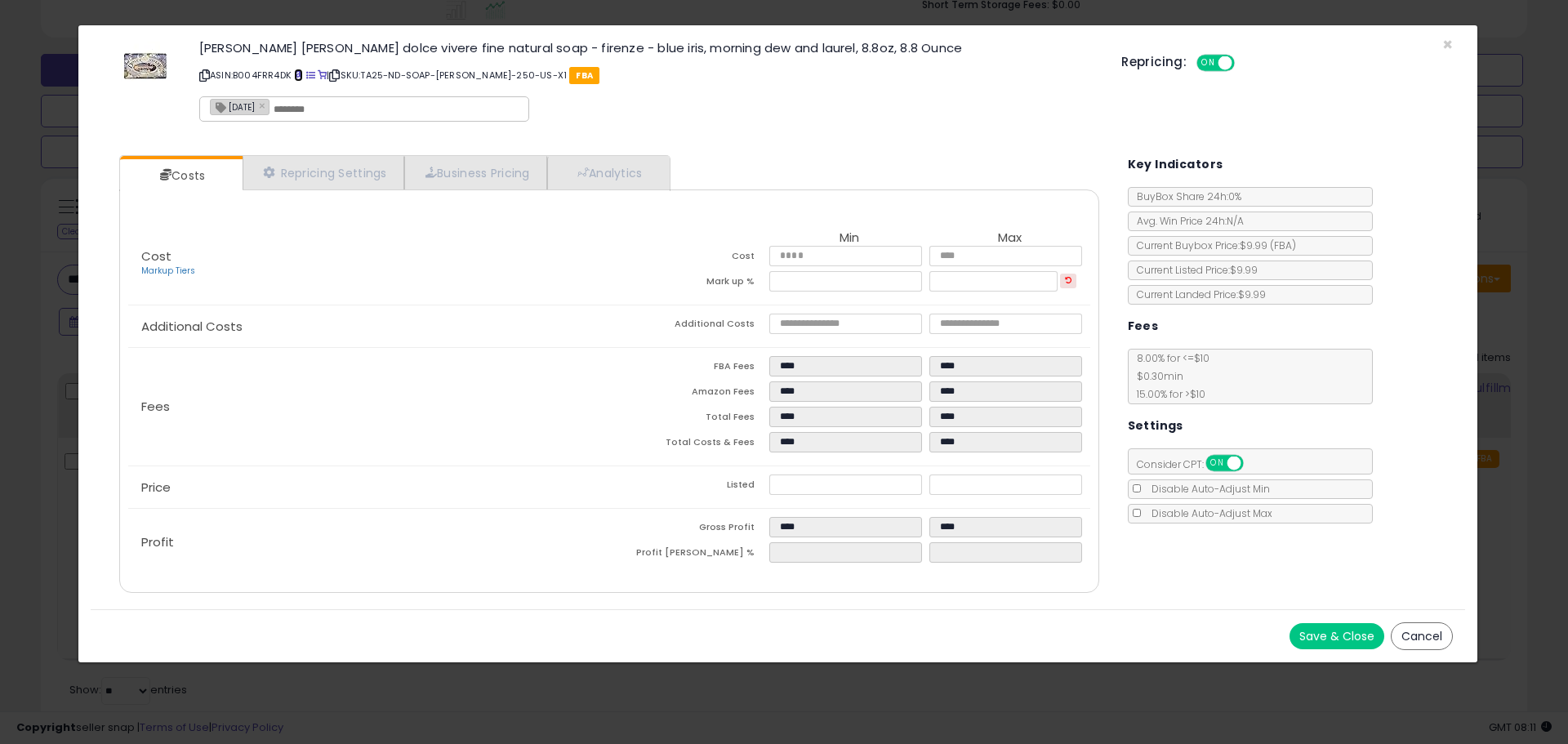
click at [302, 79] on span at bounding box center [298, 75] width 9 height 9
click at [1442, 38] on span "×" at bounding box center [1447, 45] width 11 height 23
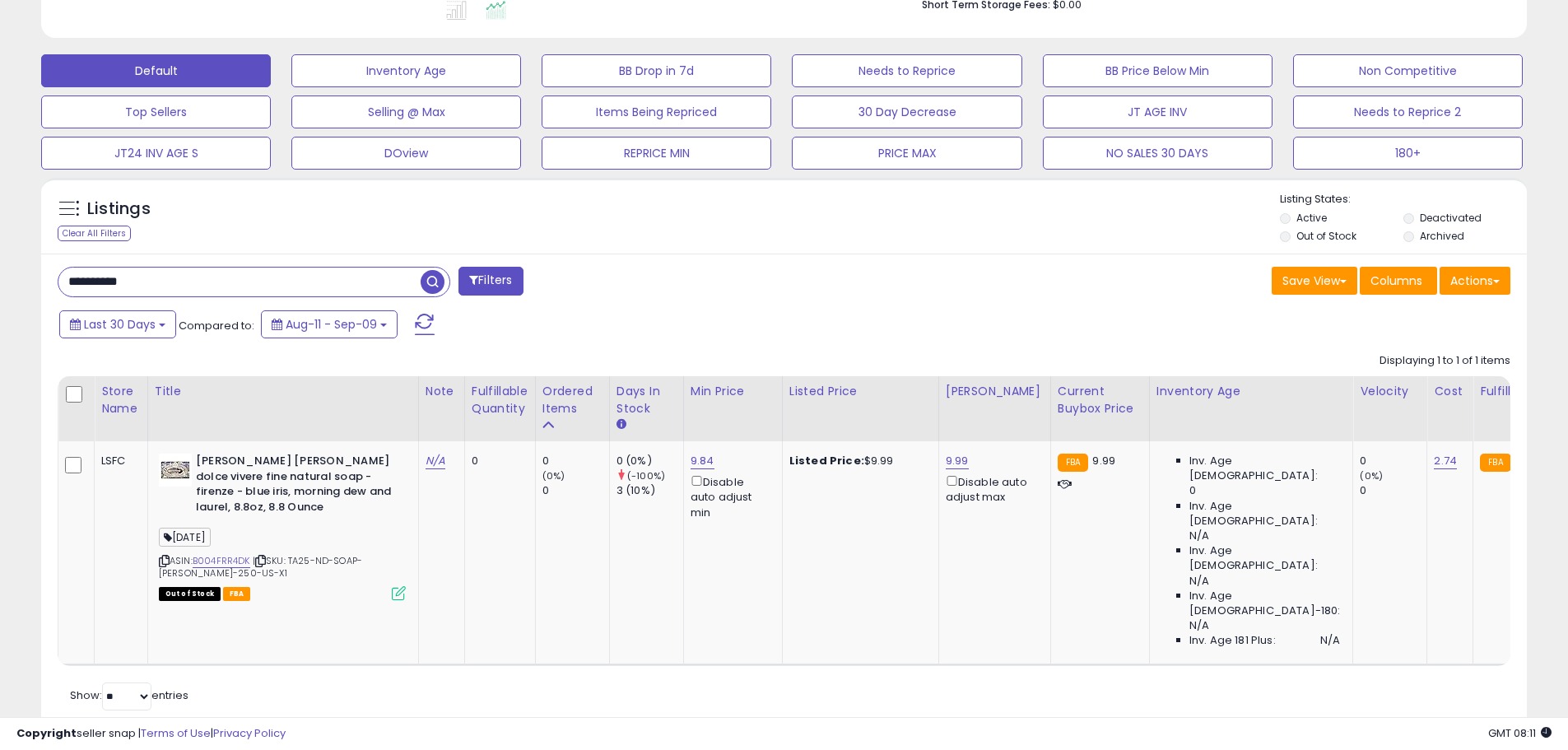
scroll to position [822997, 822237]
click at [79, 287] on input "**********" at bounding box center [240, 282] width 362 height 28
click at [435, 284] on span "button" at bounding box center [432, 282] width 23 height 23
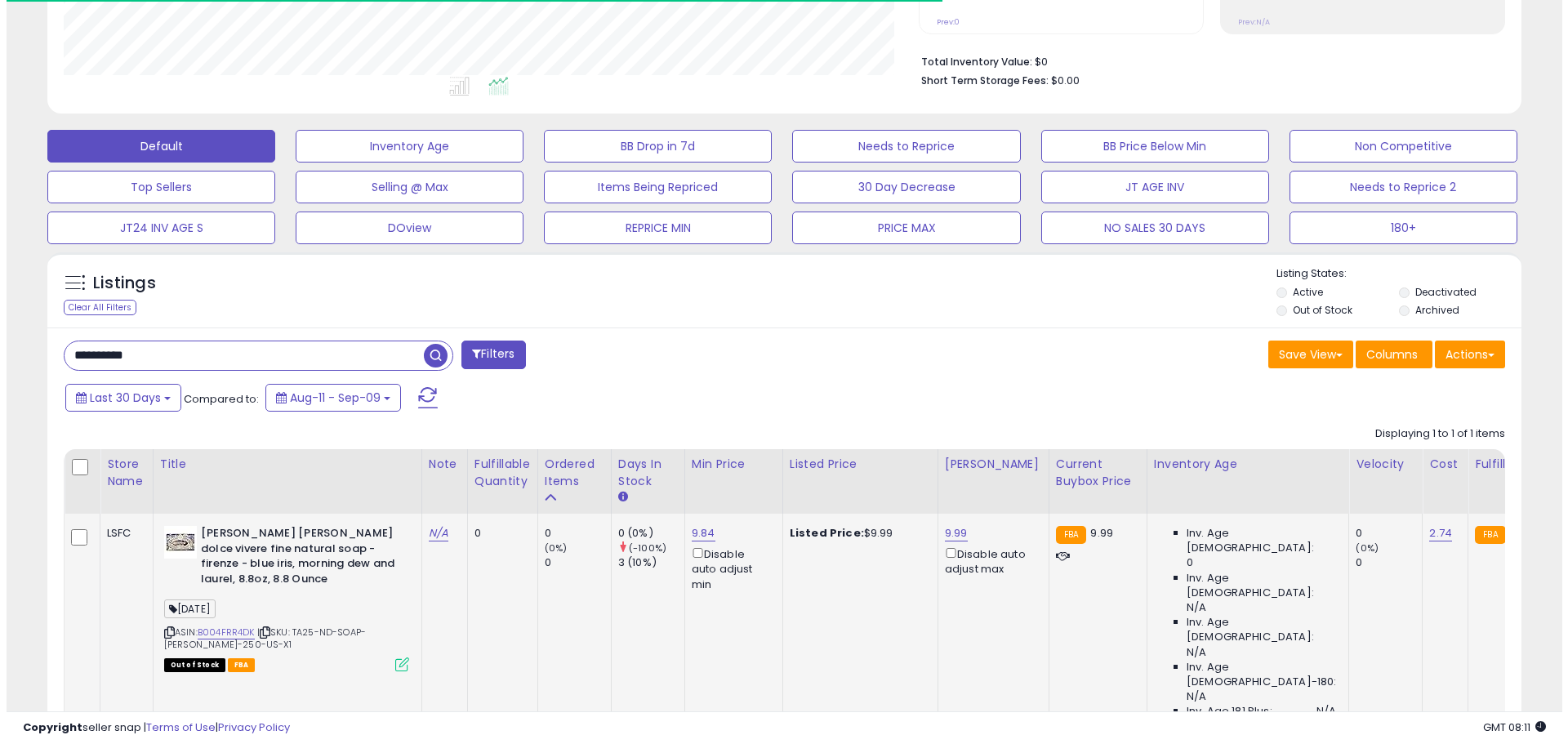
scroll to position [461, 0]
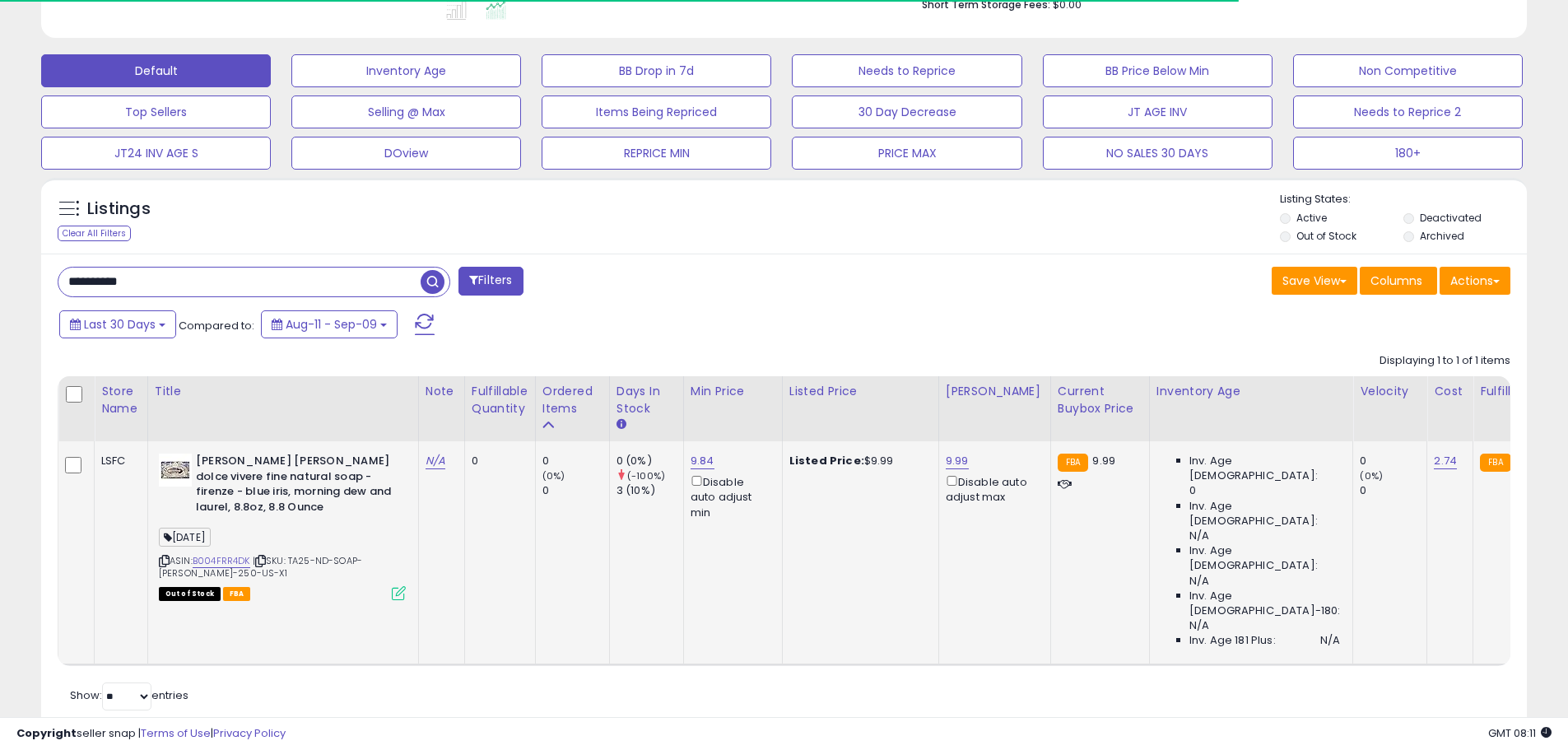
click at [397, 592] on icon at bounding box center [399, 594] width 14 height 14
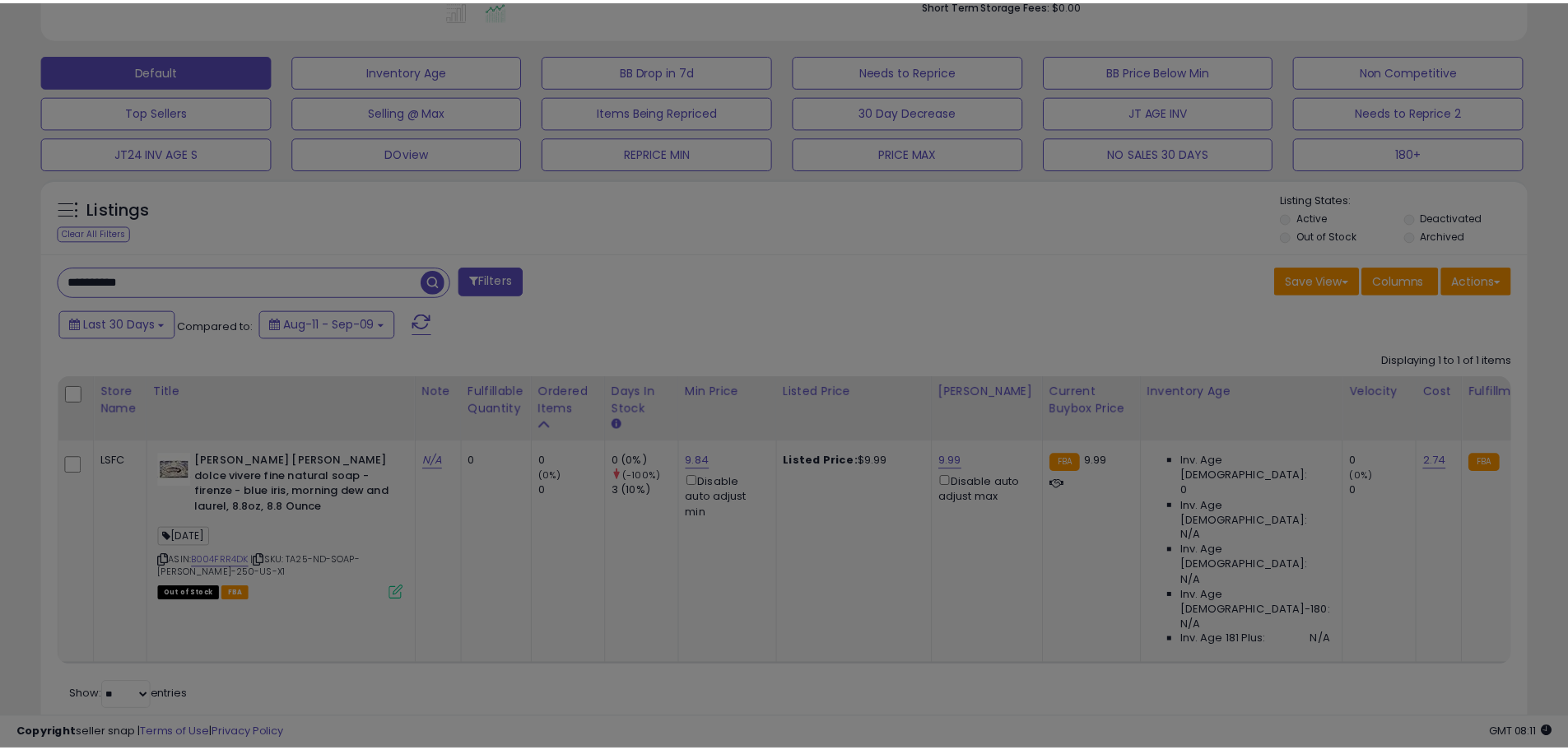
scroll to position [337, 869]
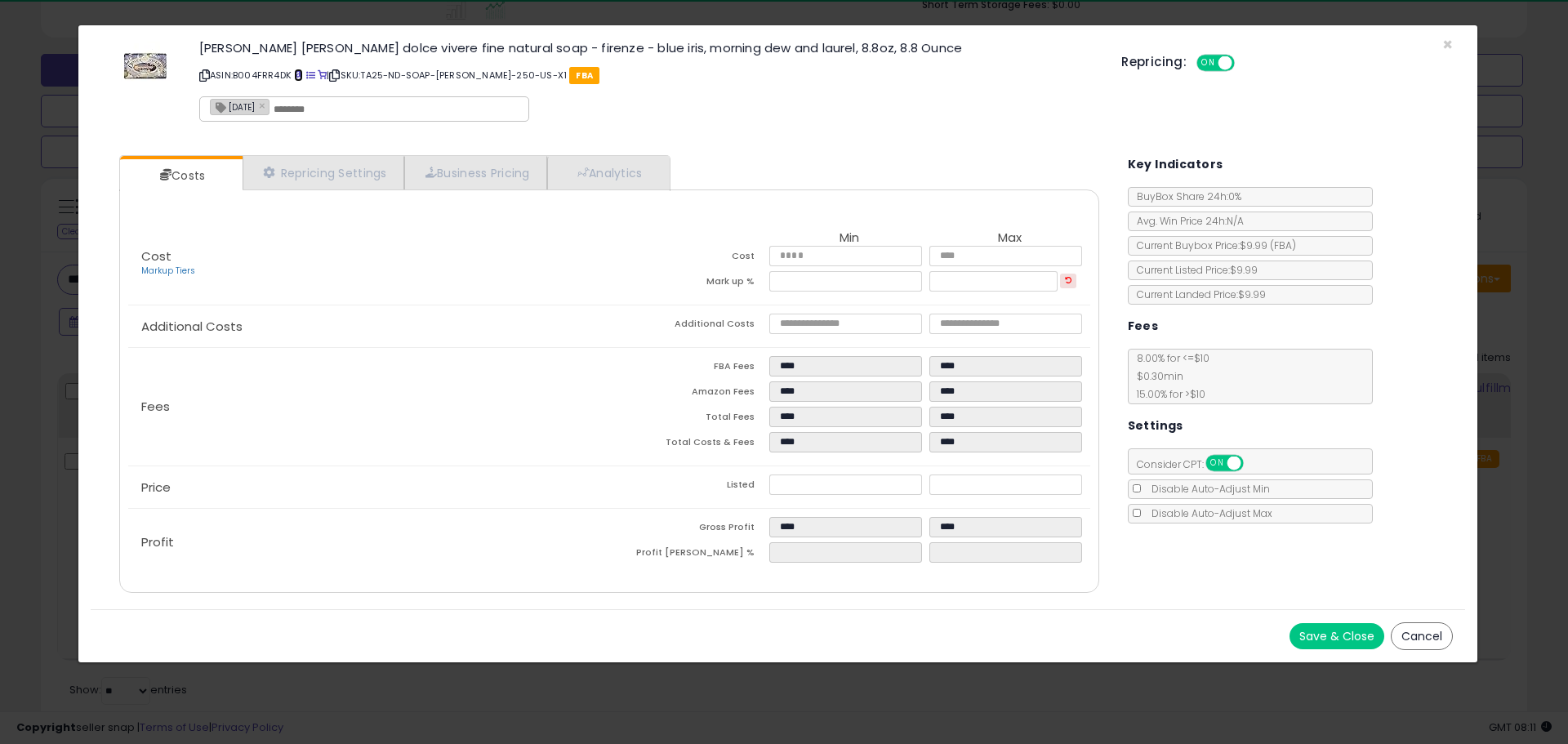
click at [301, 78] on span at bounding box center [298, 75] width 9 height 9
click at [1439, 44] on div "Nesti Dante Nesti dante dolce vivere fine natural soap - firenze - blue iris, m…" at bounding box center [777, 84] width 1374 height 93
click at [1444, 48] on span "×" at bounding box center [1447, 45] width 11 height 23
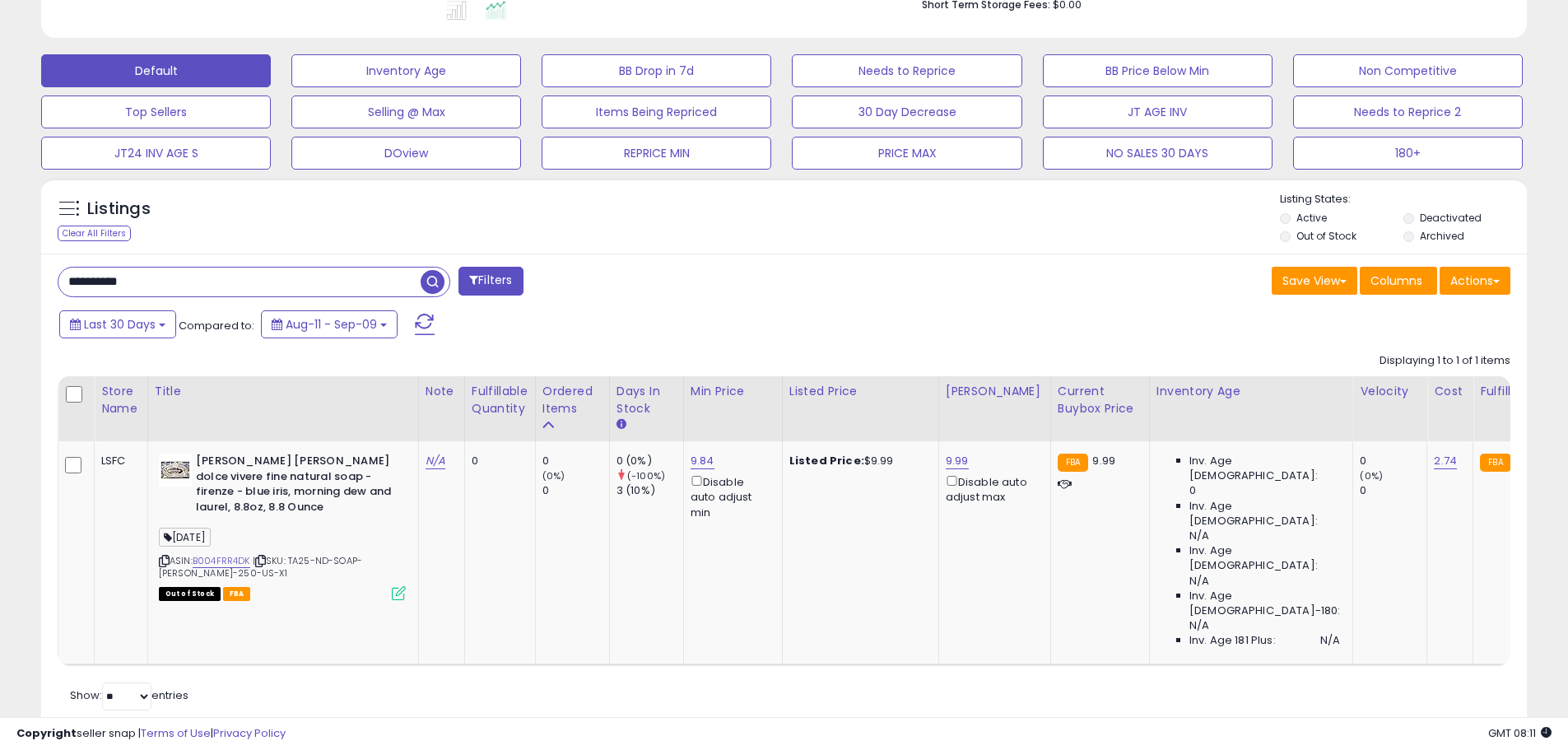
scroll to position [822997, 822237]
click at [113, 281] on input "**********" at bounding box center [240, 282] width 362 height 28
paste input "text"
click at [440, 279] on span "button" at bounding box center [432, 282] width 23 height 23
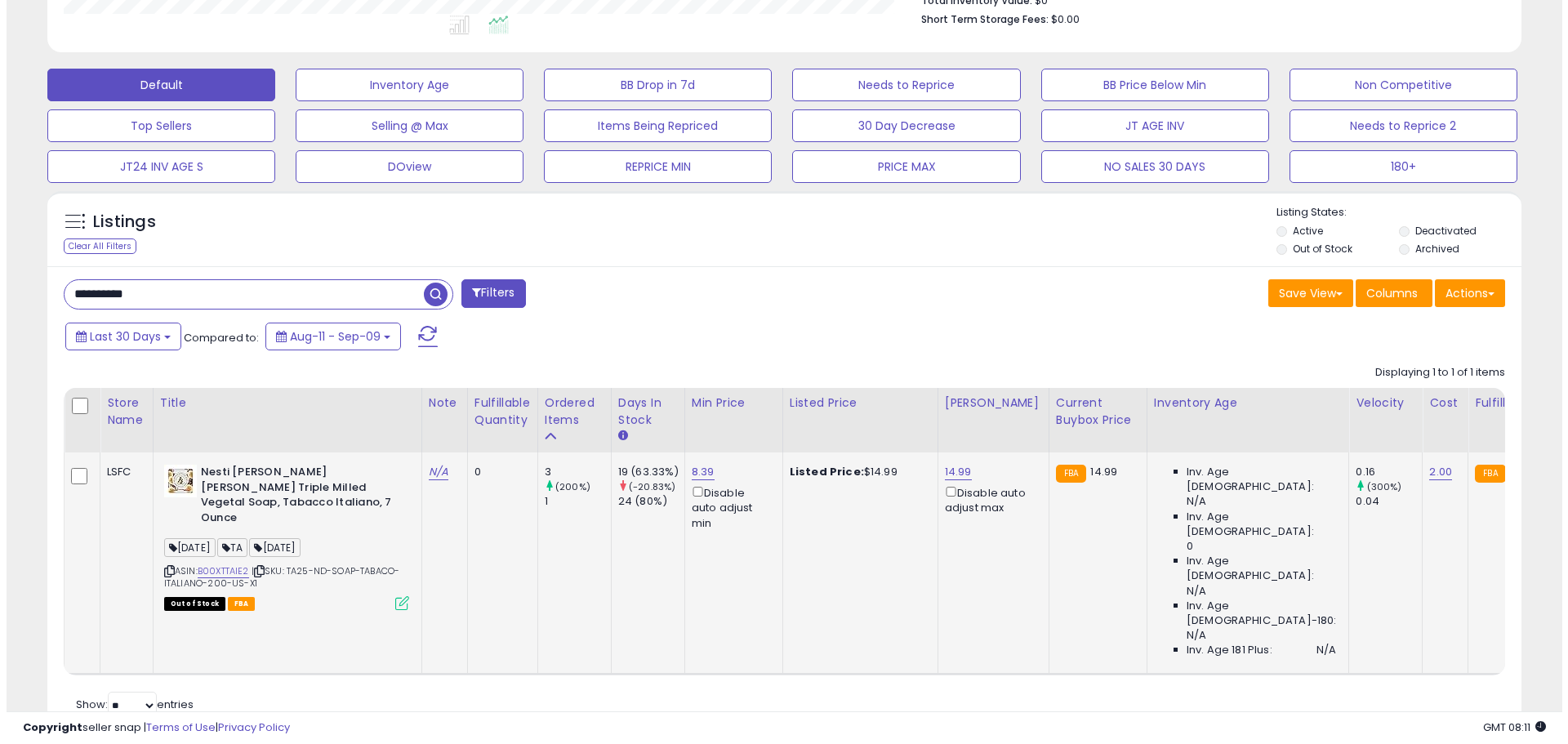
scroll to position [335, 855]
click at [392, 597] on icon at bounding box center [396, 603] width 14 height 14
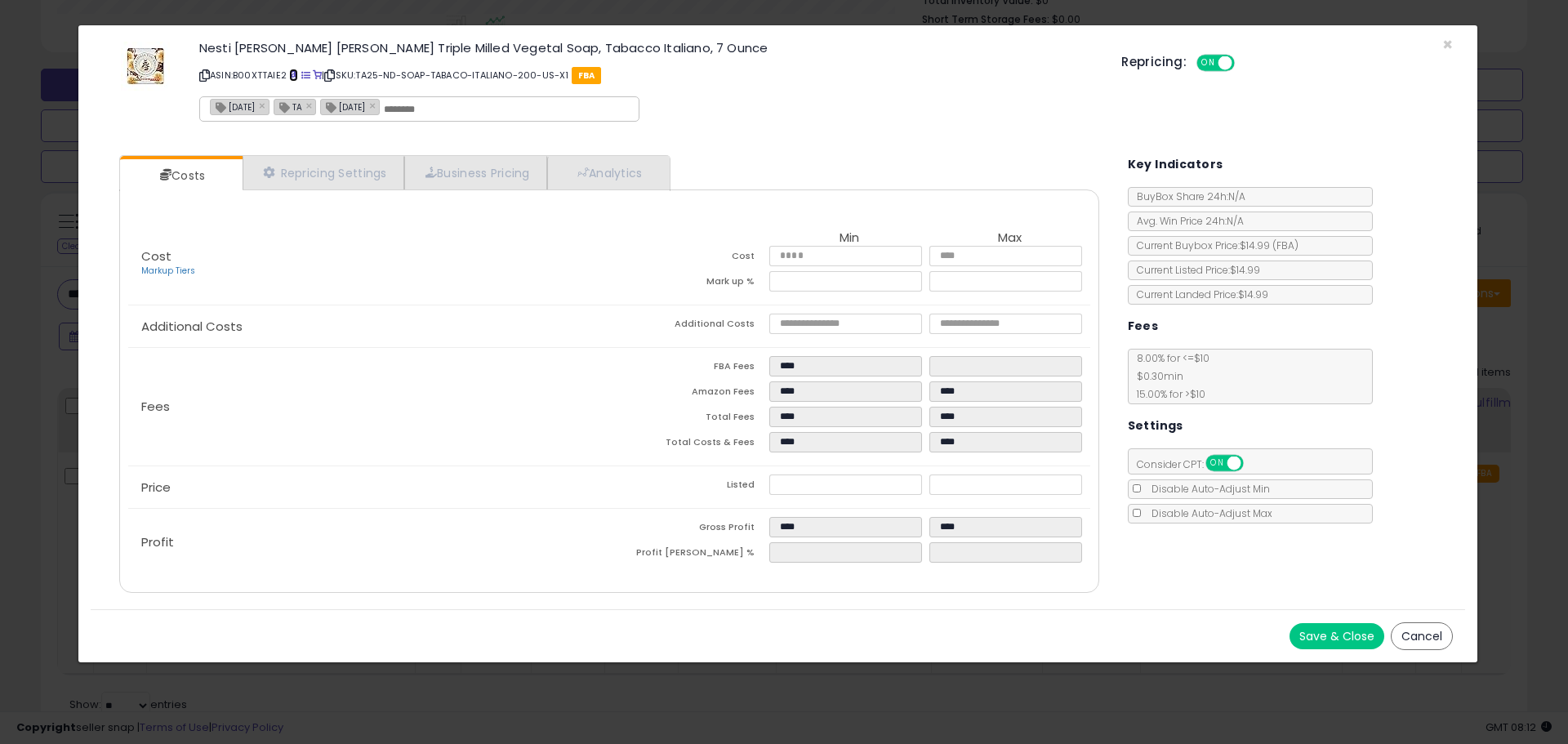
click at [298, 76] on span at bounding box center [293, 75] width 9 height 9
click at [1459, 48] on div "Nesti Dante Marsiglia Toscano Triple Milled Vegetal Soap, Tabacco Italiano, 7 O…" at bounding box center [777, 84] width 1374 height 93
click at [1444, 38] on span "×" at bounding box center [1447, 45] width 11 height 23
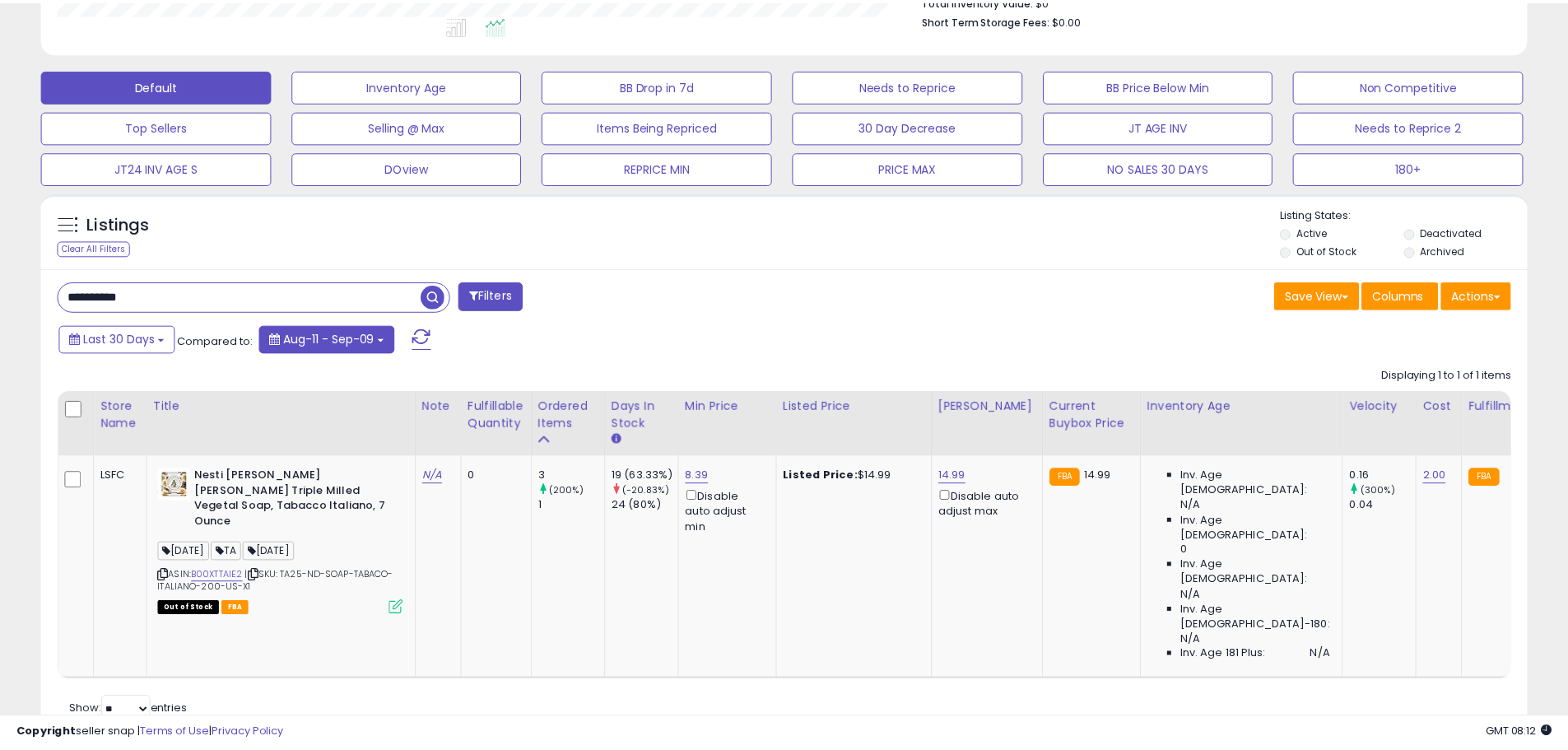
scroll to position [822997, 822237]
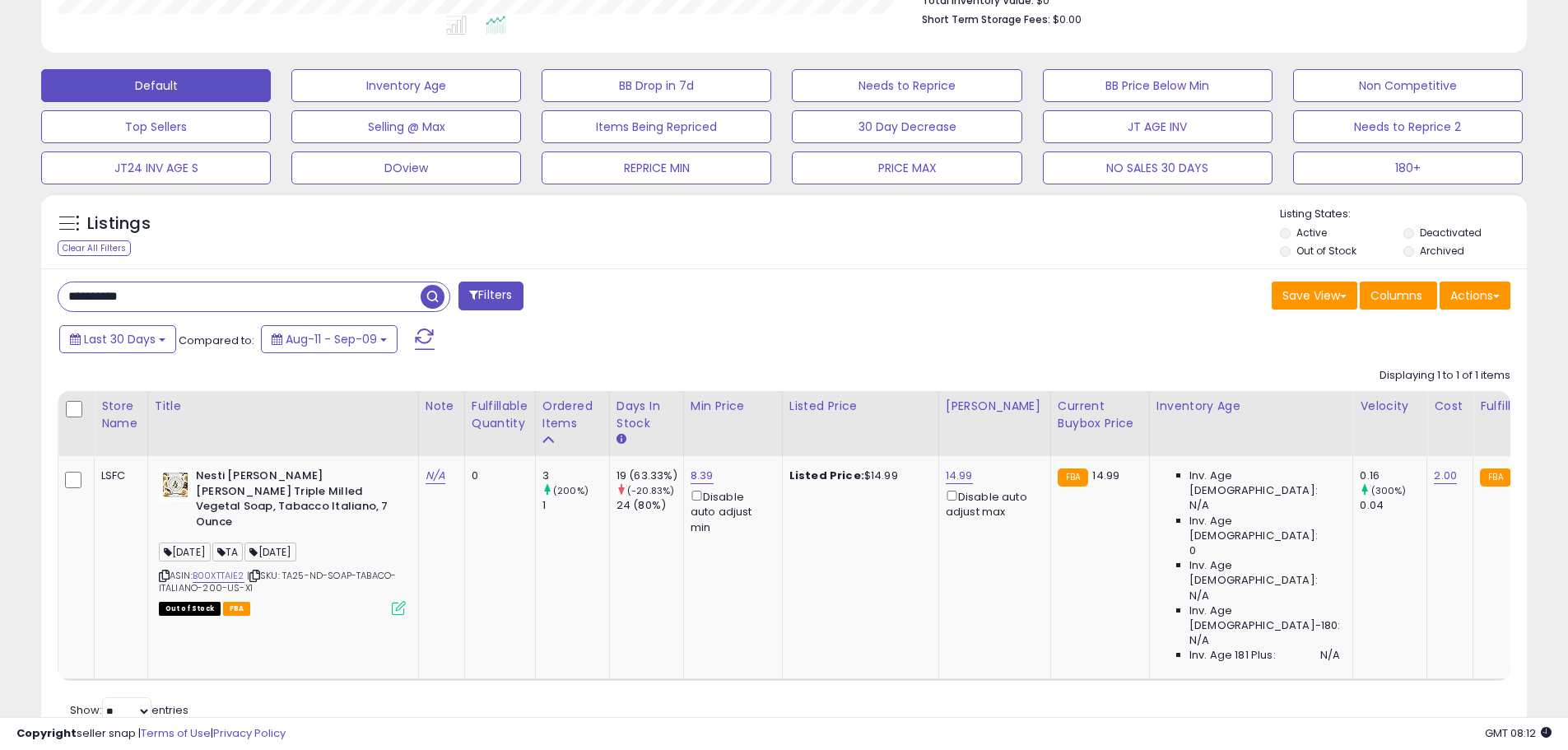
click at [117, 302] on input "**********" at bounding box center [240, 296] width 362 height 28
paste input "text"
click at [431, 291] on span "button" at bounding box center [432, 296] width 23 height 23
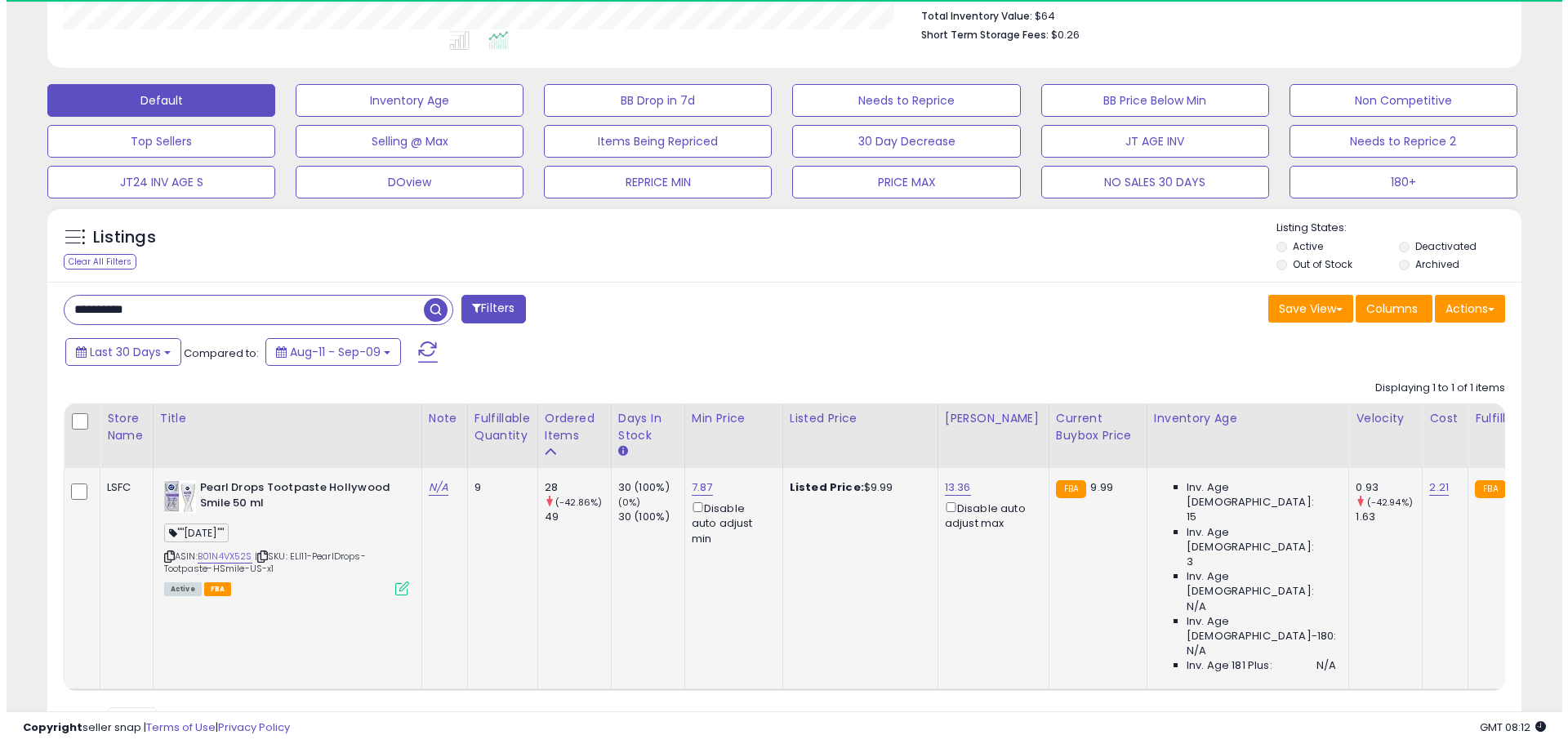
scroll to position [335, 855]
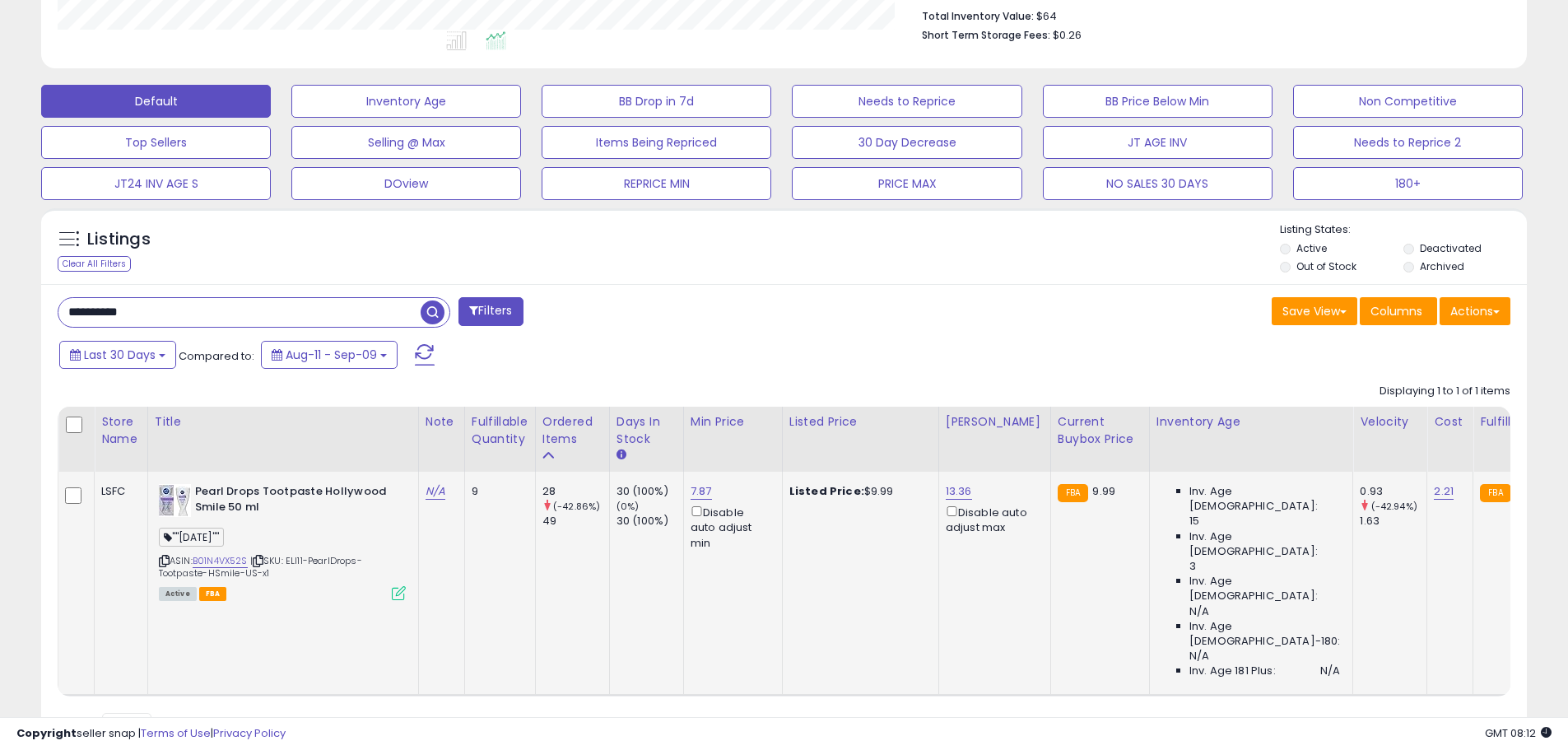
click at [400, 596] on icon at bounding box center [399, 594] width 14 height 14
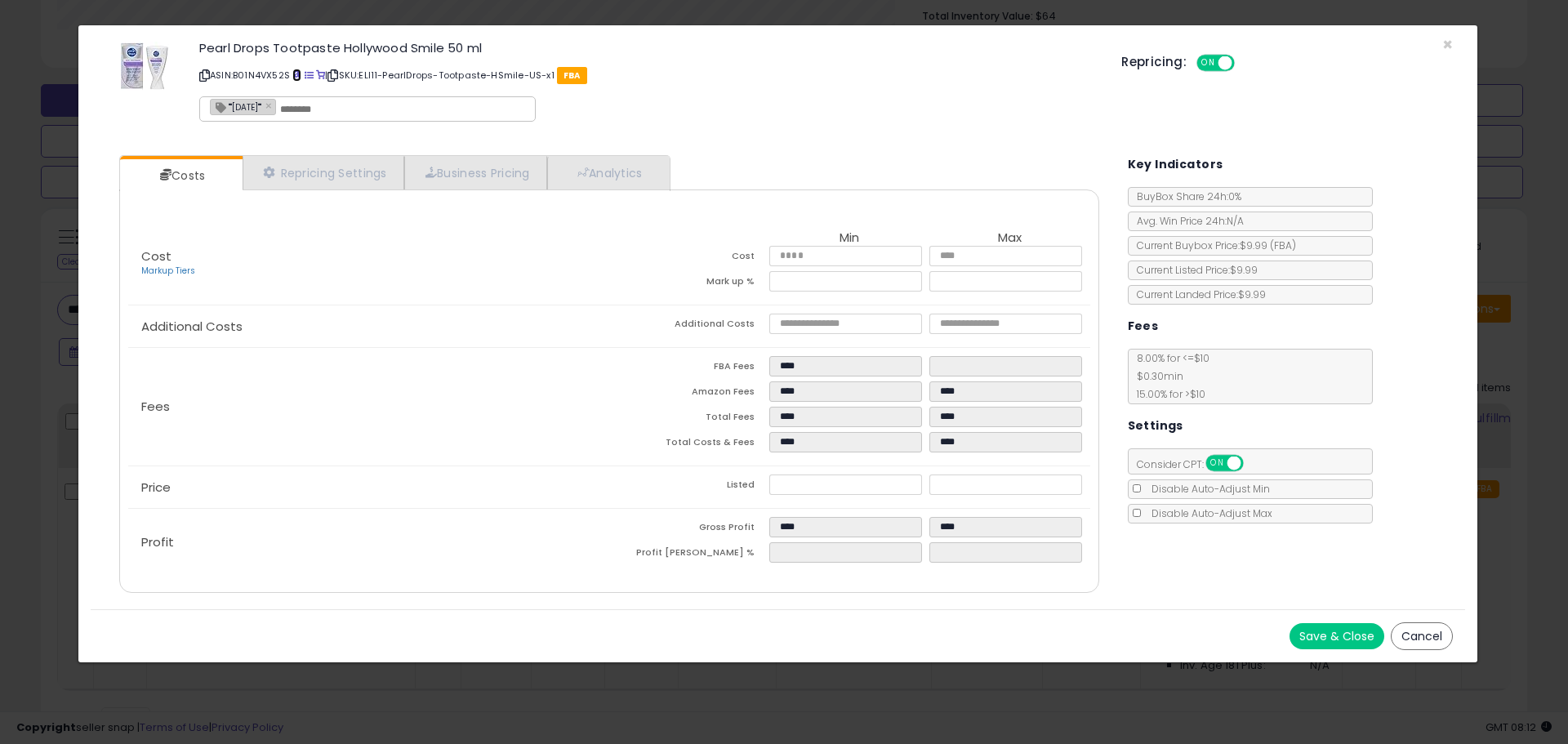
click at [297, 77] on span at bounding box center [296, 75] width 9 height 9
click at [826, 300] on div "Cost Markup Tiers Min Max Cost **** **** Mark up % ***** ******" at bounding box center [608, 264] width 961 height 81
click at [1447, 42] on span "×" at bounding box center [1447, 45] width 11 height 23
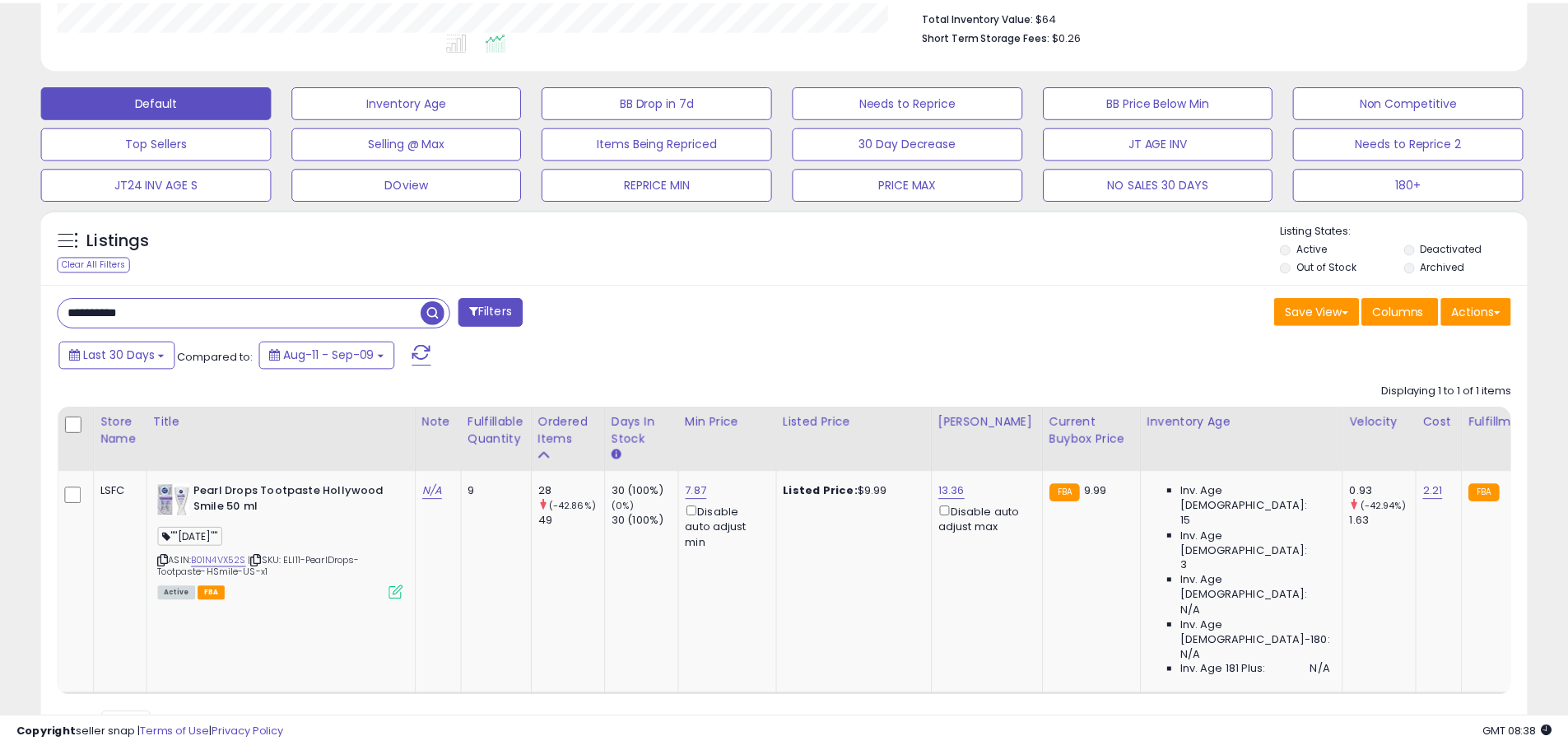
scroll to position [822997, 822237]
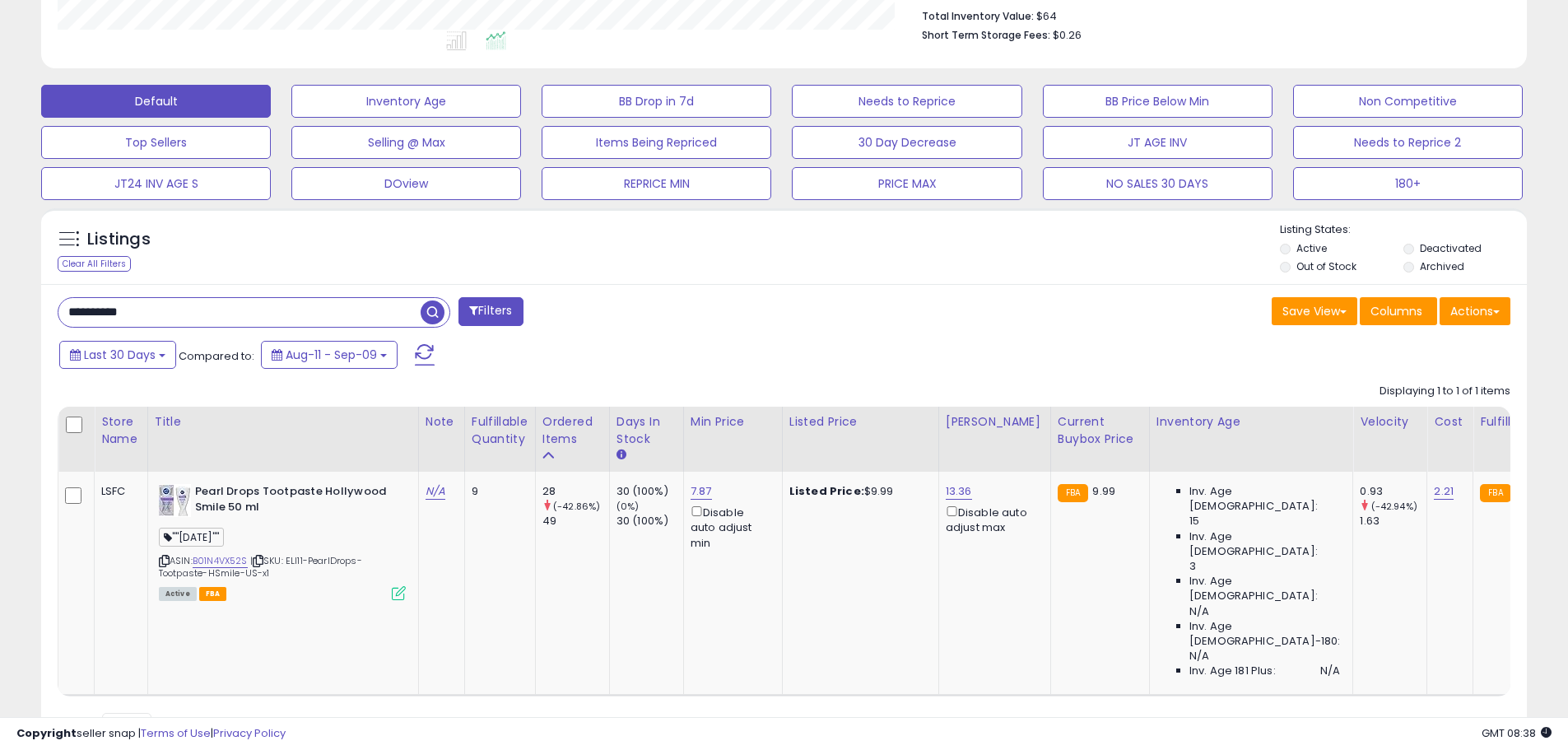
click at [86, 305] on input "**********" at bounding box center [240, 312] width 362 height 28
paste input "text"
type input "**********"
click at [430, 319] on span "button" at bounding box center [432, 312] width 23 height 23
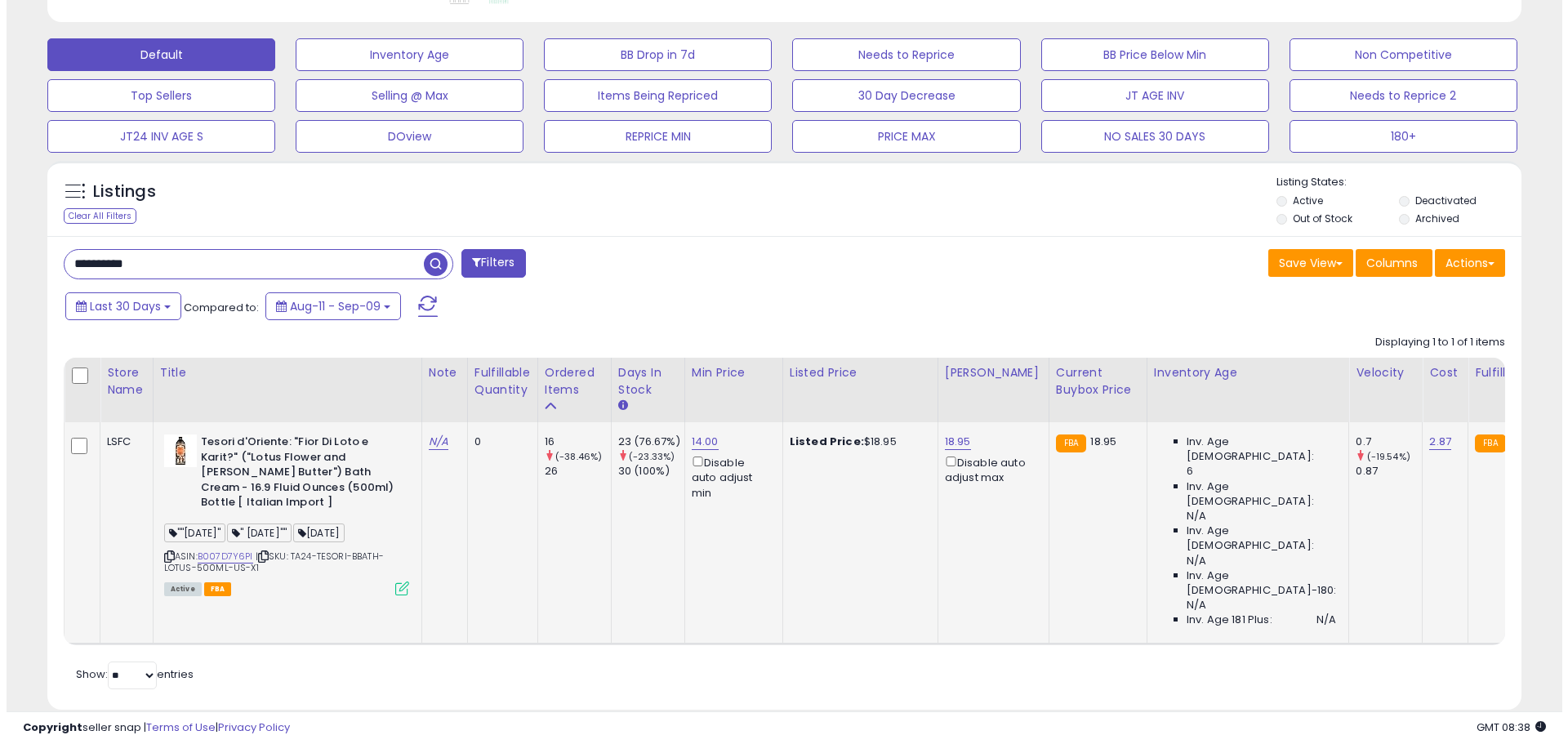
scroll to position [335, 855]
click at [389, 587] on icon at bounding box center [396, 589] width 14 height 14
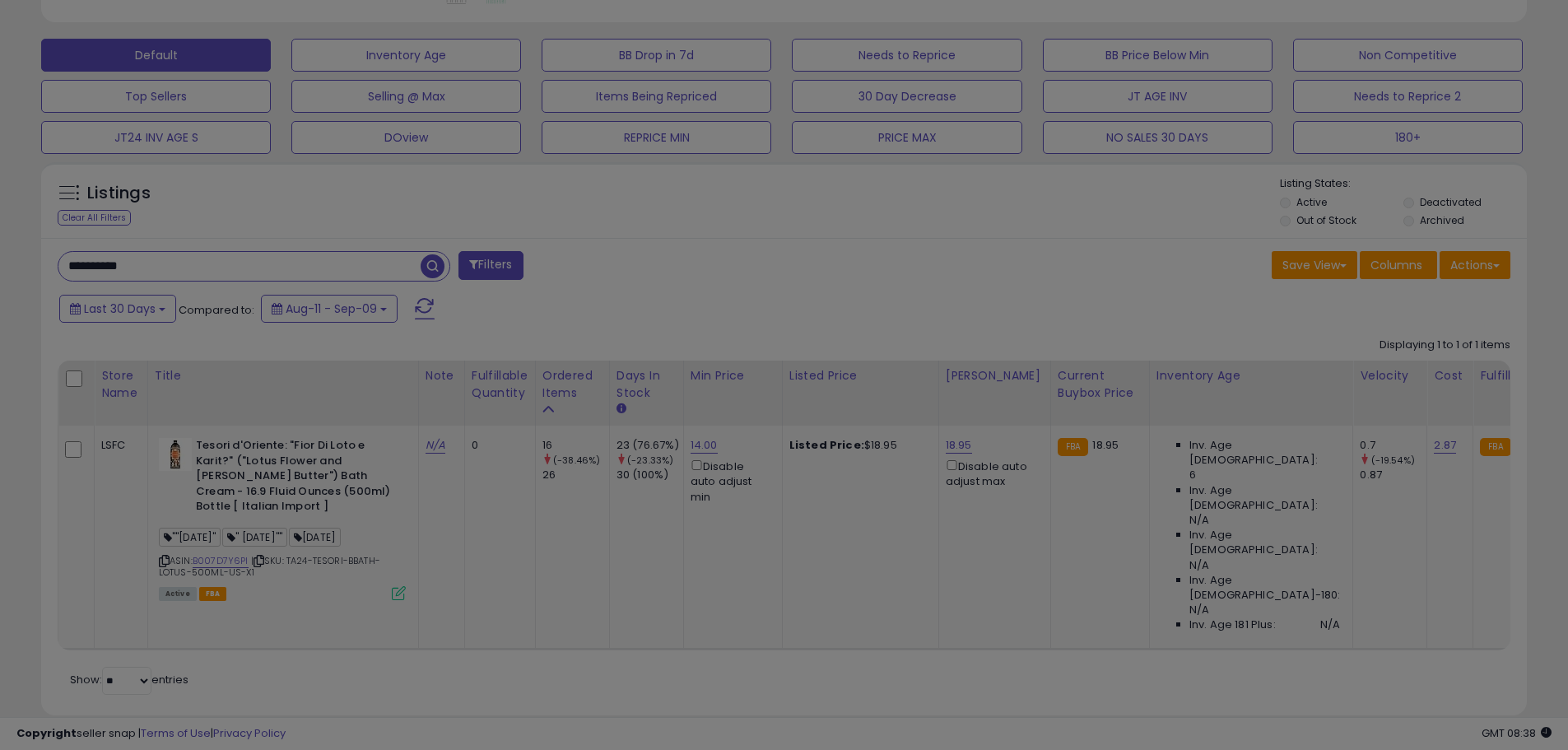
scroll to position [337, 869]
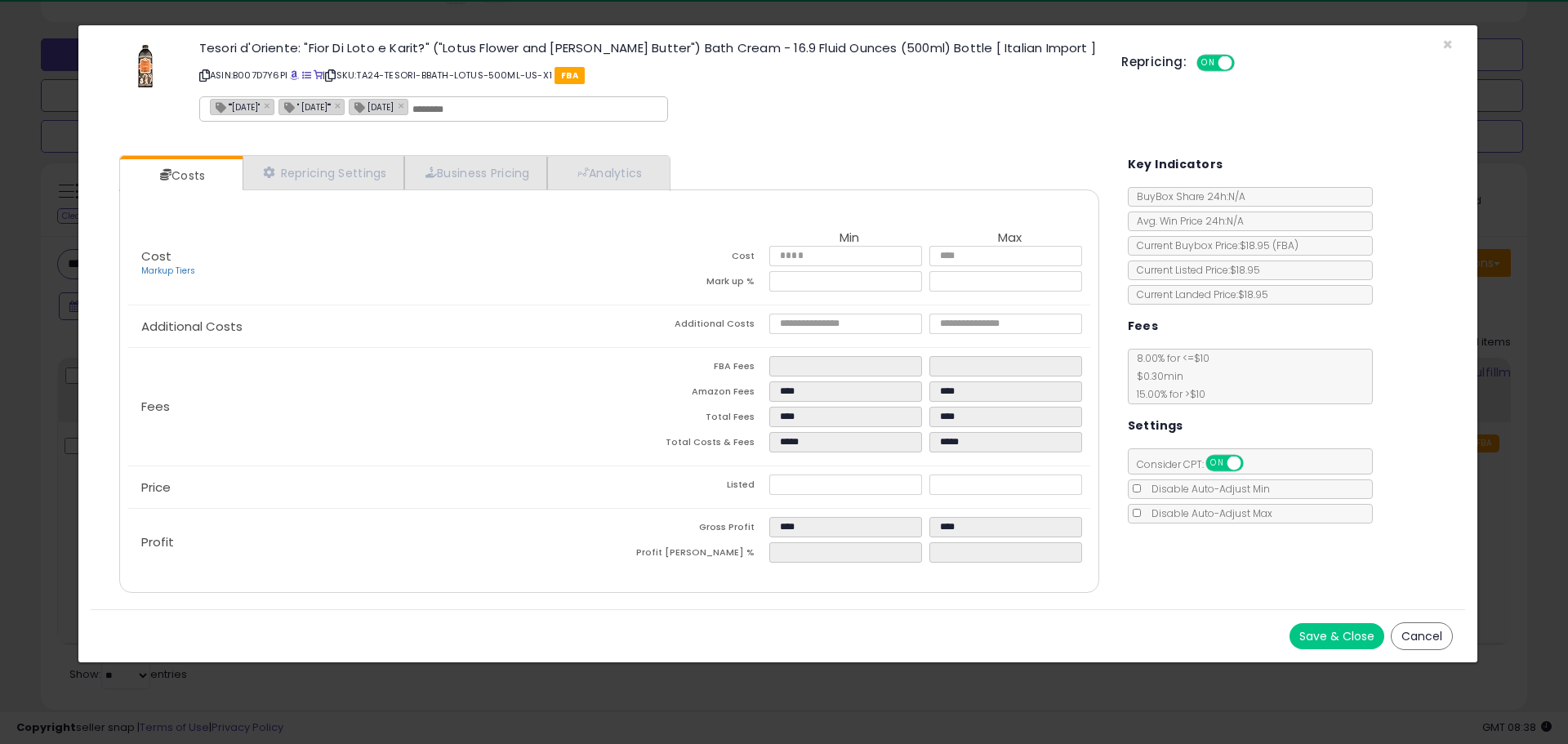
click at [303, 74] on p "ASIN: B007D7Y6PI | SKU: TA24-TESORI-BBATH-LOTUS-500ML-US-X1 FBA" at bounding box center [647, 75] width 897 height 26
click at [296, 78] on span at bounding box center [294, 75] width 9 height 9
drag, startPoint x: 819, startPoint y: 281, endPoint x: 616, endPoint y: 293, distance: 203.4
click at [617, 293] on tr "Mark up % **** ******" at bounding box center [849, 284] width 481 height 25
type input "*****"
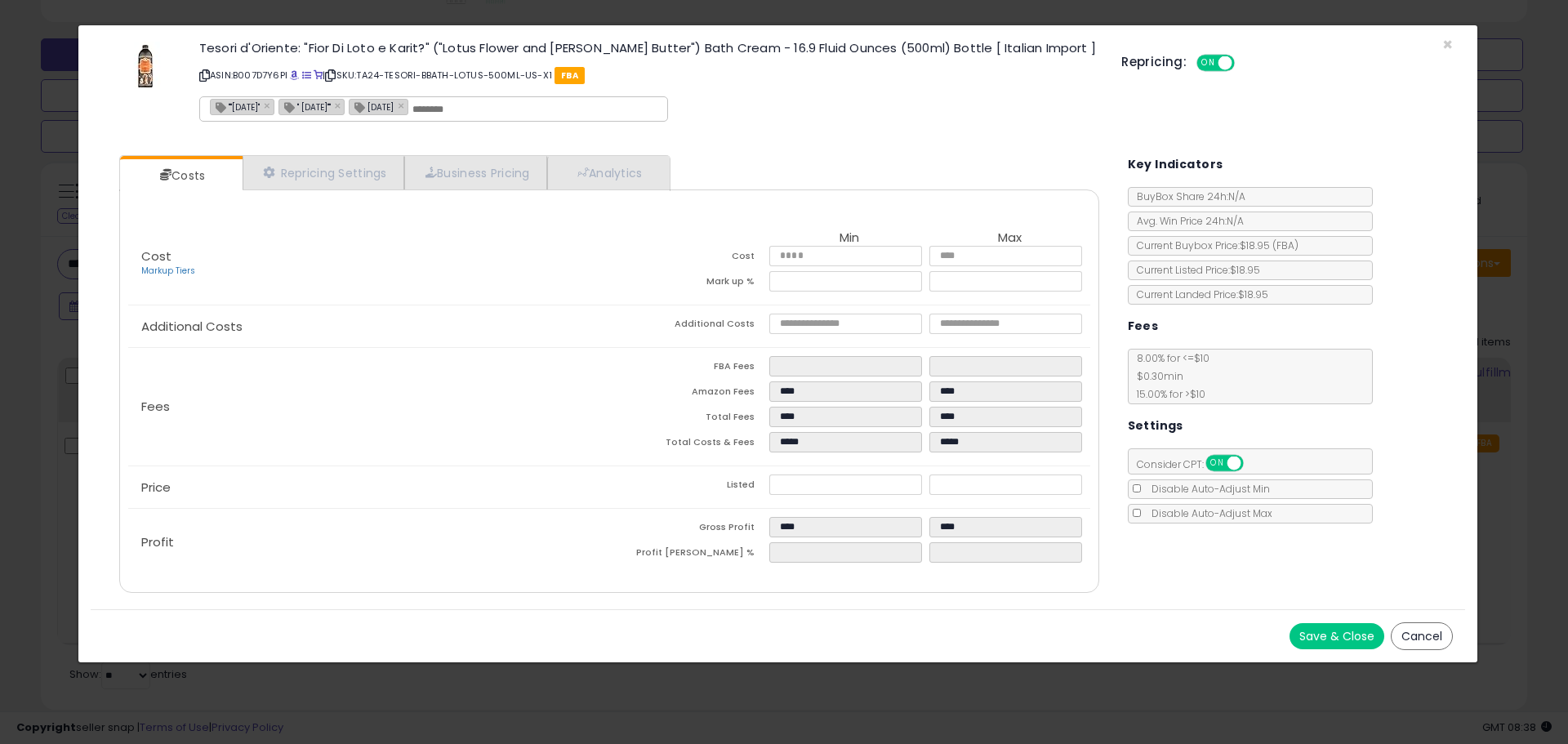
type input "****"
type input "*****"
type input "****"
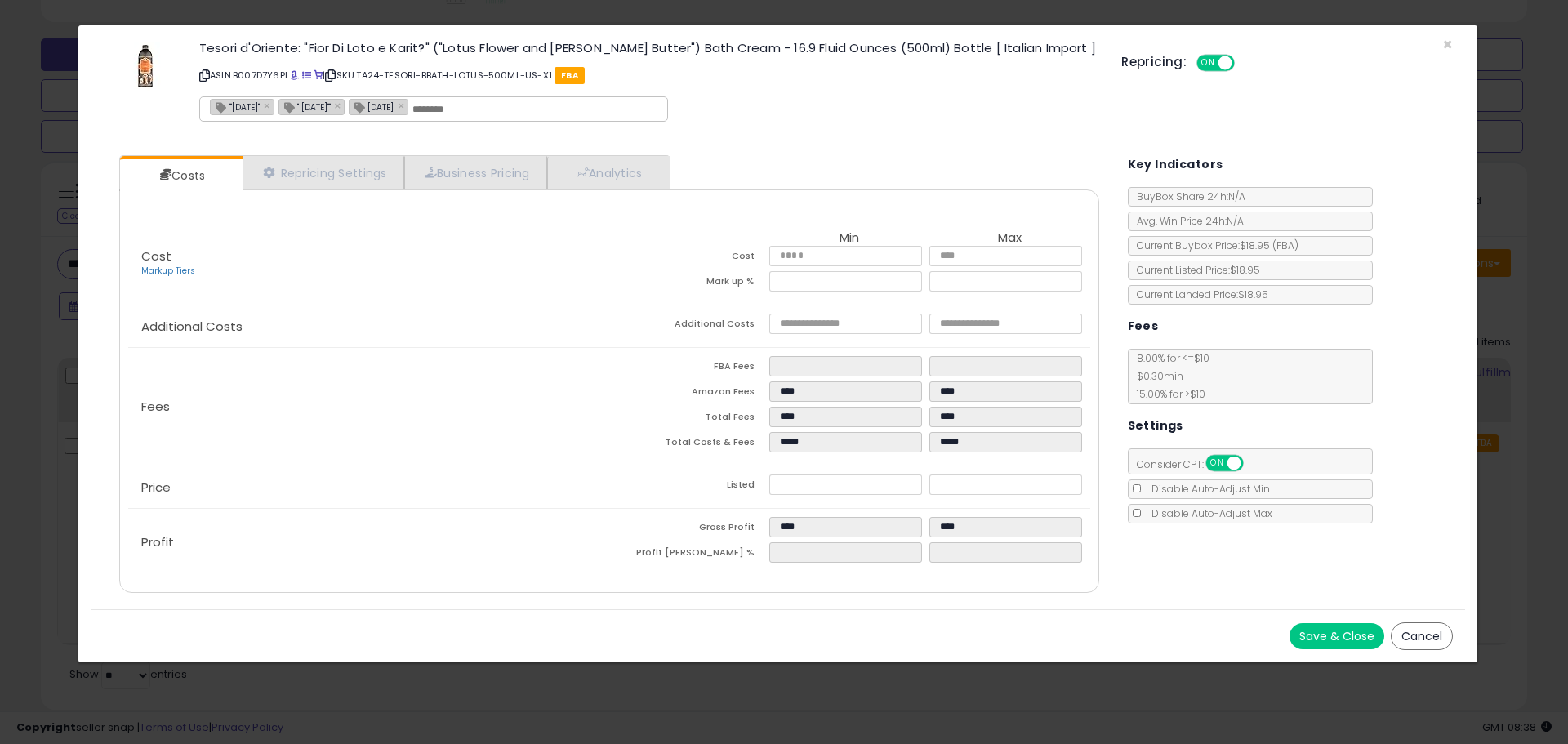
type input "****"
click at [598, 292] on div "Cost Markup Tiers Min Max Cost **** **** Mark up % ***** ******" at bounding box center [608, 264] width 961 height 81
click at [523, 108] on input "text" at bounding box center [534, 109] width 245 height 15
type input "*"
type input "****"
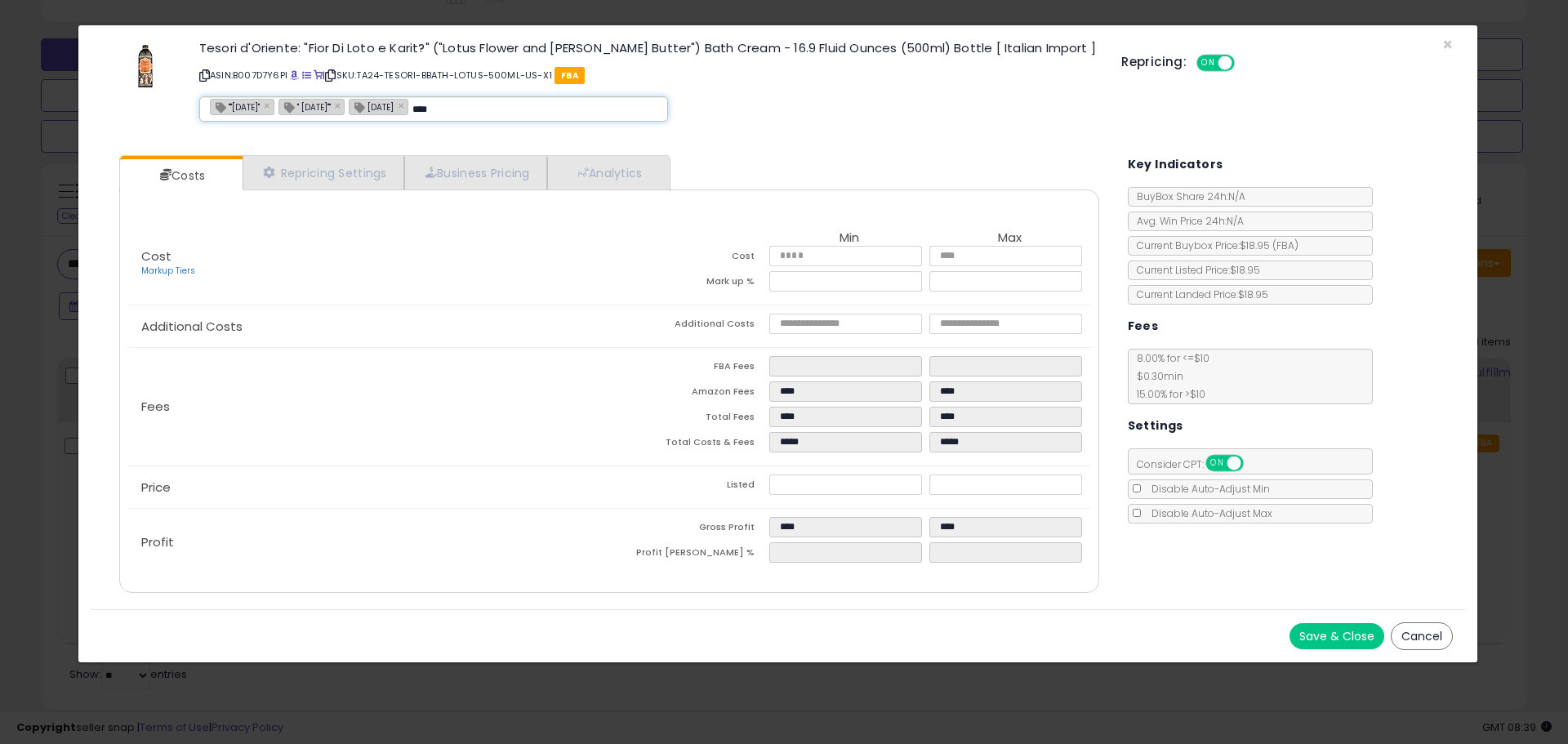
type input "**********"
type input "*********"
type input "**********"
click at [1346, 633] on button "Save & Close" at bounding box center [1337, 635] width 95 height 26
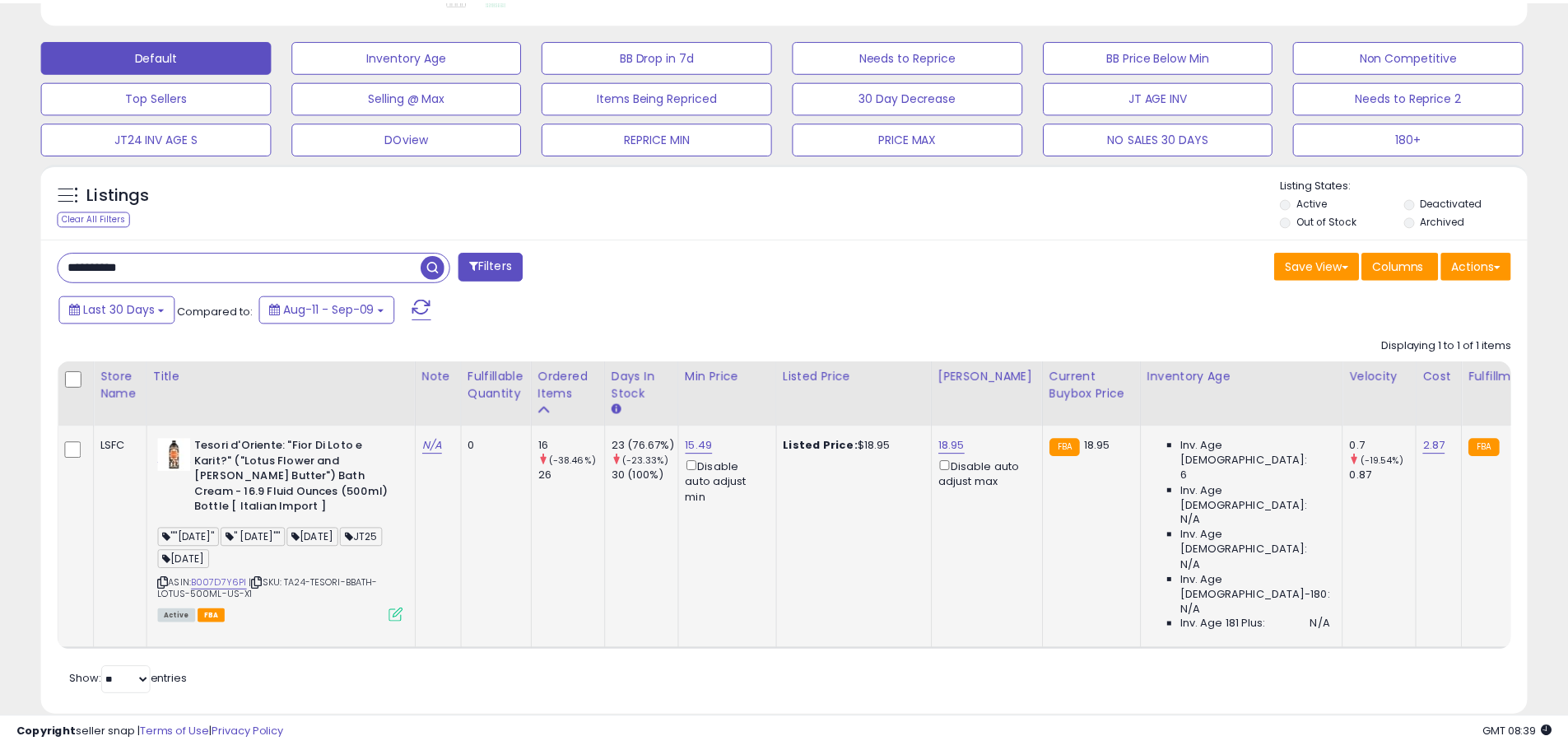
scroll to position [822997, 822237]
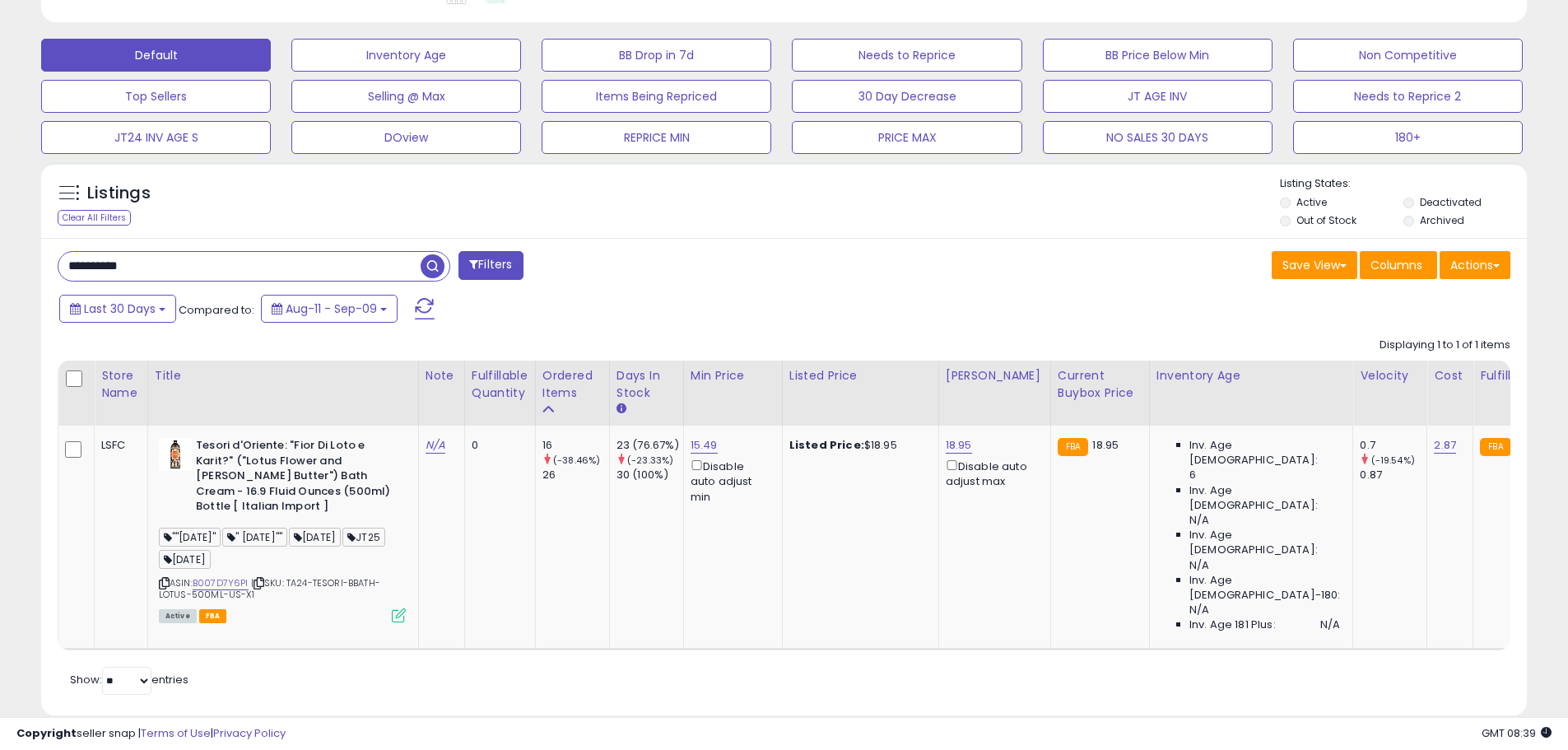
click at [112, 265] on input "**********" at bounding box center [240, 266] width 362 height 28
paste input "text"
click at [425, 268] on span "button" at bounding box center [432, 266] width 23 height 23
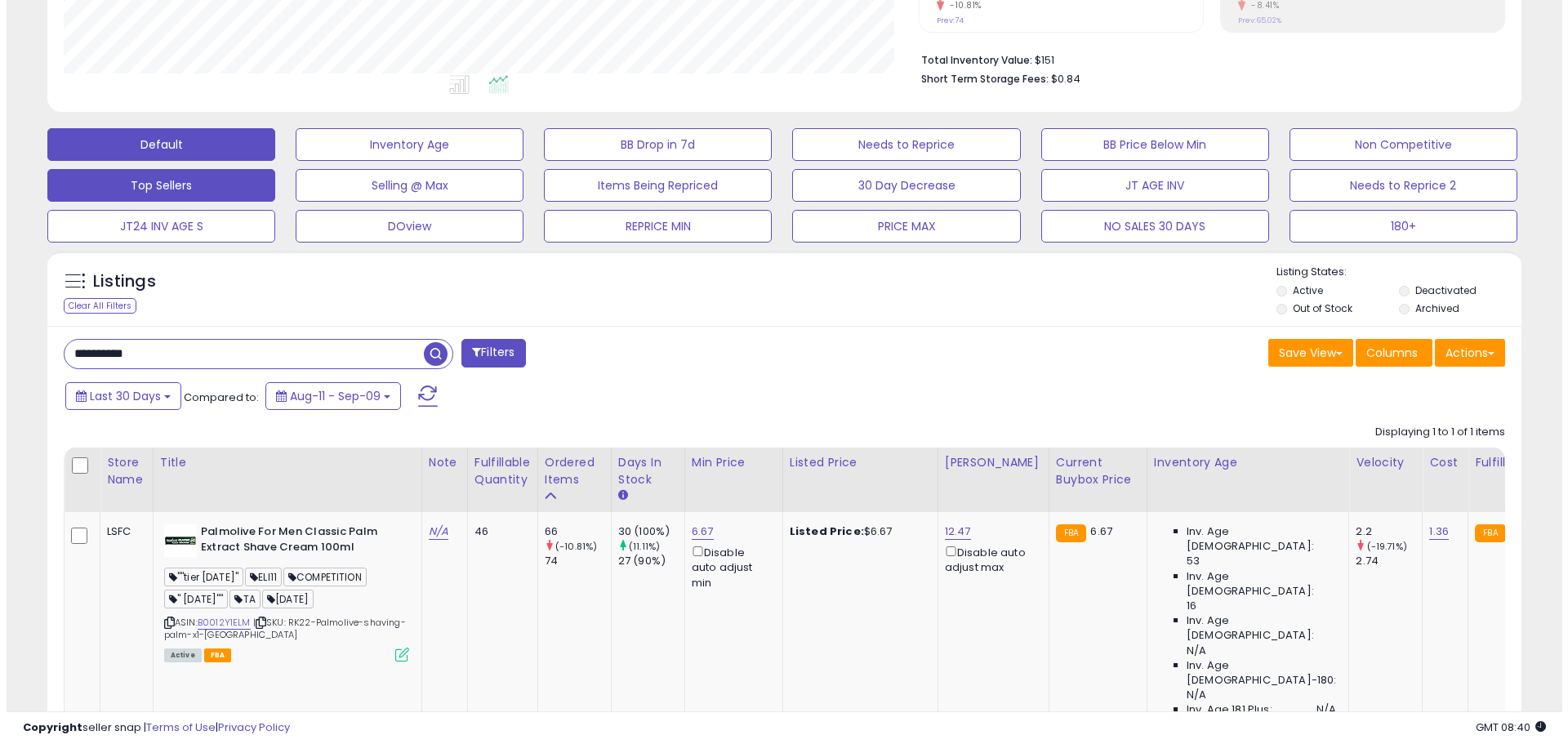
scroll to position [452, 0]
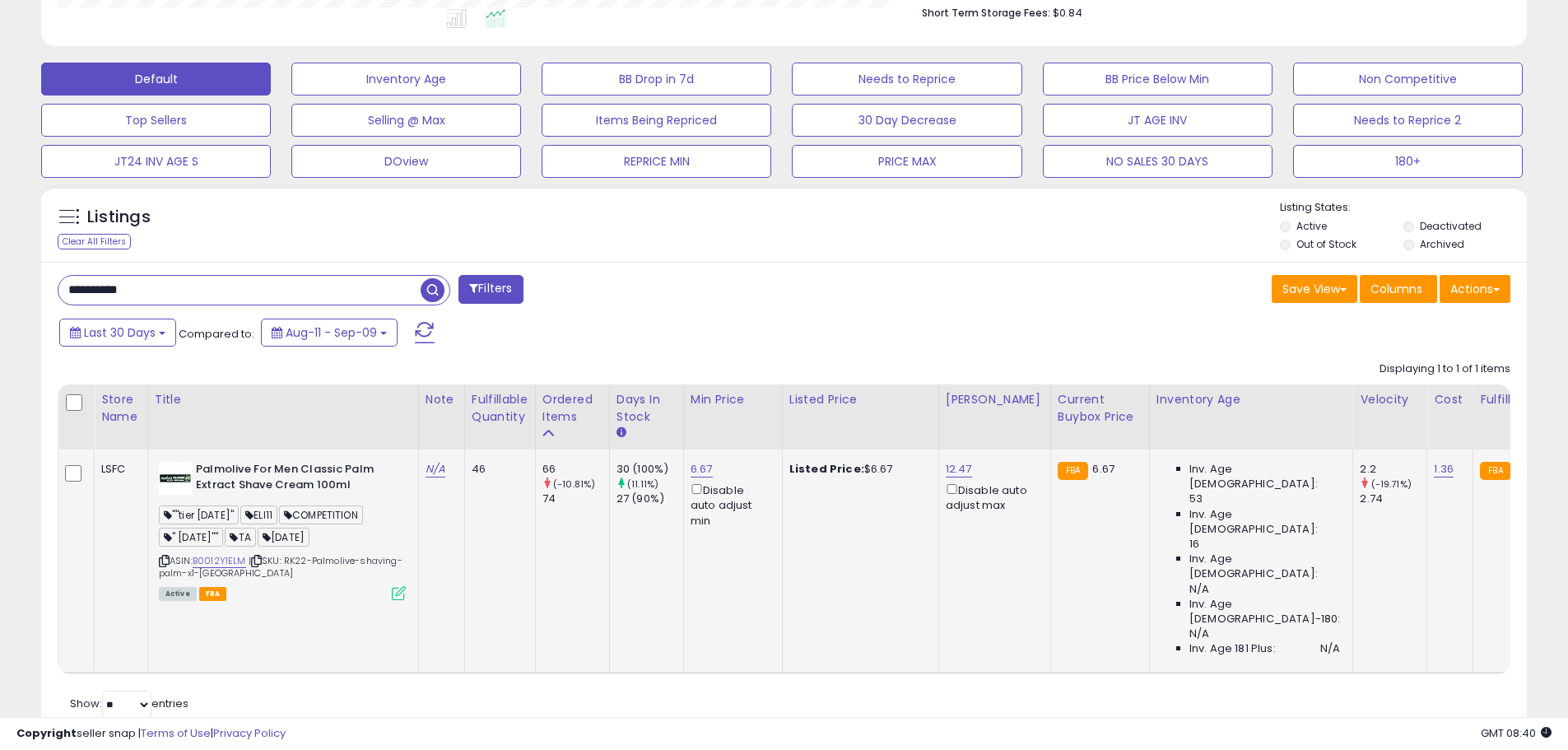
click at [398, 588] on icon at bounding box center [399, 594] width 14 height 14
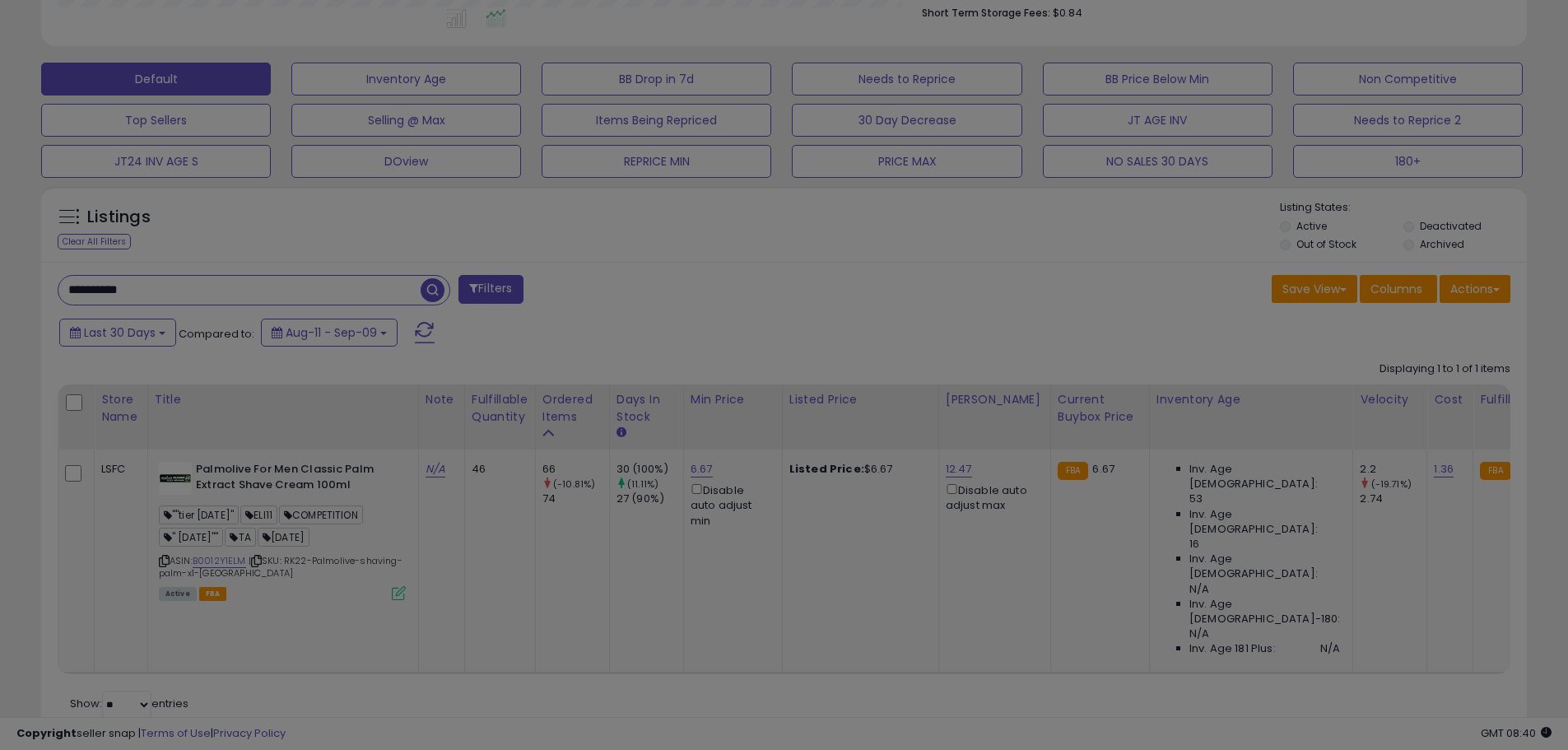
scroll to position [337, 869]
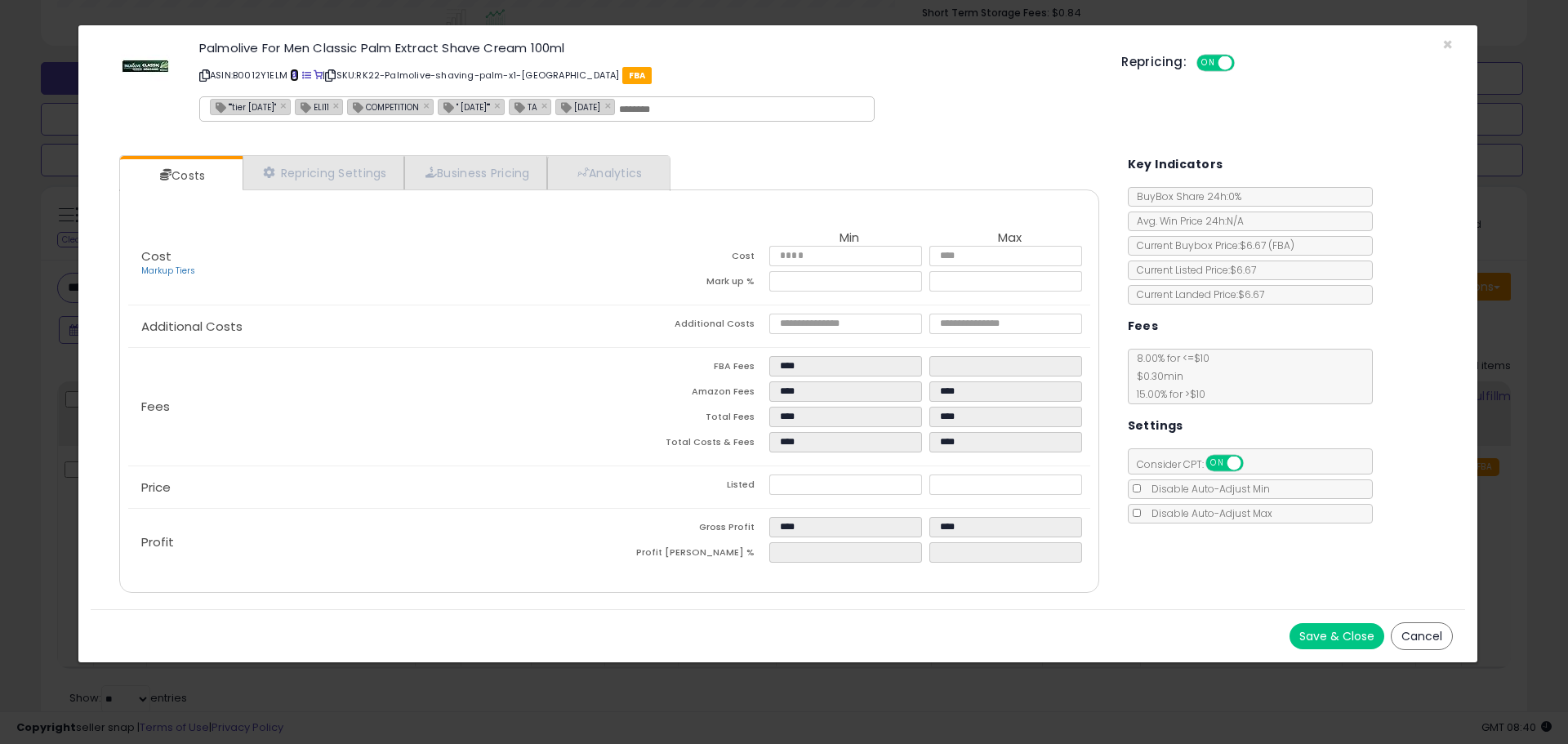
click at [292, 74] on span at bounding box center [294, 75] width 9 height 9
click at [1440, 41] on div "Palmolive For Men Classic Palm Extract Shave Cream 100ml ASIN: B0012Y1ELM | SKU…" at bounding box center [777, 84] width 1374 height 93
drag, startPoint x: 1447, startPoint y: 45, endPoint x: 1522, endPoint y: 109, distance: 98.6
click at [1447, 45] on span "×" at bounding box center [1447, 45] width 11 height 23
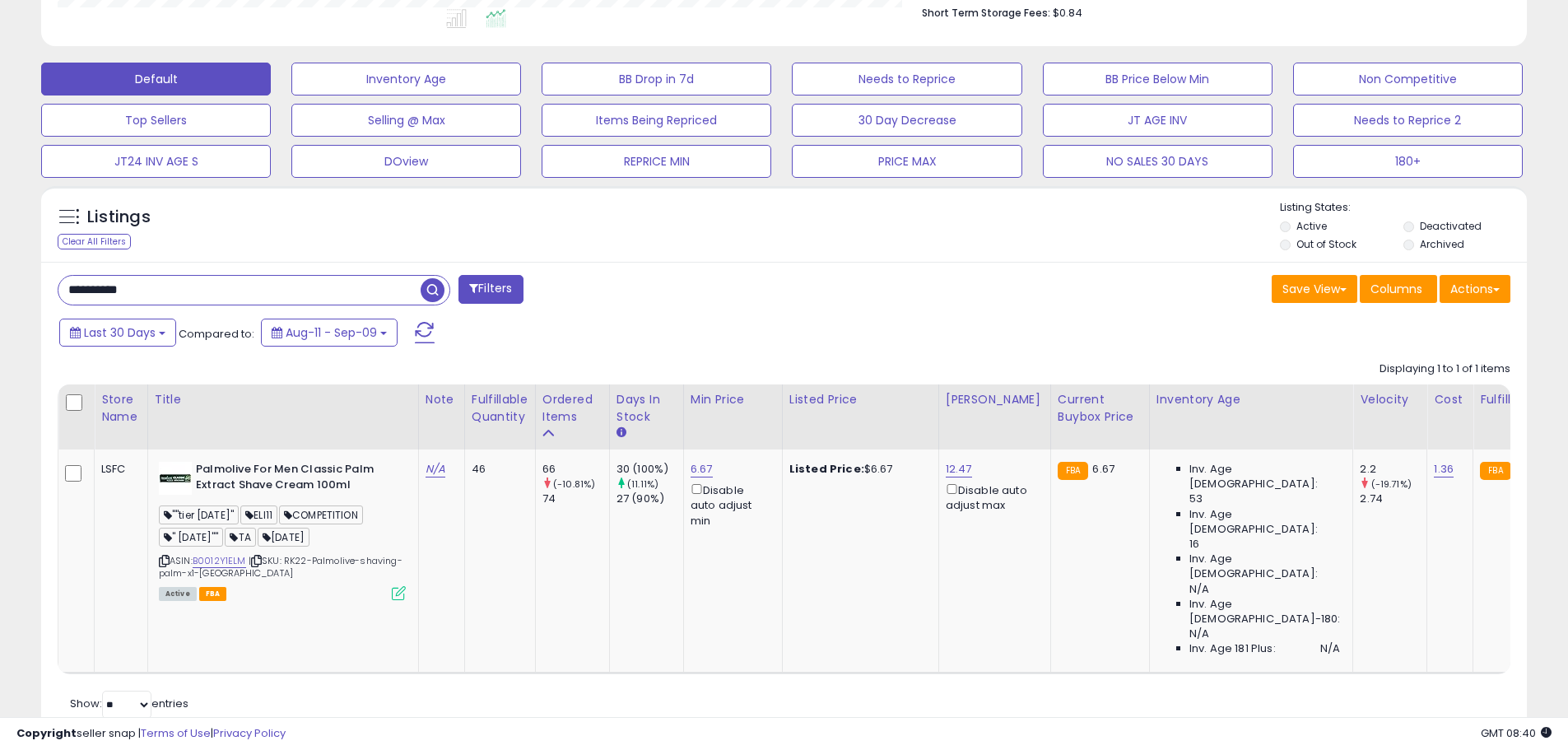
scroll to position [822997, 822237]
click at [130, 295] on input "**********" at bounding box center [240, 289] width 362 height 28
paste input "text"
type input "**********"
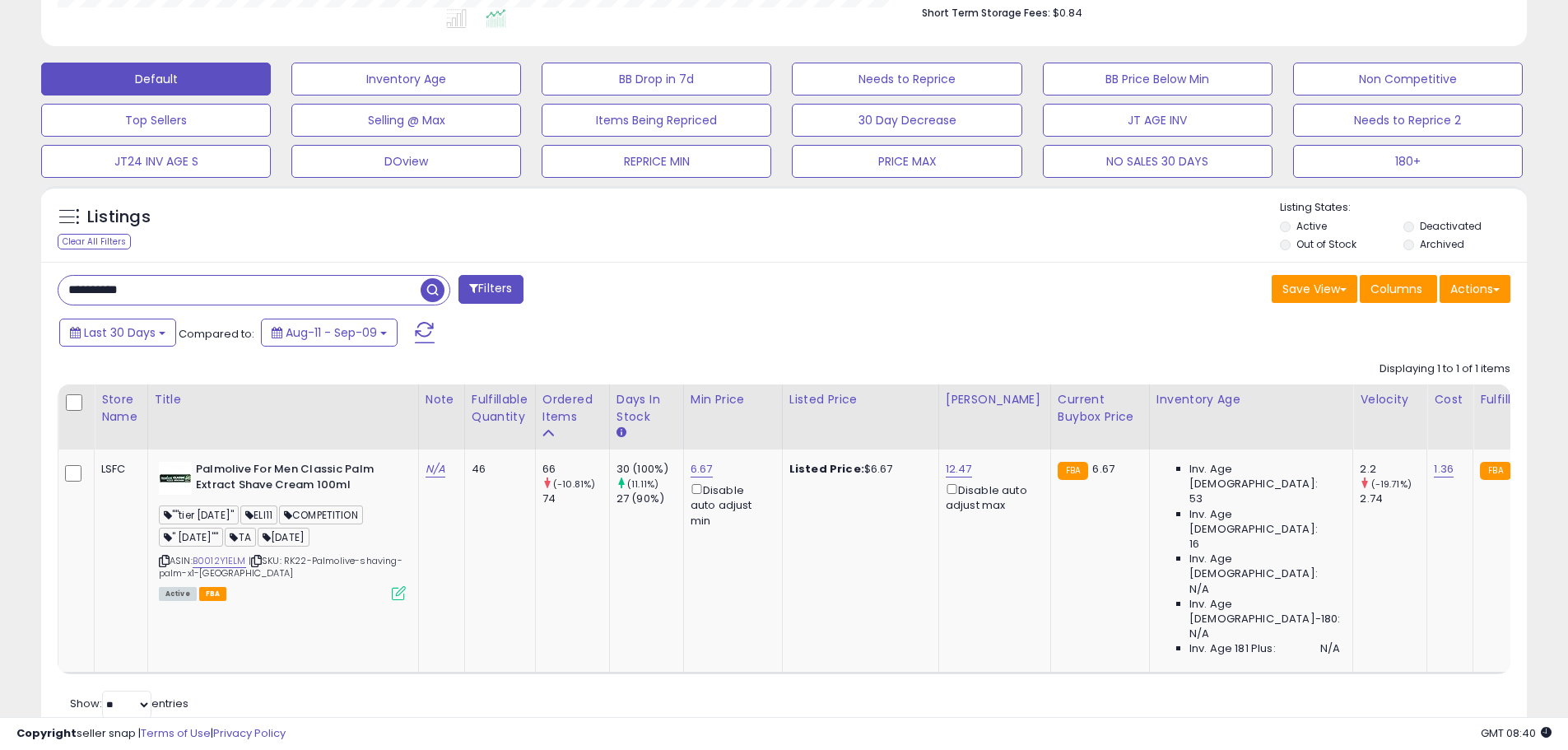
click at [440, 294] on span "button" at bounding box center [432, 290] width 23 height 23
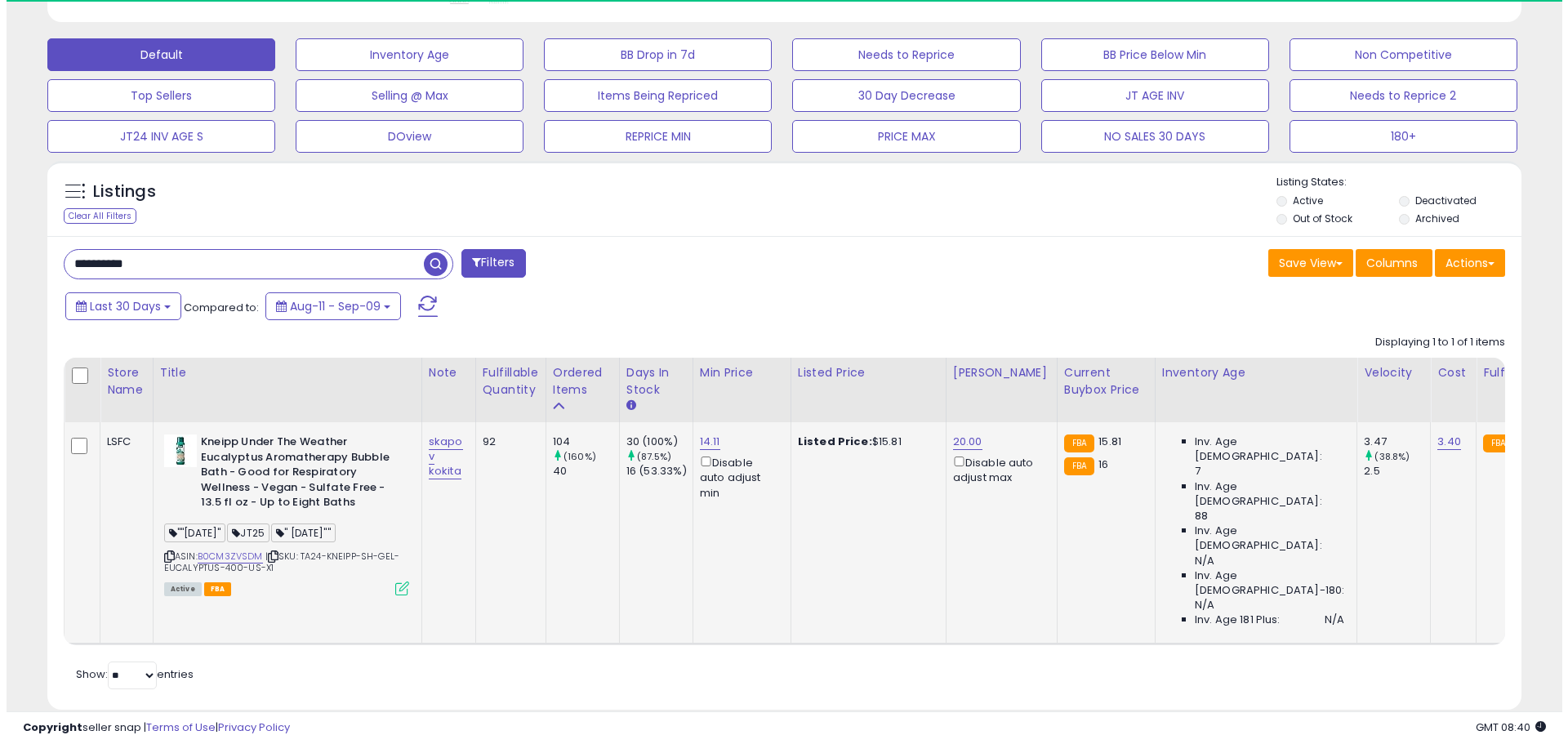
scroll to position [335, 855]
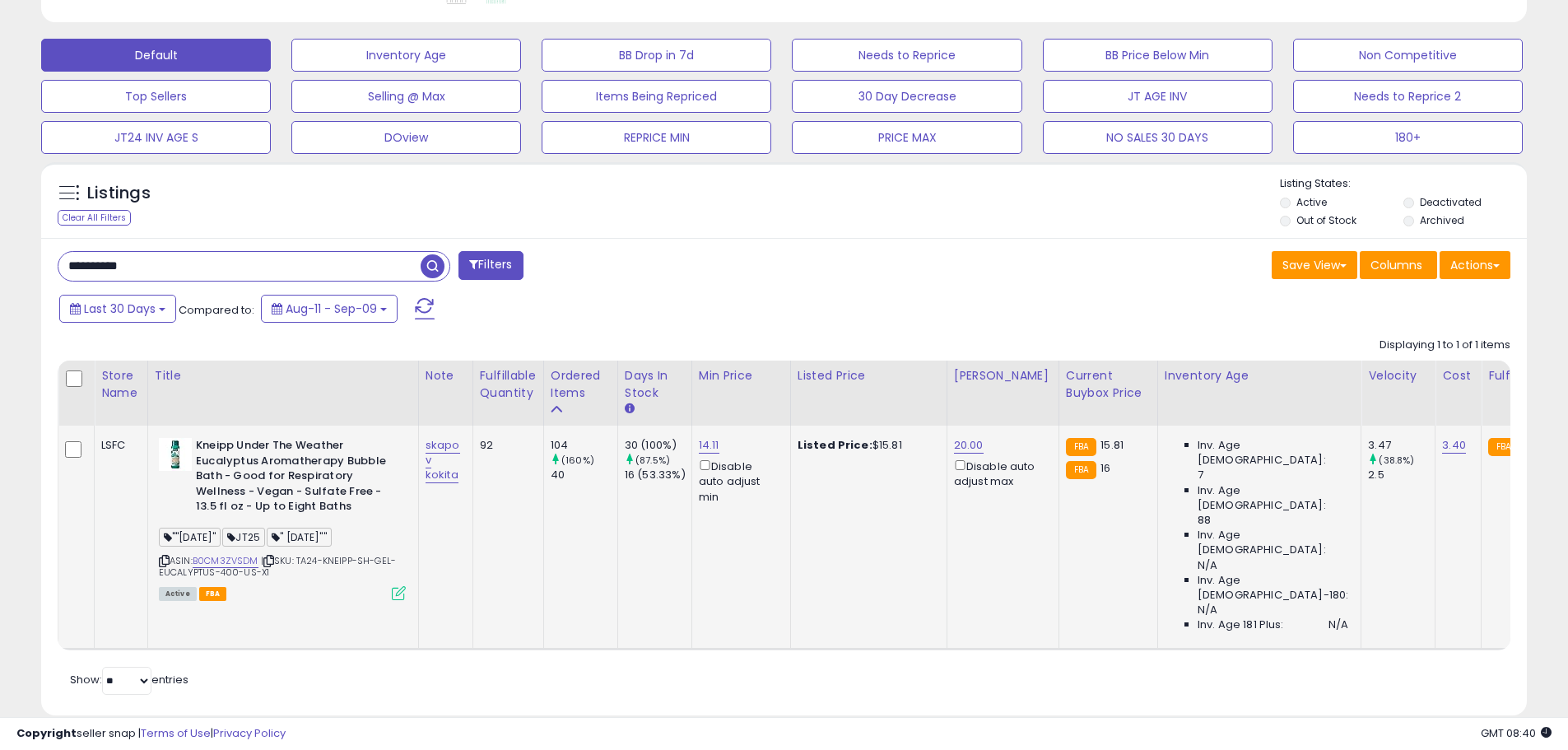
click at [395, 592] on icon at bounding box center [399, 594] width 14 height 14
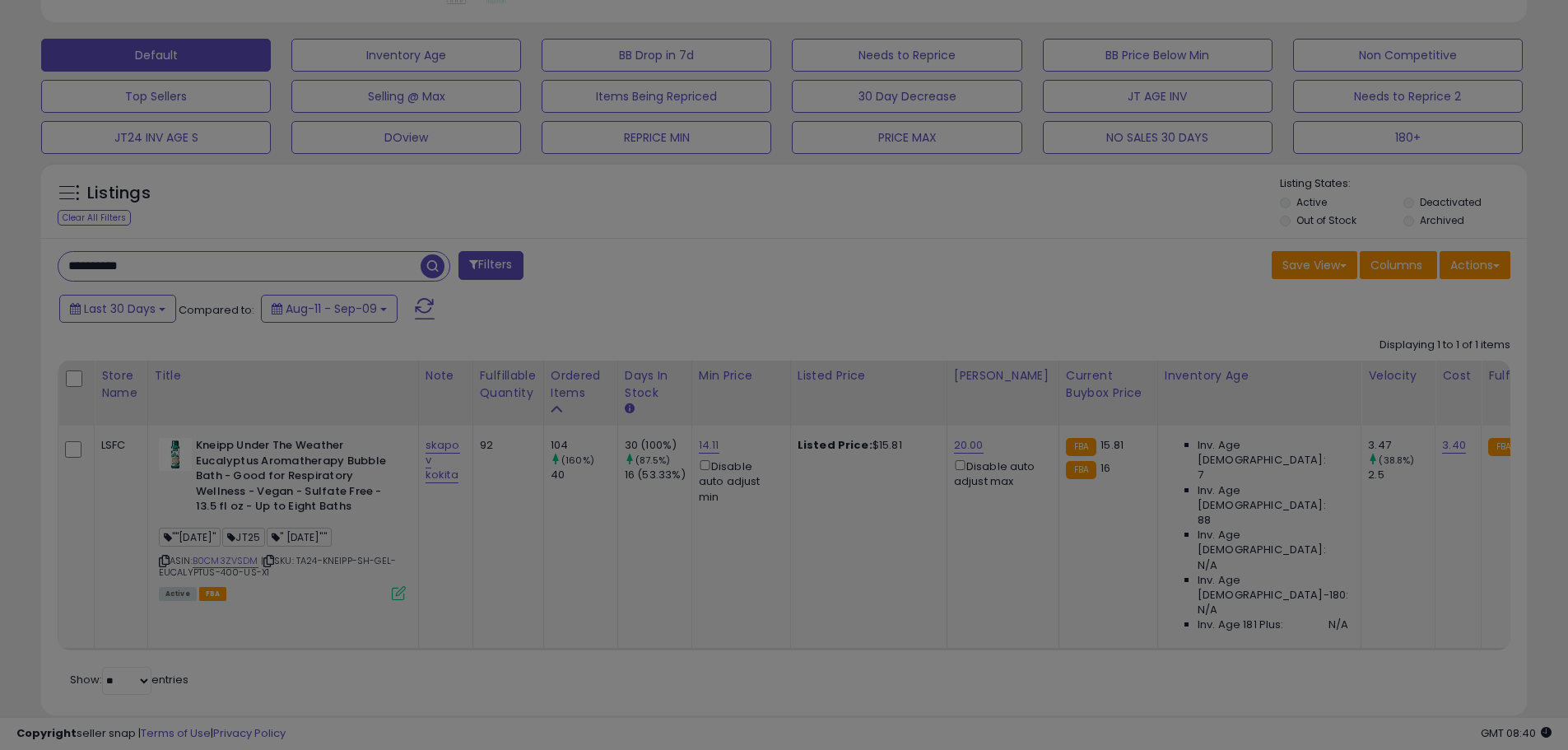
scroll to position [337, 869]
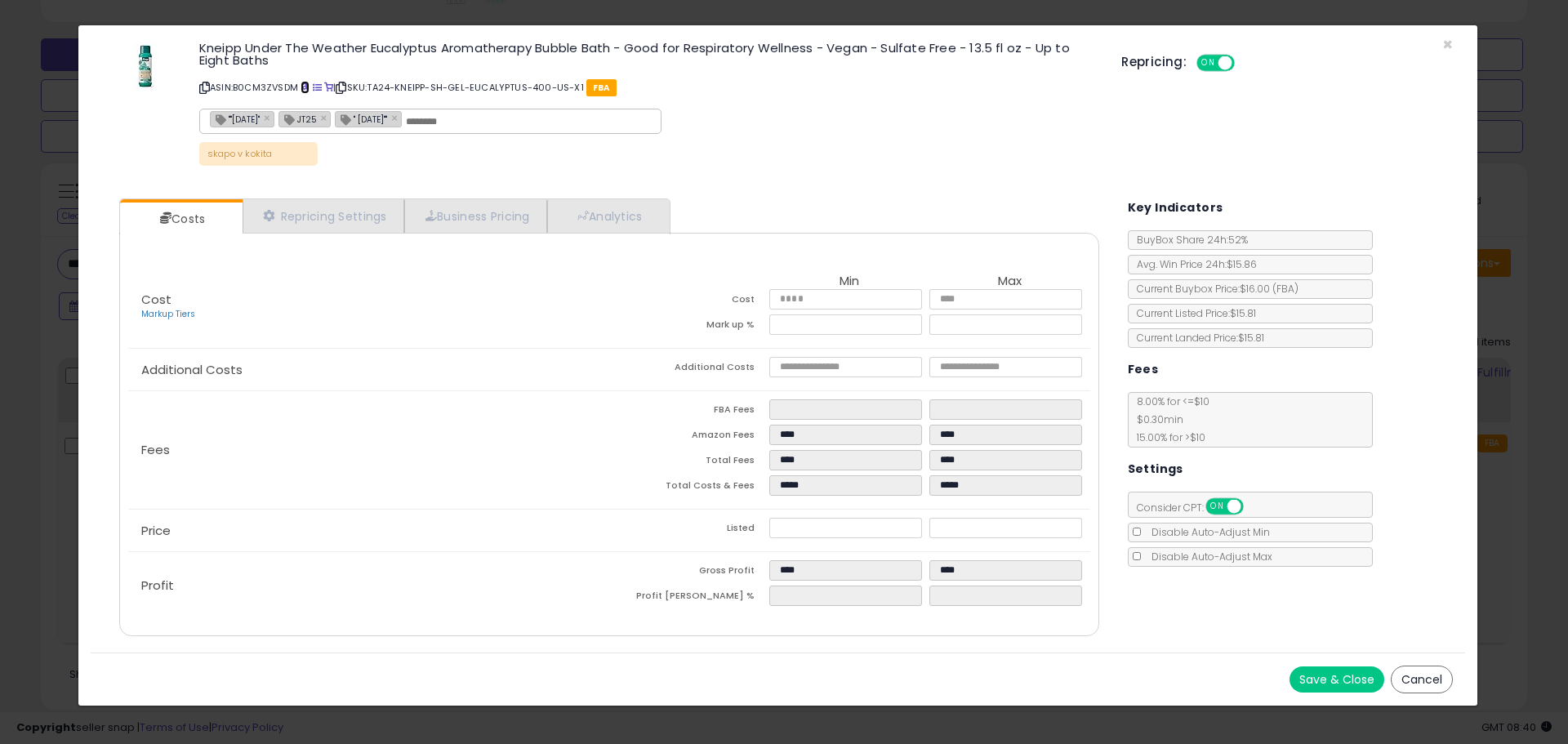
click at [309, 84] on span at bounding box center [304, 87] width 9 height 9
click at [1450, 39] on span "×" at bounding box center [1447, 45] width 11 height 23
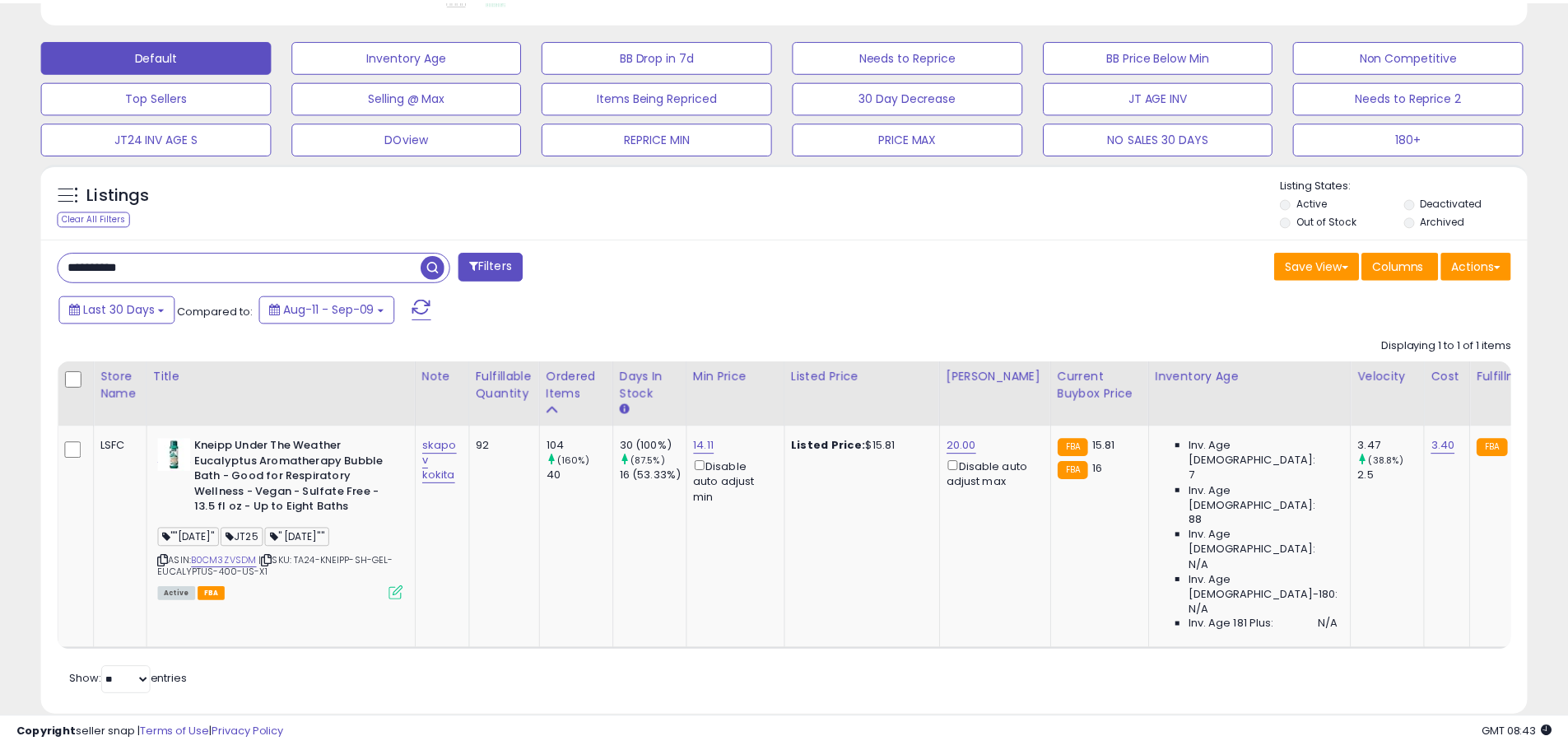
scroll to position [822997, 822237]
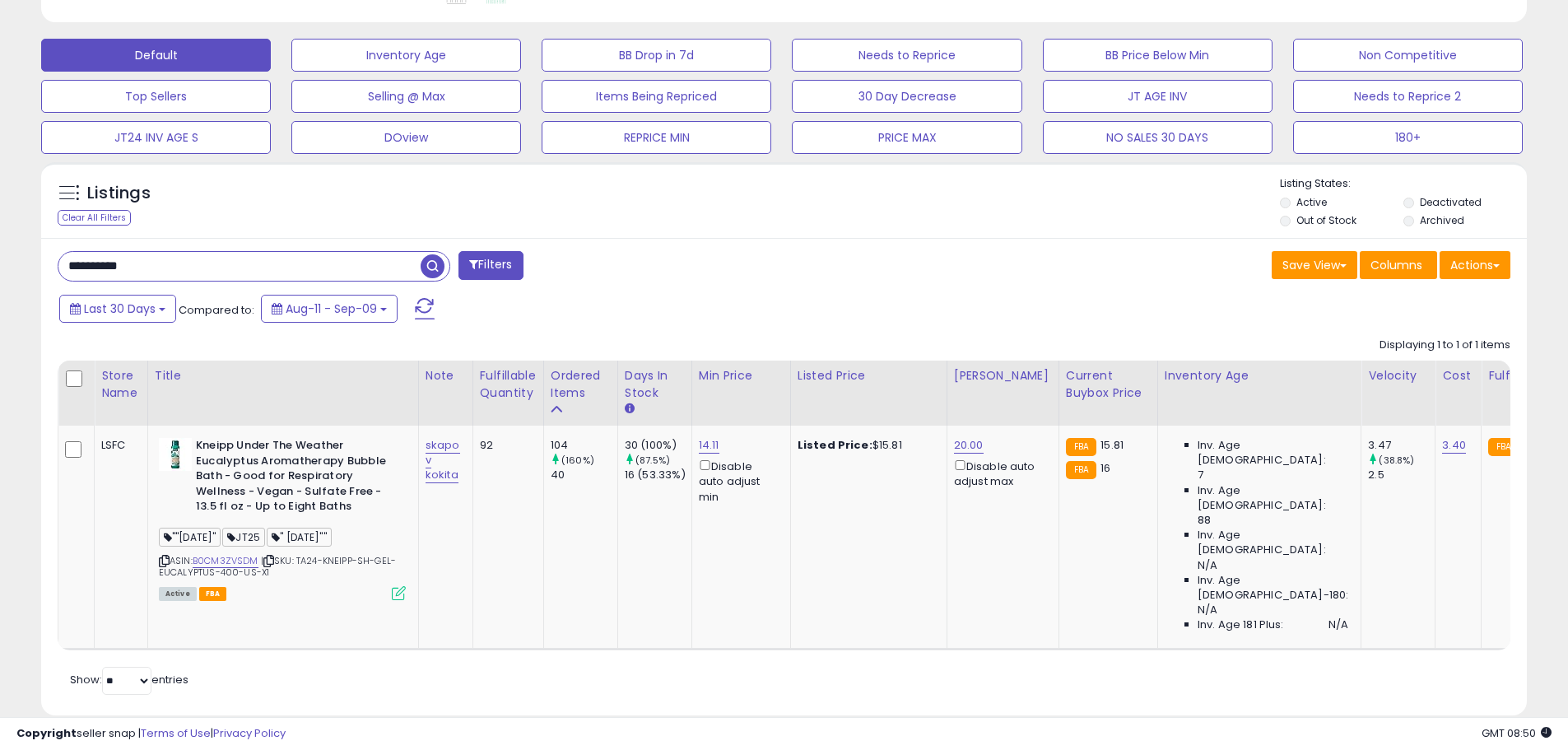
click at [117, 273] on input "**********" at bounding box center [240, 266] width 362 height 28
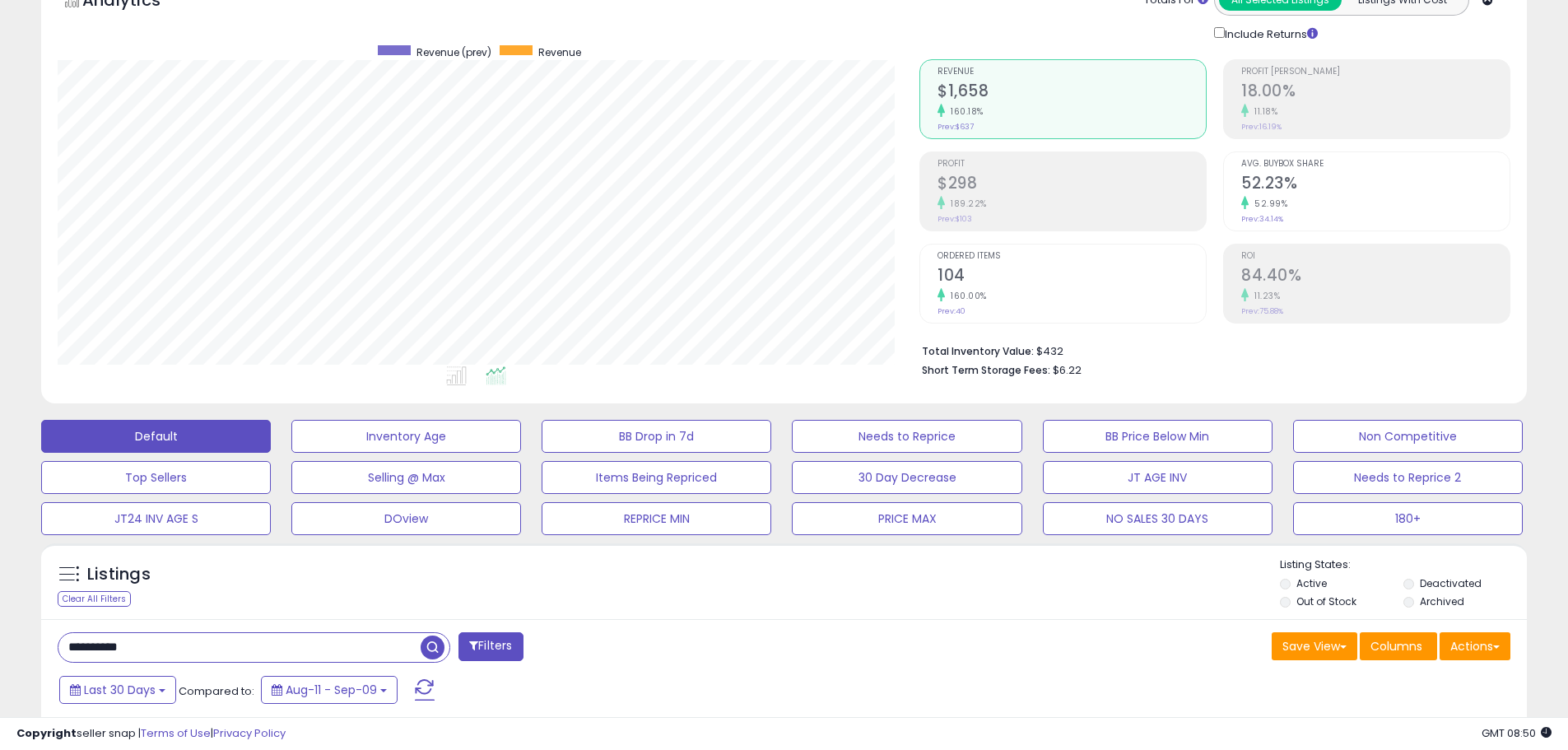
scroll to position [0, 0]
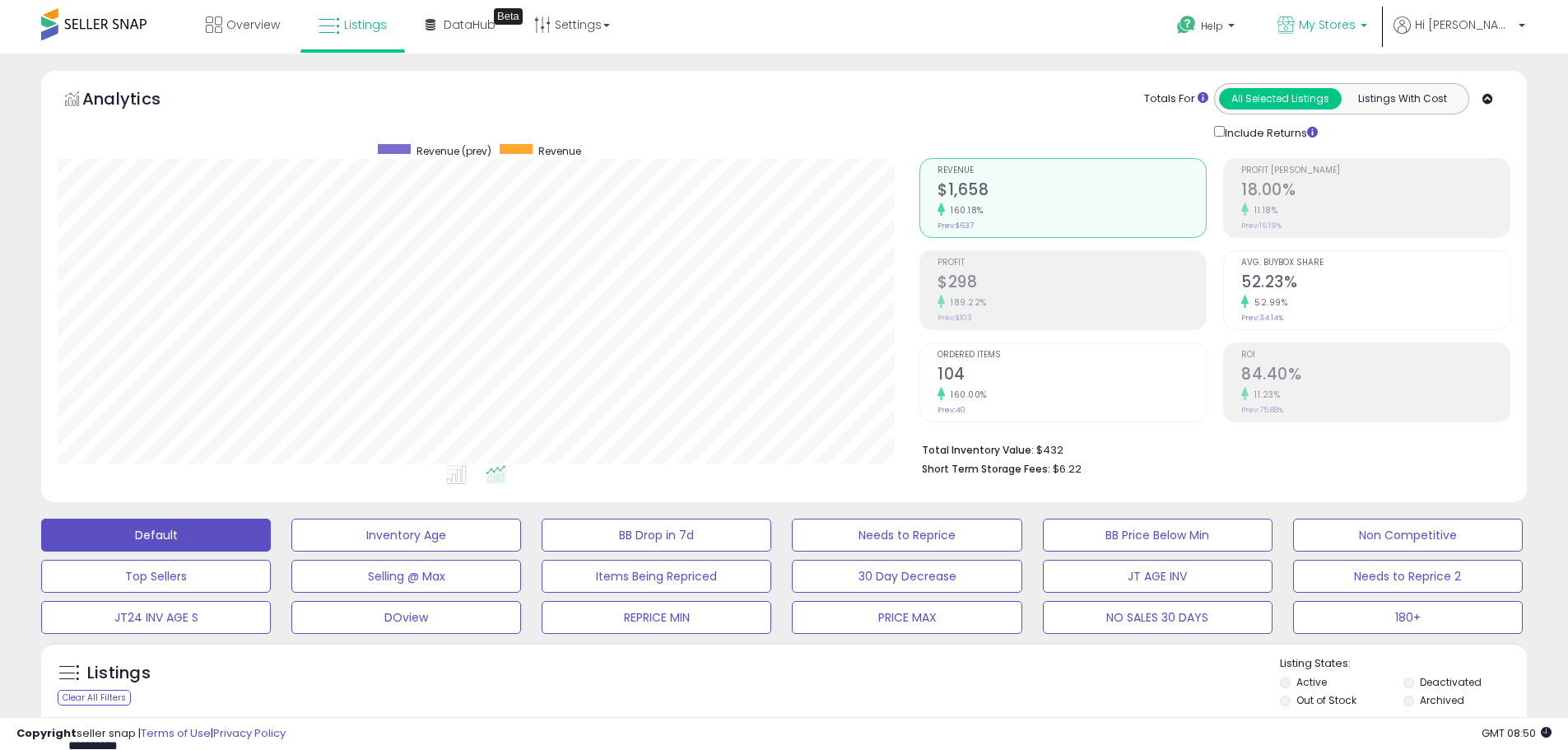
click at [1356, 25] on span "My Stores" at bounding box center [1328, 24] width 57 height 17
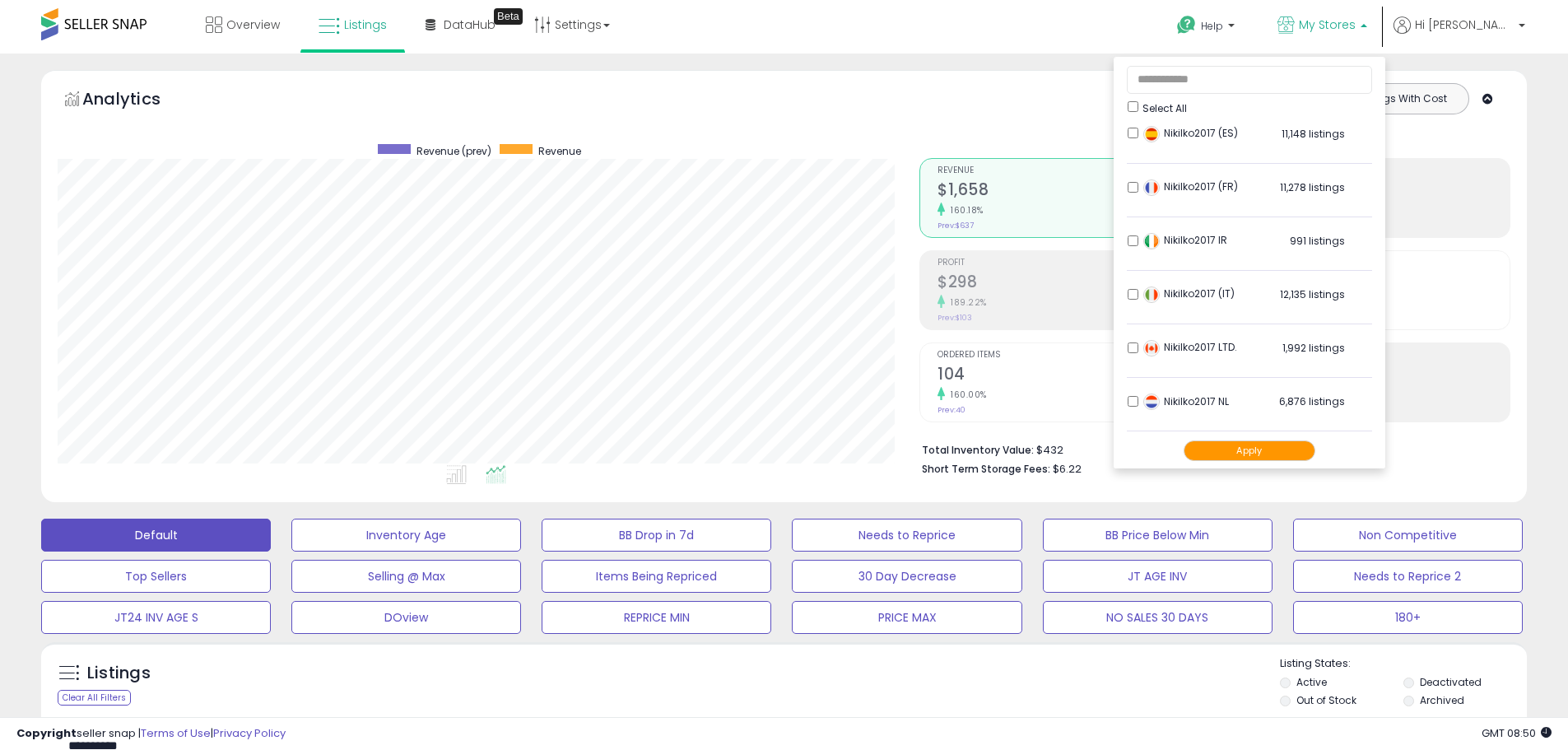
scroll to position [326, 0]
click at [1294, 450] on button "Apply" at bounding box center [1249, 450] width 132 height 21
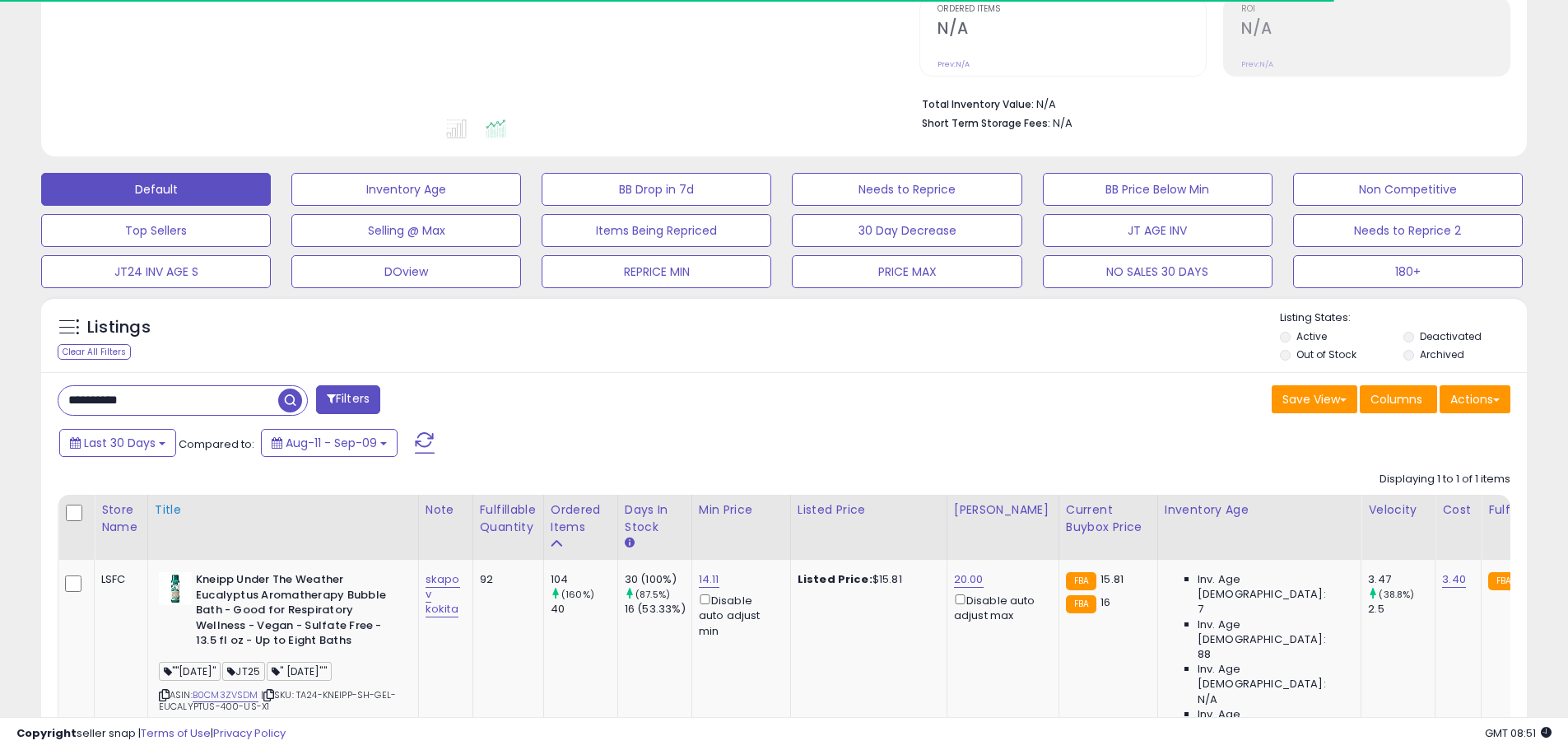
scroll to position [480, 0]
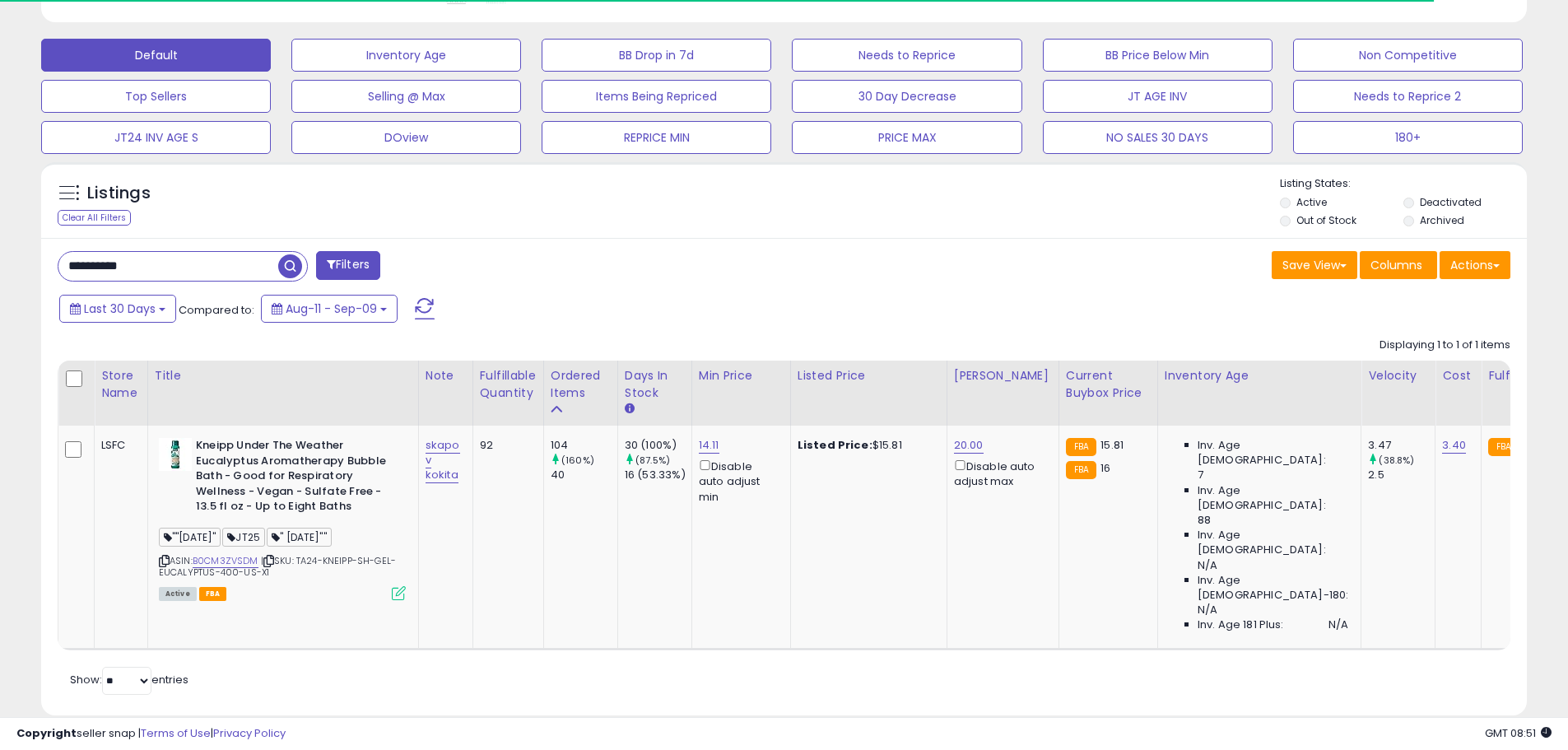
click at [138, 262] on input "**********" at bounding box center [168, 266] width 220 height 28
click at [138, 262] on input "**********" at bounding box center [240, 266] width 362 height 28
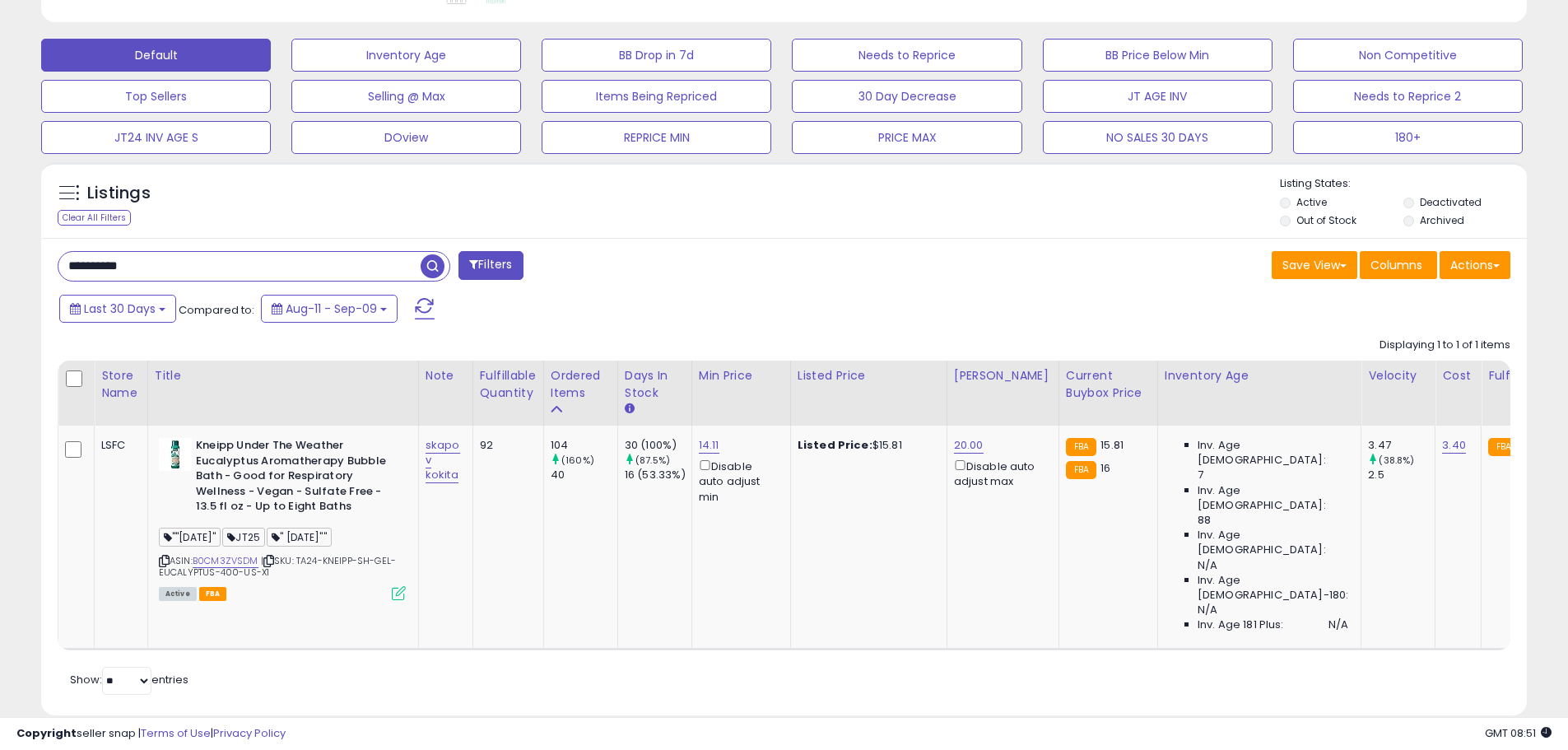
paste input "text"
click at [430, 272] on span "button" at bounding box center [432, 266] width 23 height 23
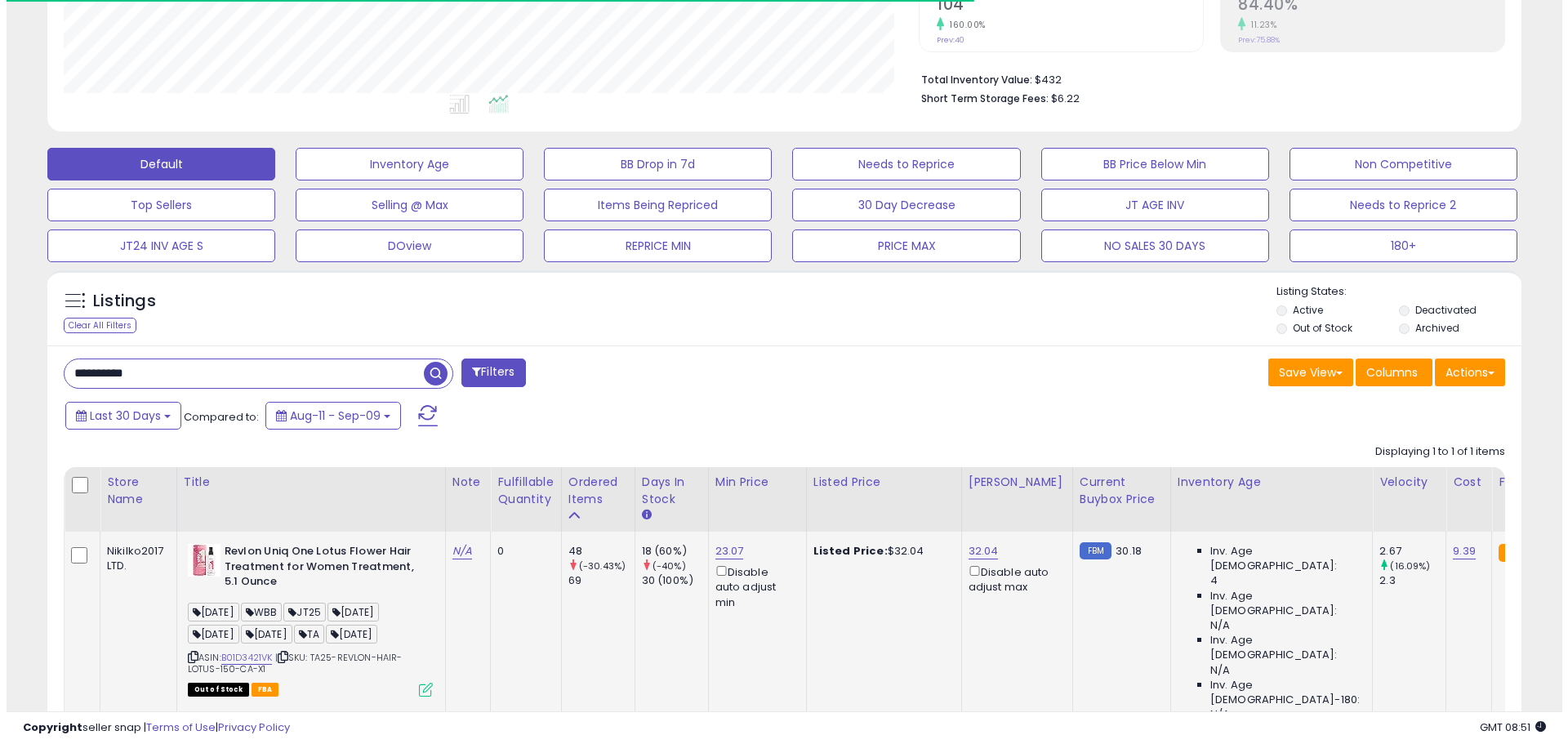
scroll to position [490, 0]
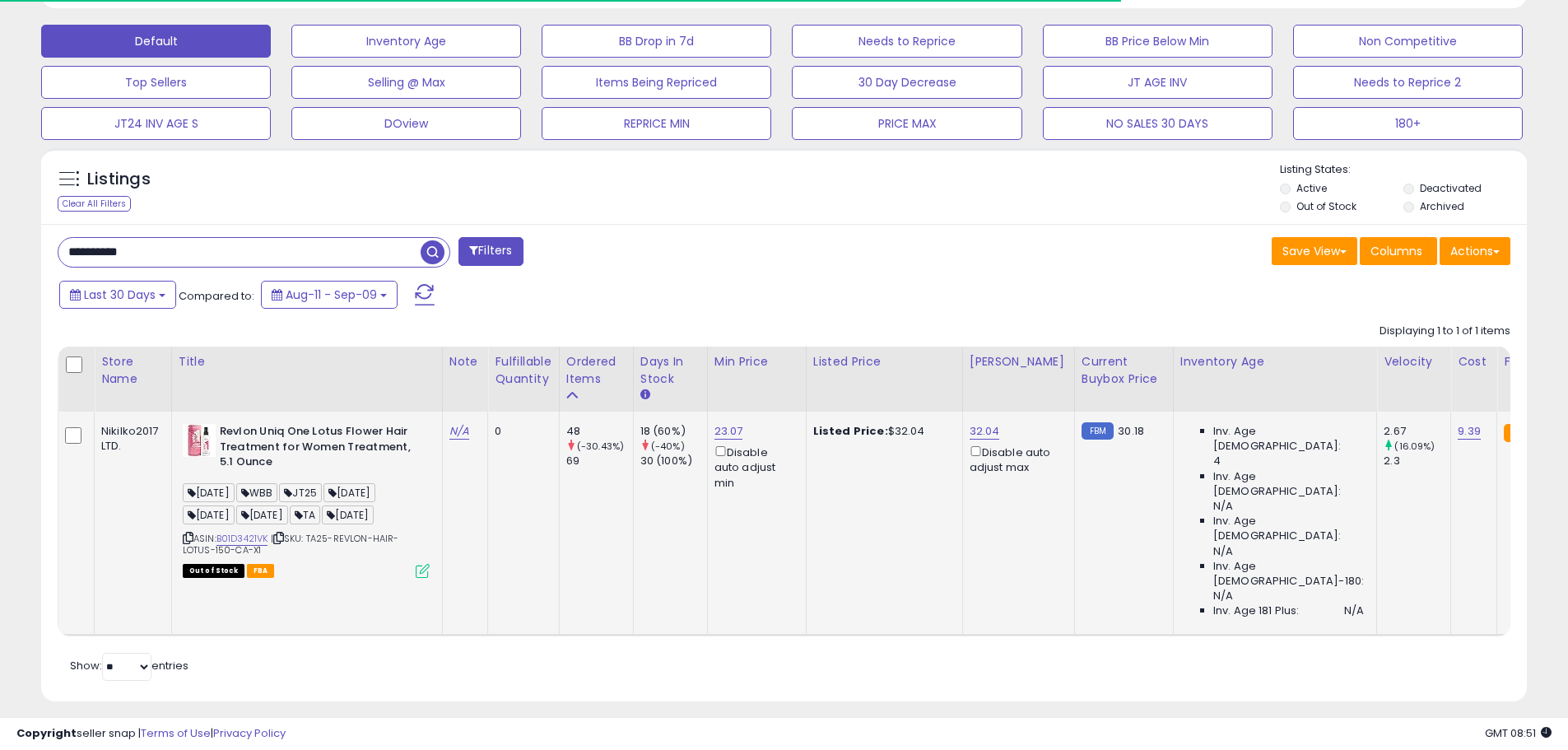
click at [422, 578] on icon at bounding box center [422, 571] width 14 height 14
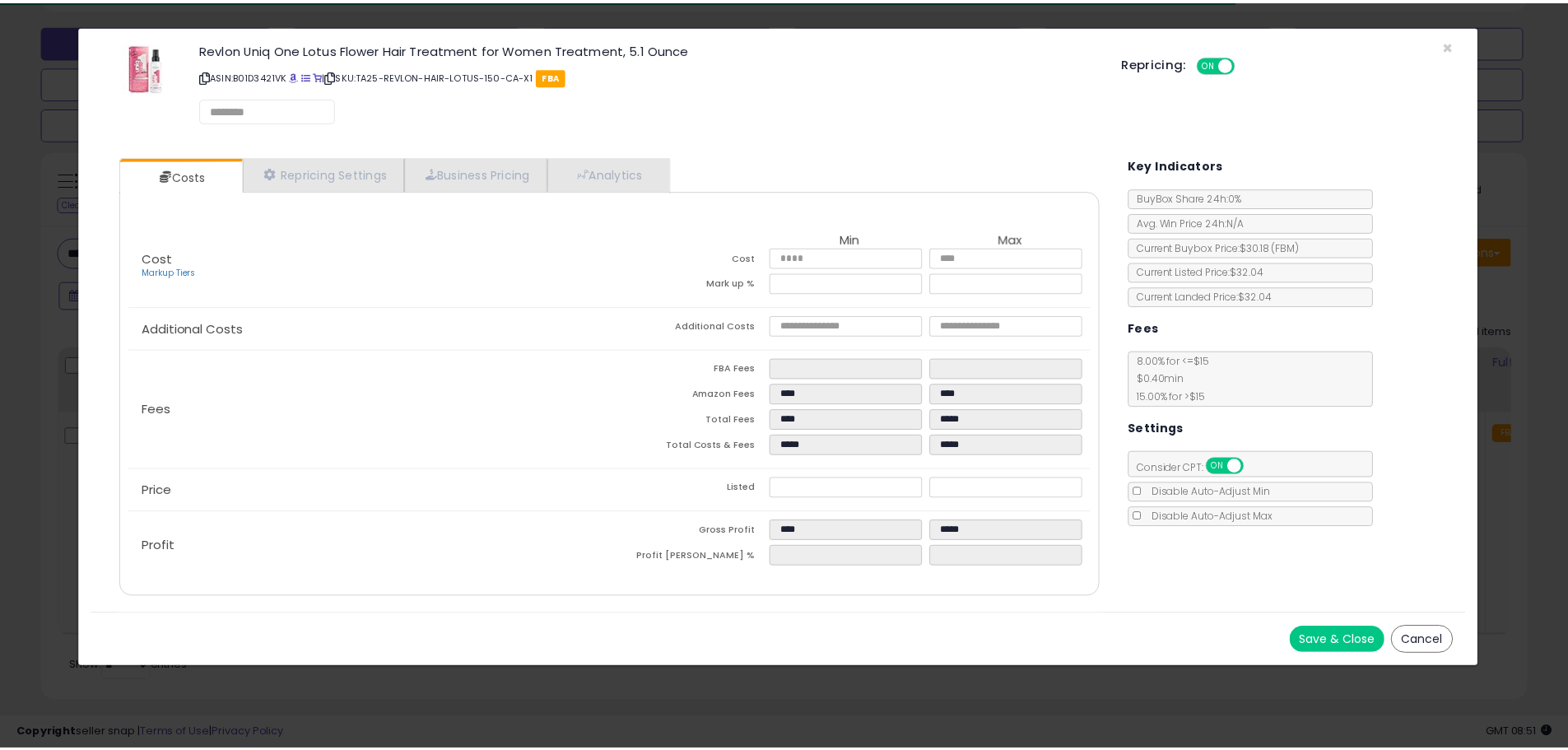
scroll to position [337, 869]
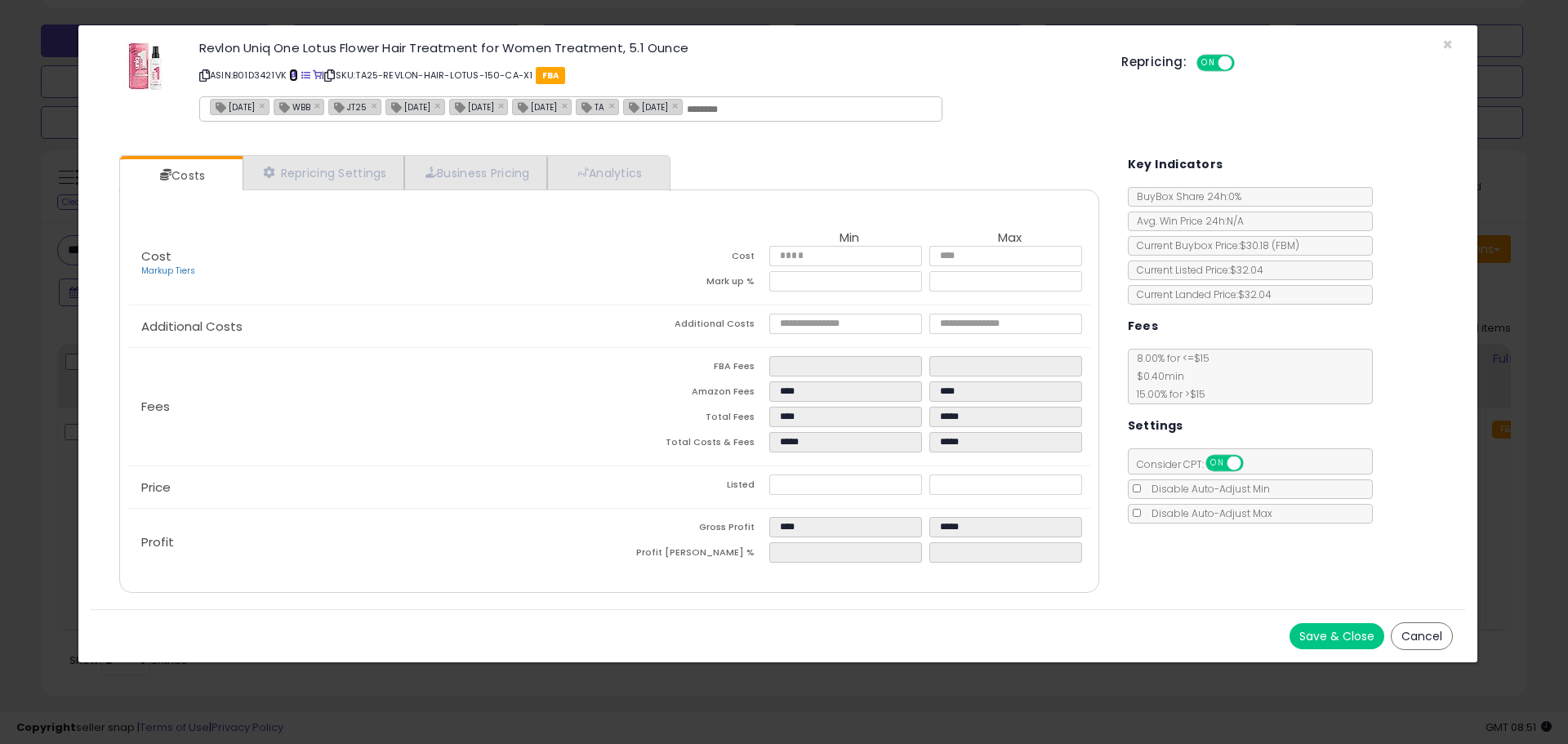
click at [297, 75] on span at bounding box center [293, 75] width 9 height 9
click at [1448, 42] on span "×" at bounding box center [1447, 45] width 11 height 23
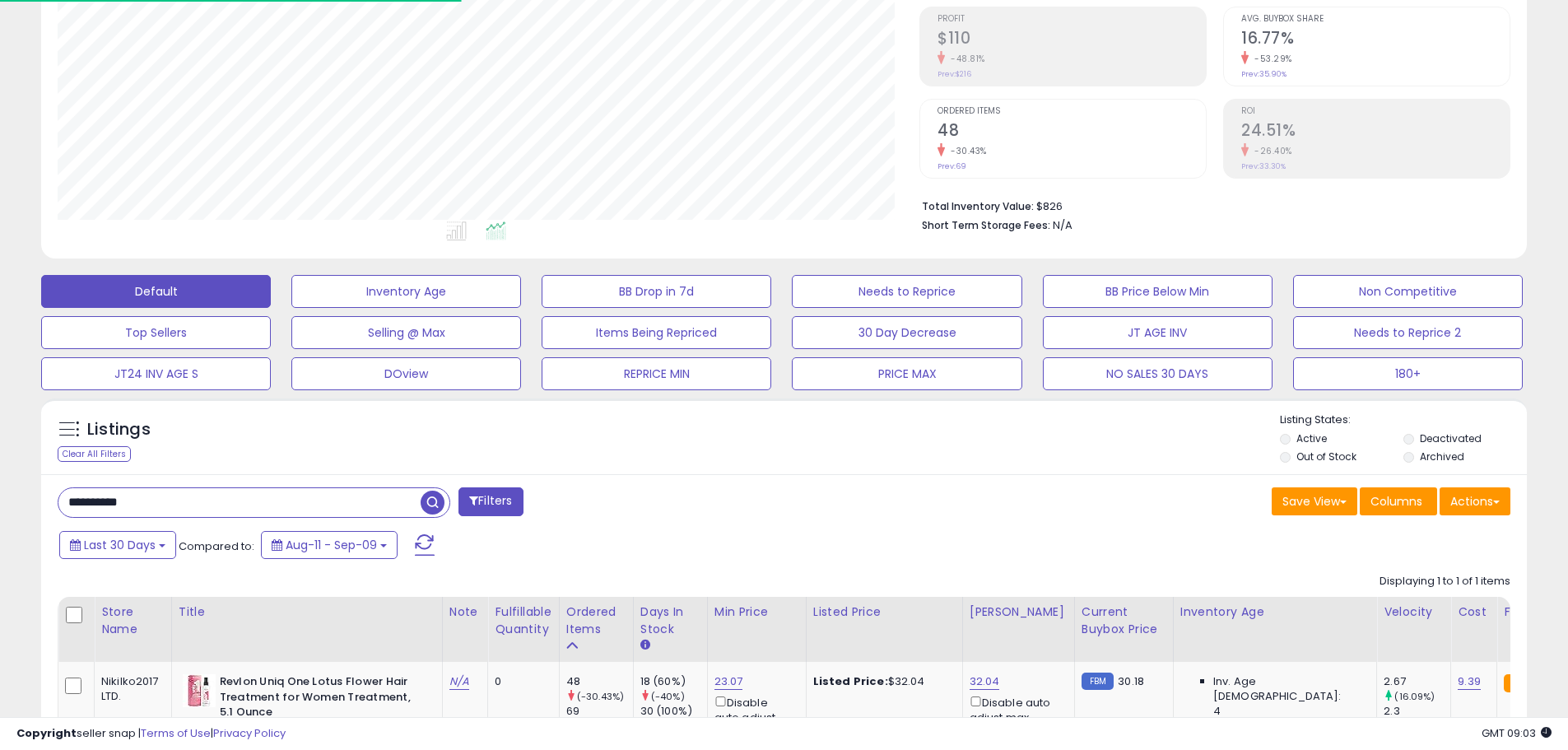
scroll to position [412, 0]
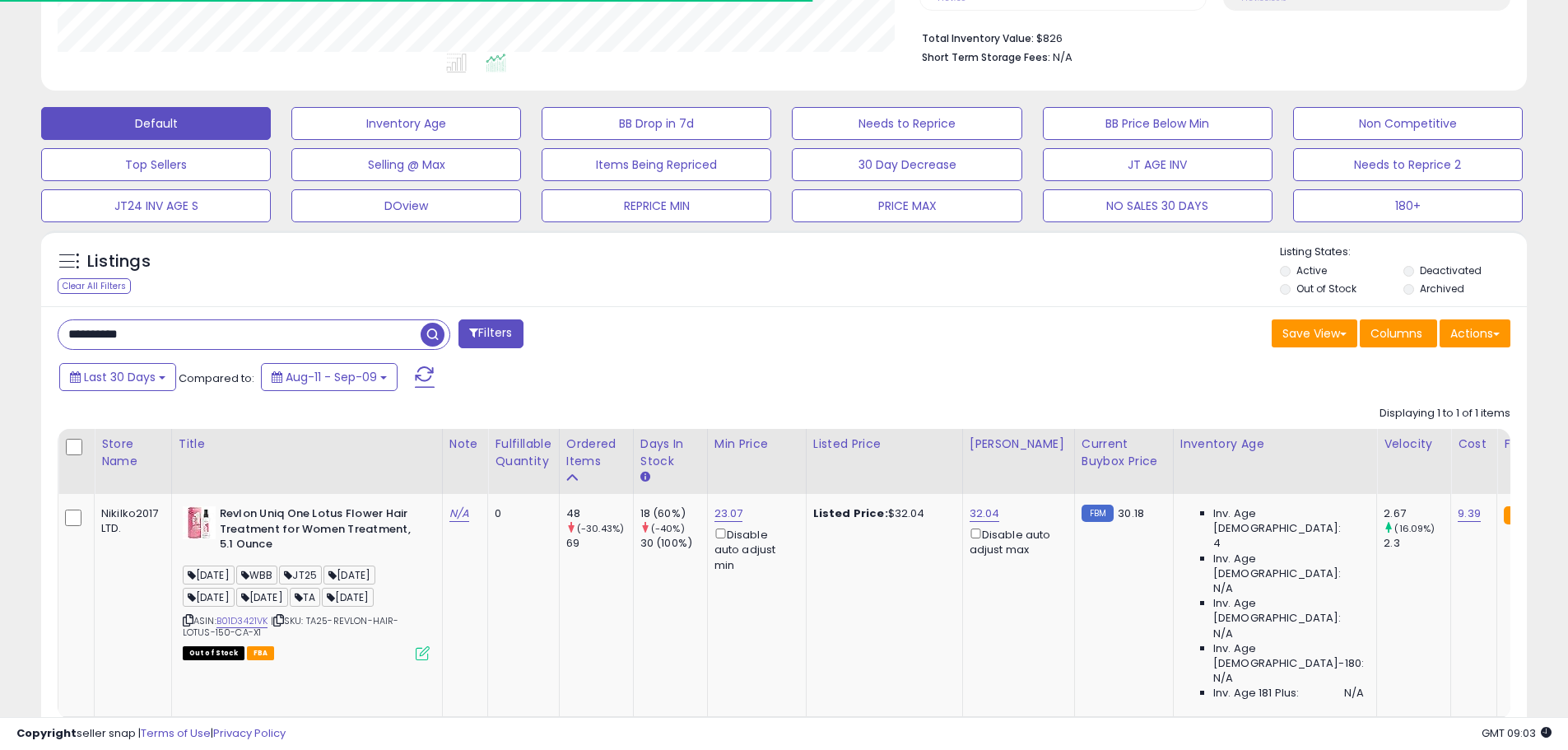
click at [116, 331] on input "**********" at bounding box center [240, 334] width 362 height 28
paste input "text"
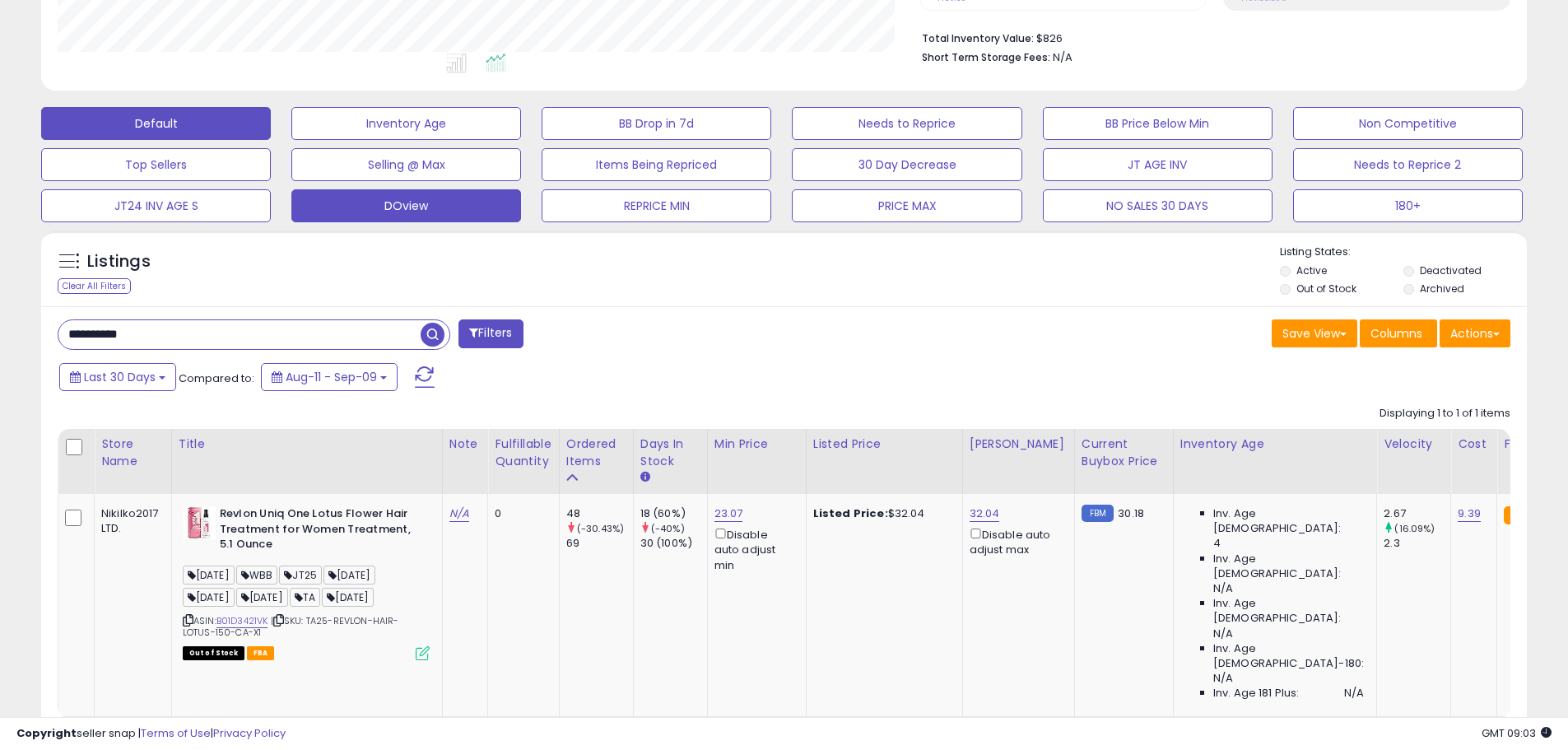
type input "**********"
click at [435, 331] on span "button" at bounding box center [432, 334] width 23 height 23
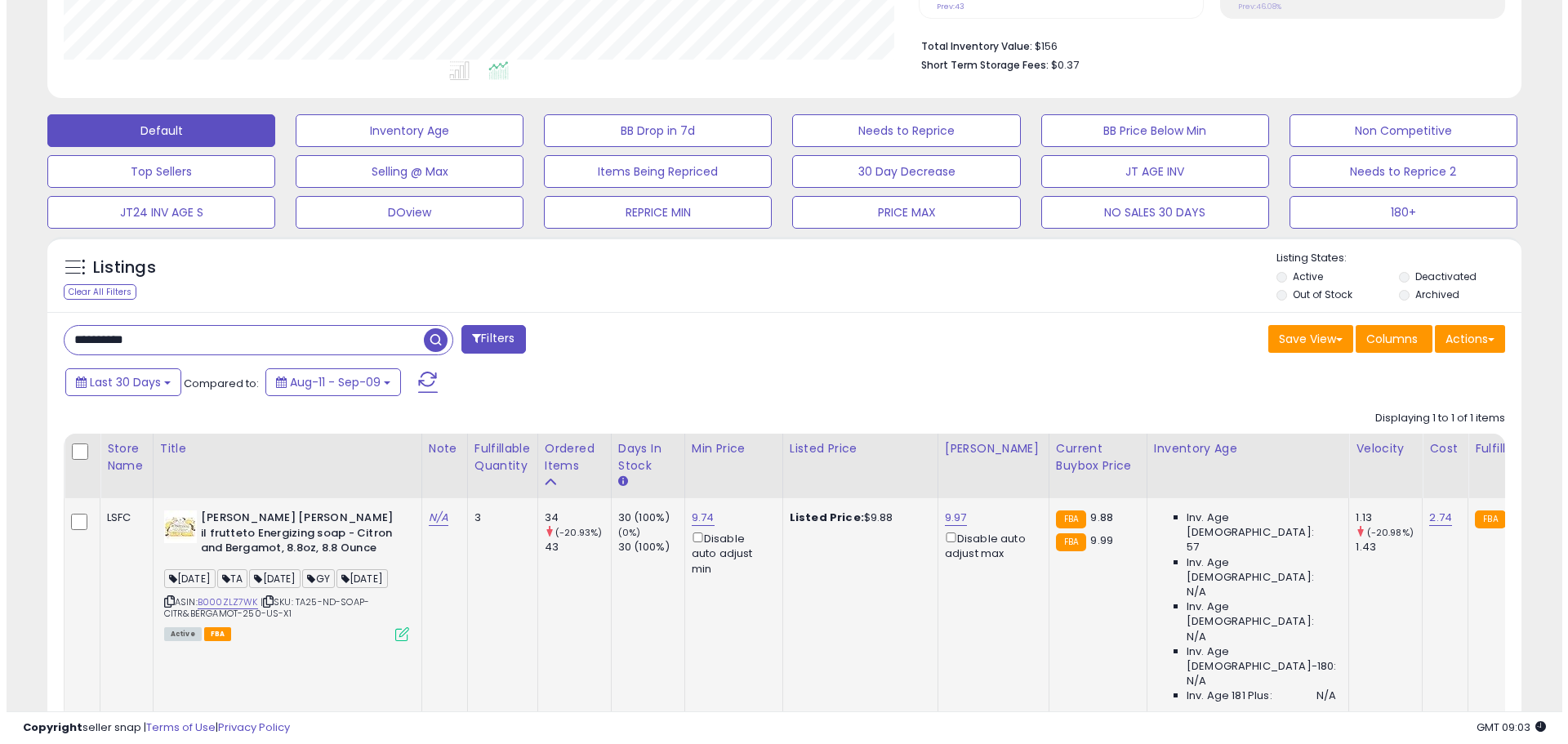
scroll to position [468, 0]
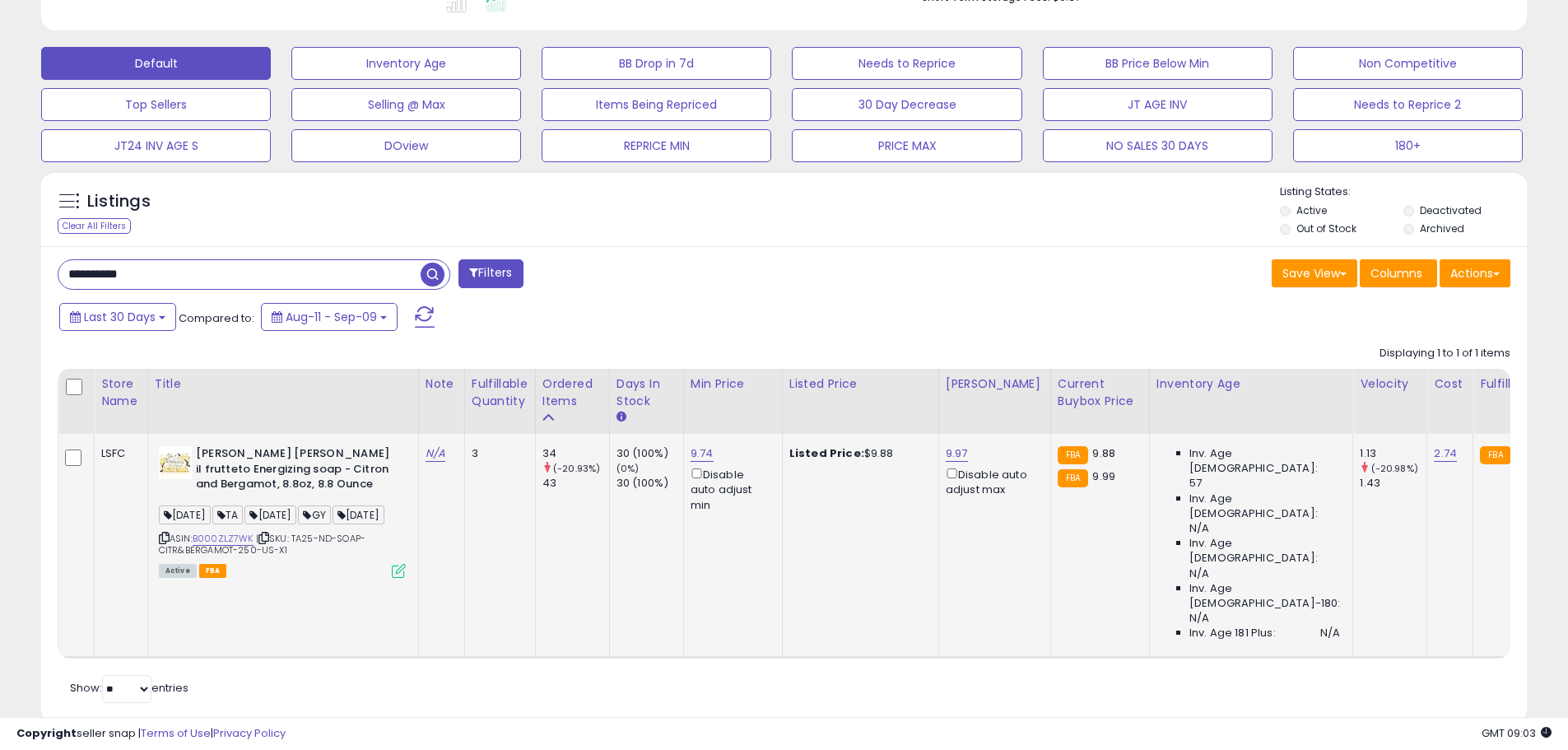
click at [399, 578] on icon at bounding box center [399, 571] width 14 height 14
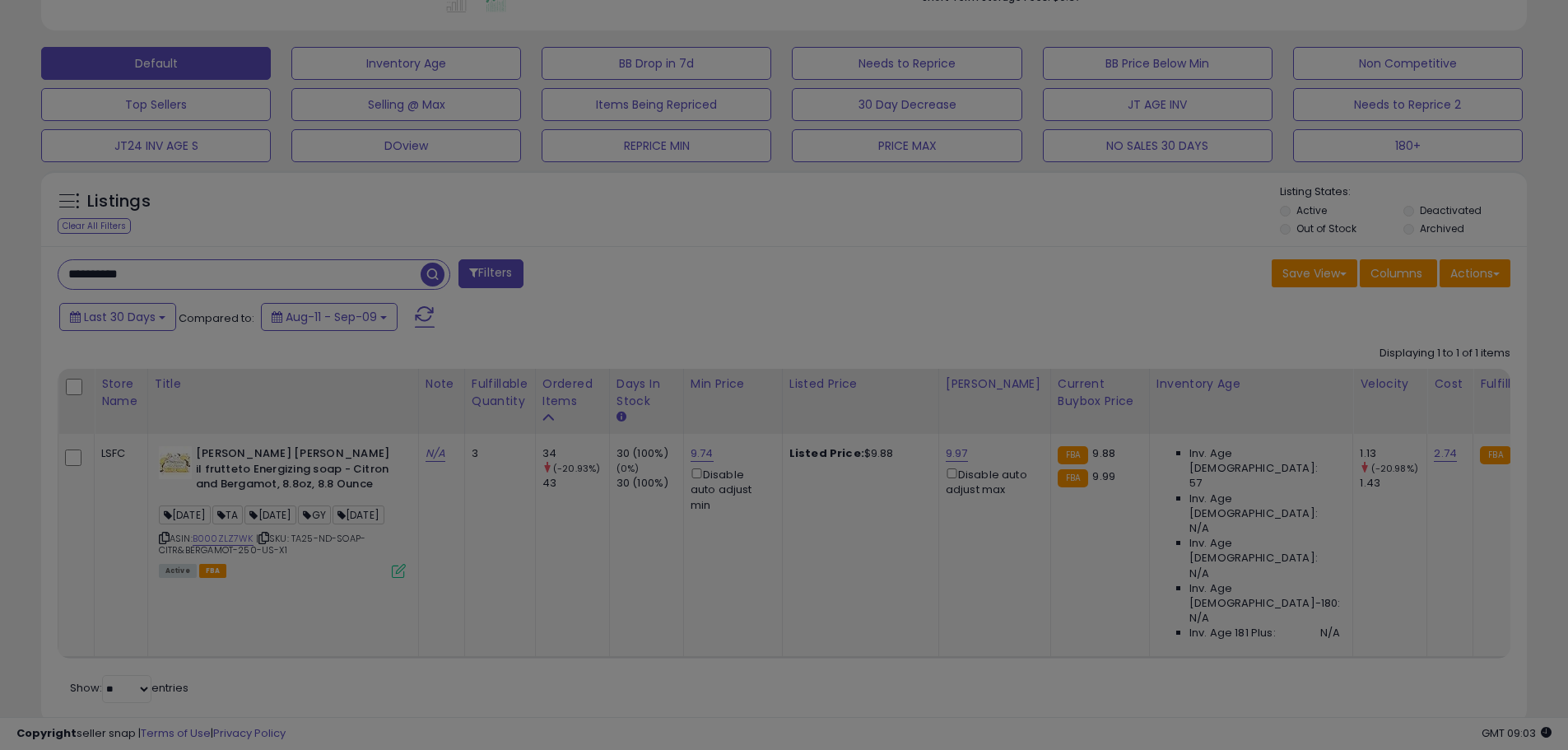
scroll to position [337, 869]
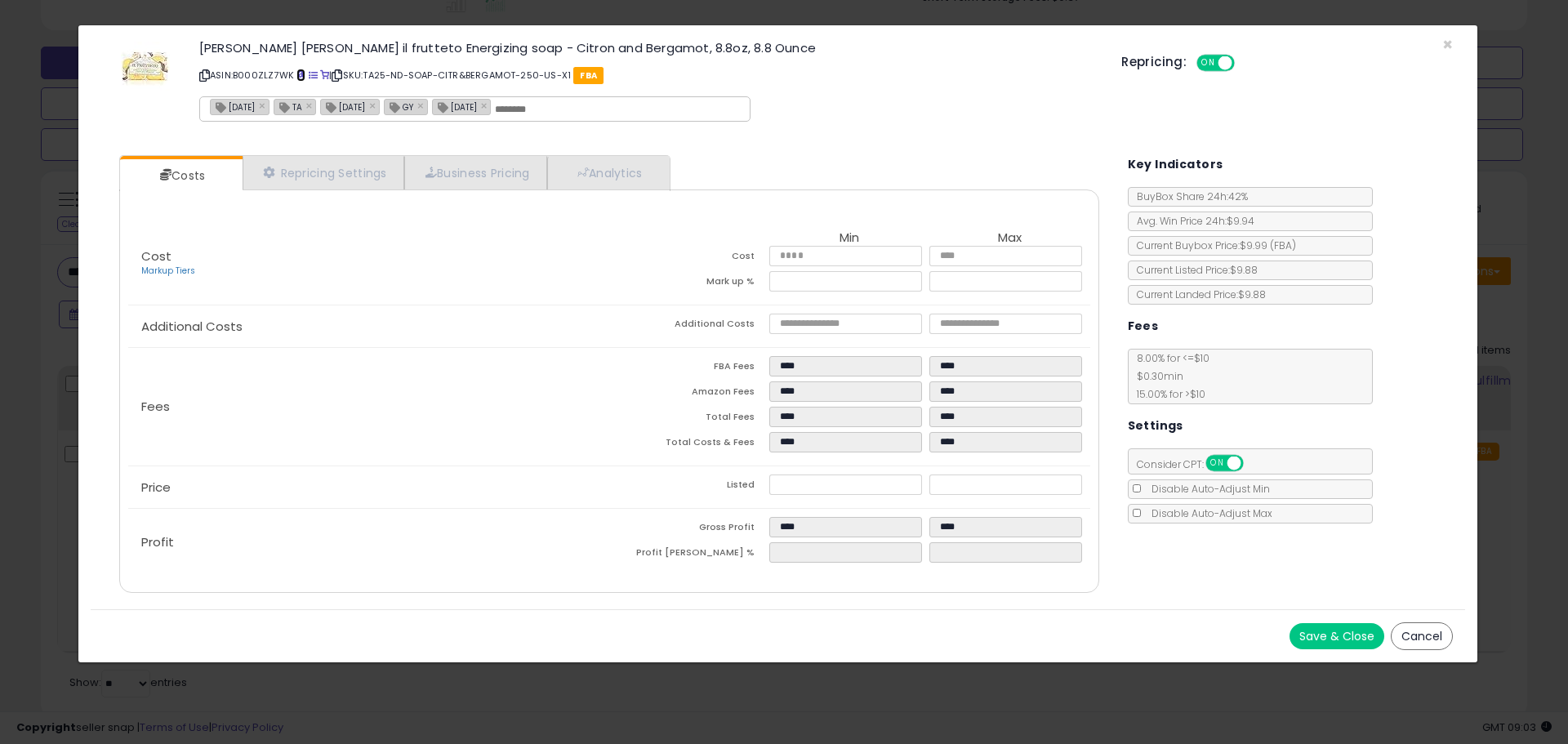
click at [298, 72] on span at bounding box center [301, 75] width 9 height 9
click at [1446, 45] on span "×" at bounding box center [1447, 45] width 11 height 23
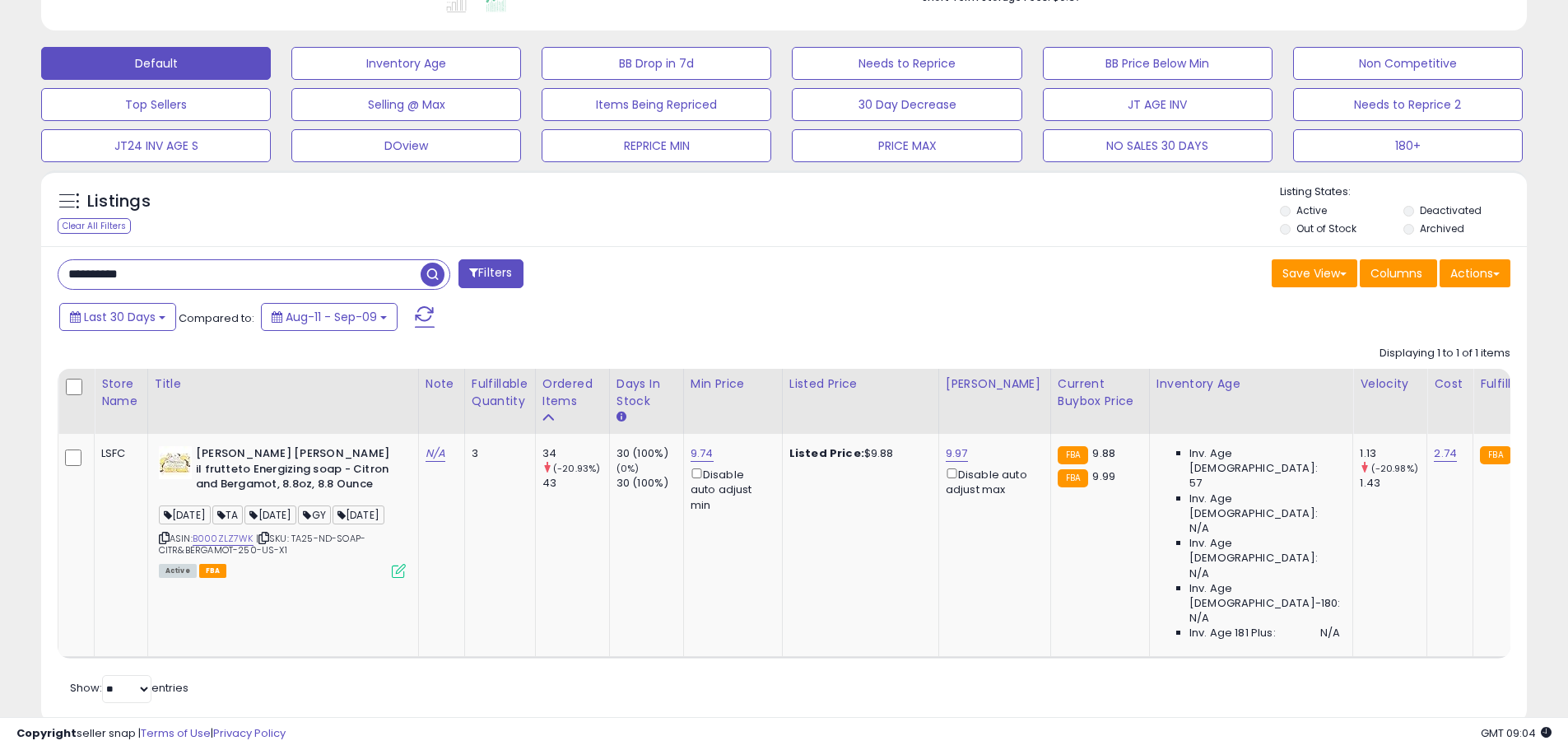
scroll to position [822997, 822237]
